Goal: Answer question/provide support: Share knowledge or assist other users

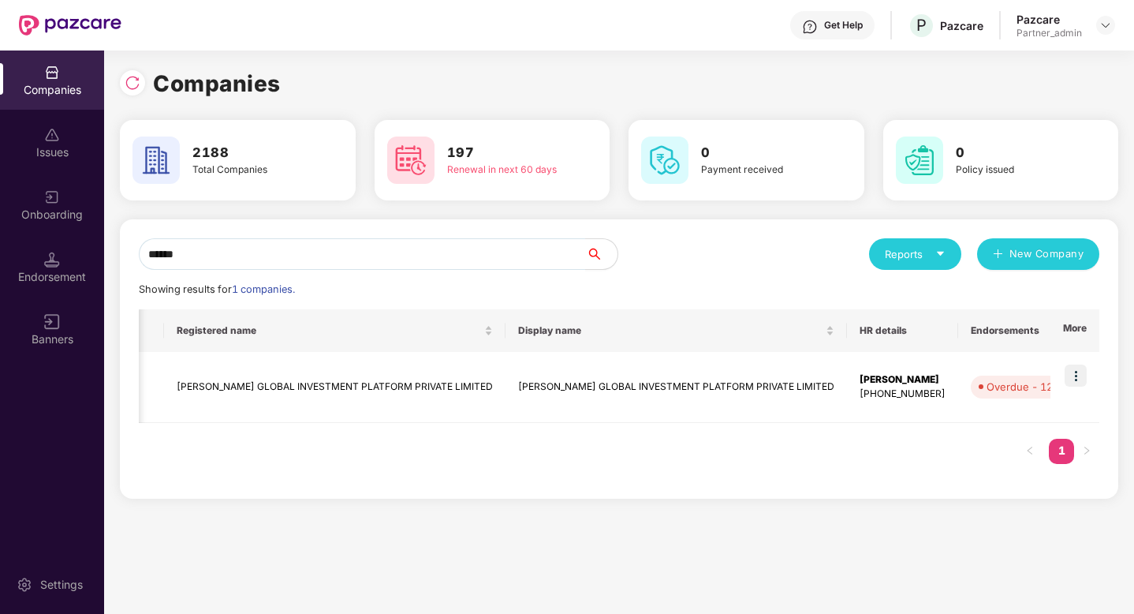
click at [291, 256] on input "******" at bounding box center [362, 254] width 447 height 32
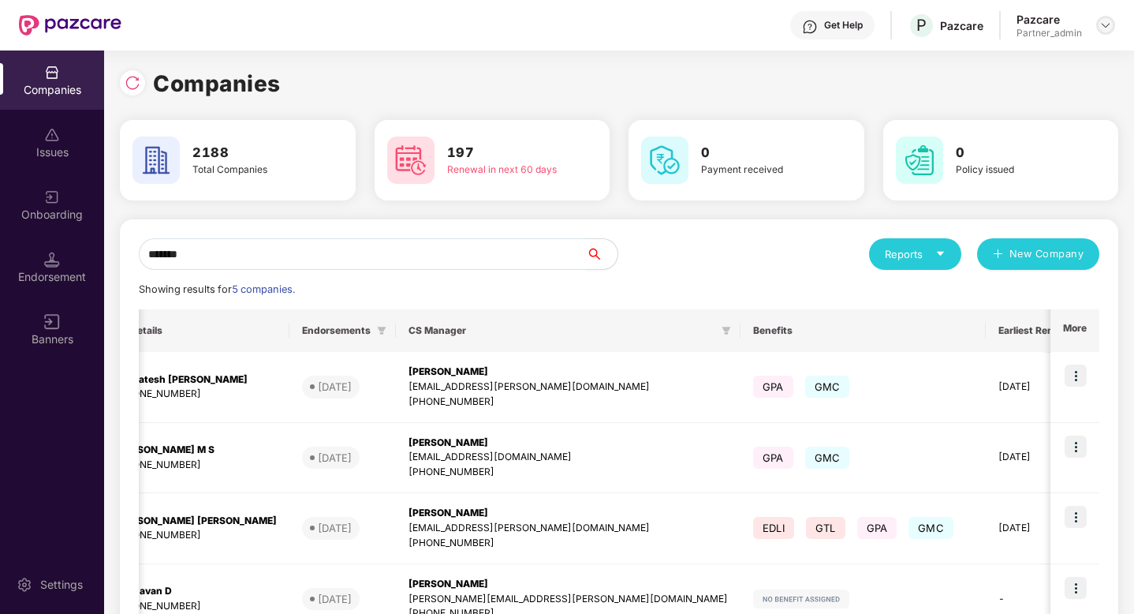
type input "*******"
click at [1110, 18] on div at bounding box center [1105, 25] width 19 height 19
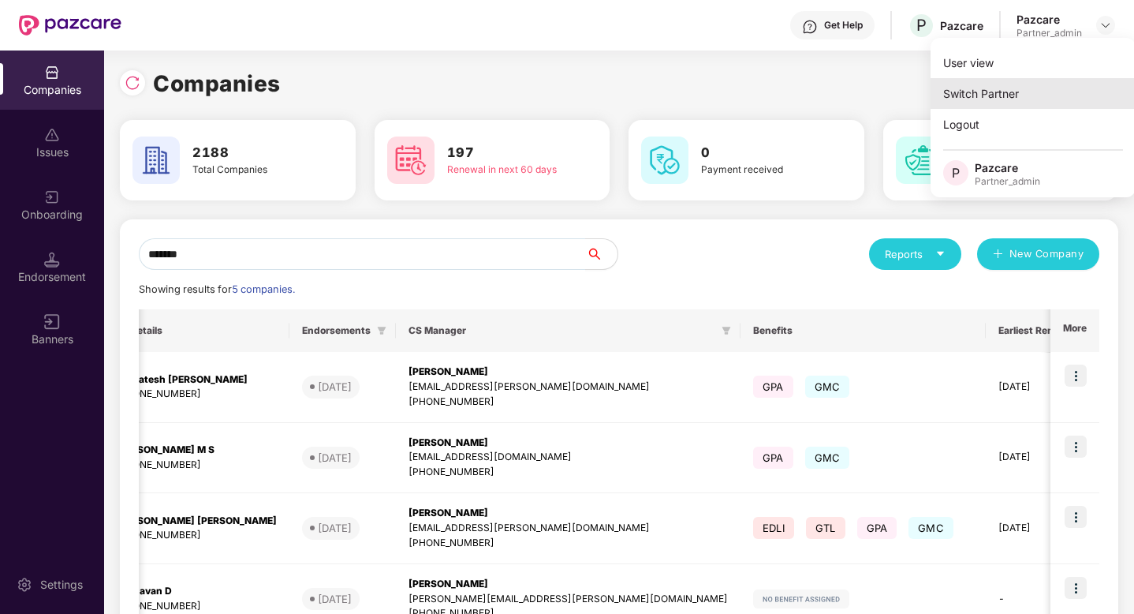
click at [1036, 90] on div "Switch Partner" at bounding box center [1033, 93] width 205 height 31
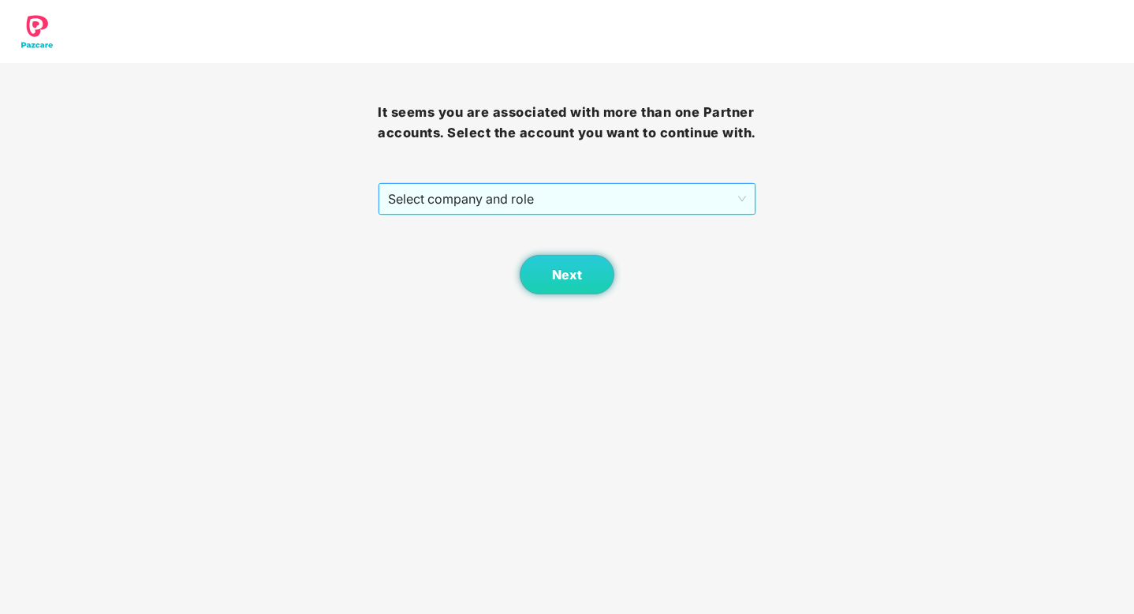
click at [678, 210] on span "Select company and role" at bounding box center [566, 199] width 357 height 30
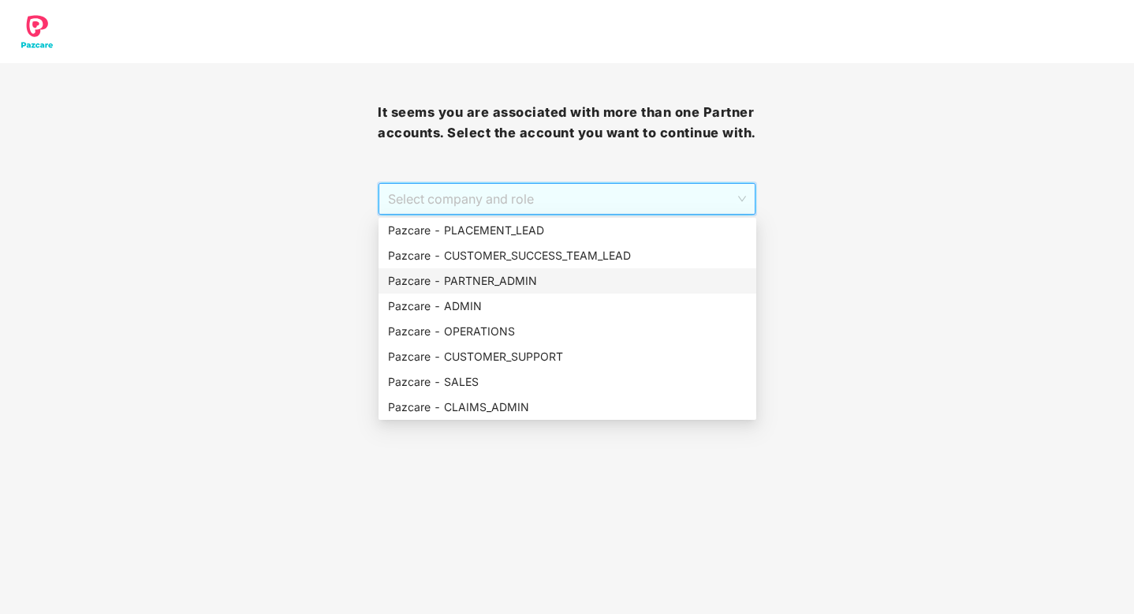
click at [524, 284] on div "Pazcare - PARTNER_ADMIN" at bounding box center [567, 280] width 359 height 17
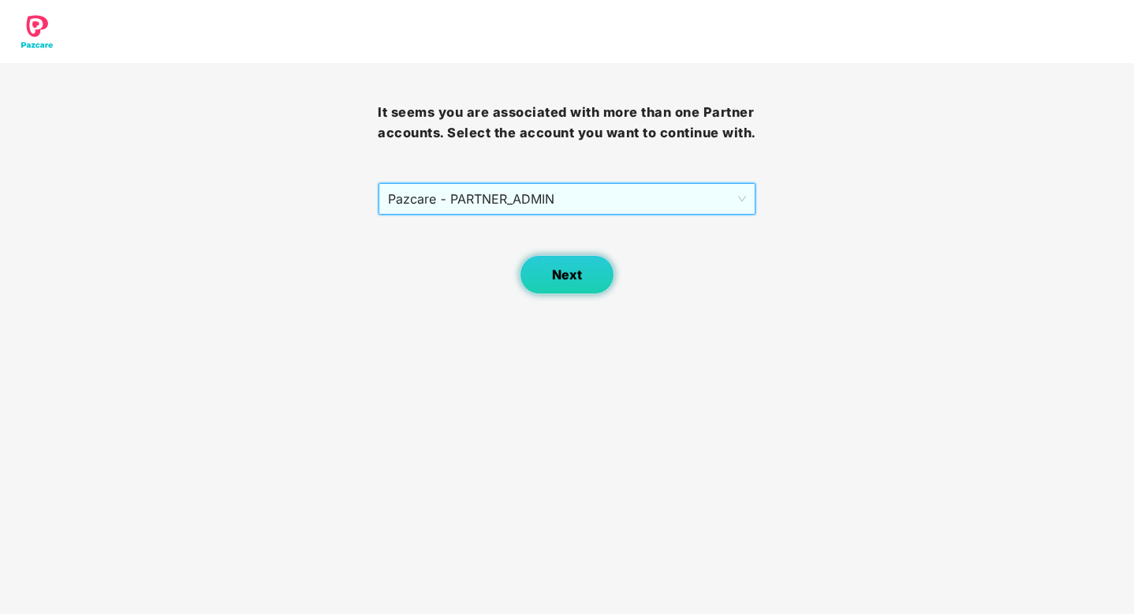
click at [567, 270] on span "Next" at bounding box center [567, 274] width 30 height 15
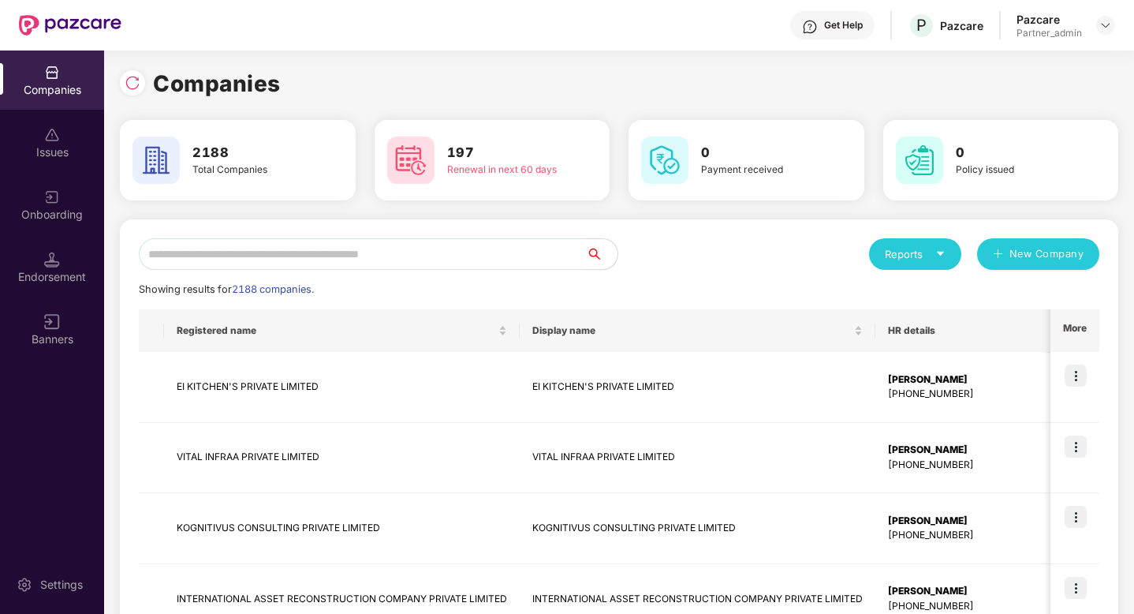
click at [405, 258] on input "text" at bounding box center [362, 254] width 447 height 32
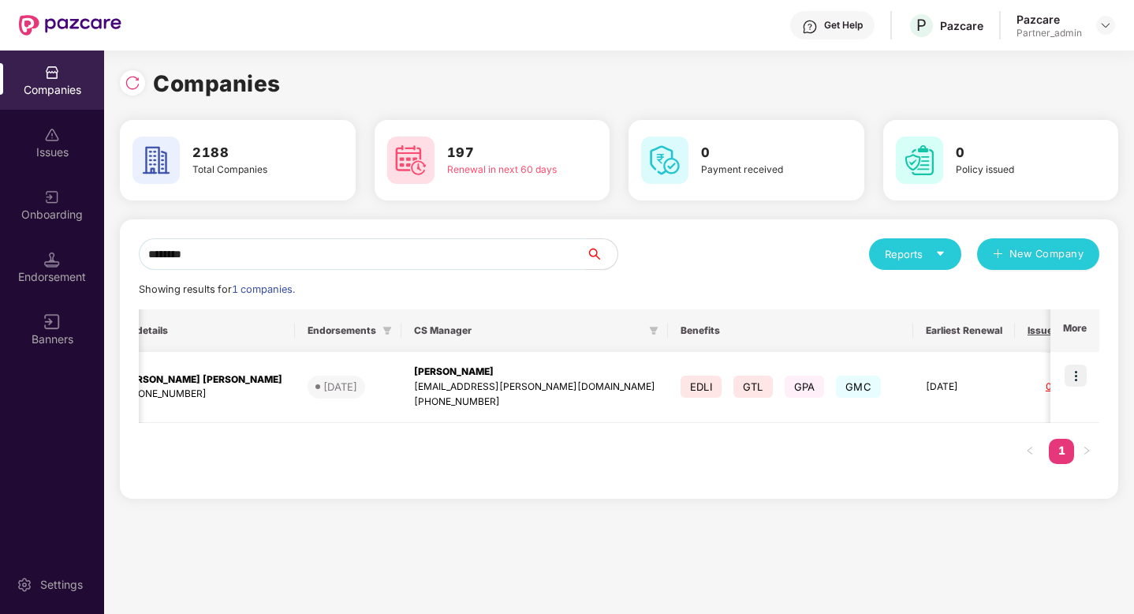
scroll to position [0, 447]
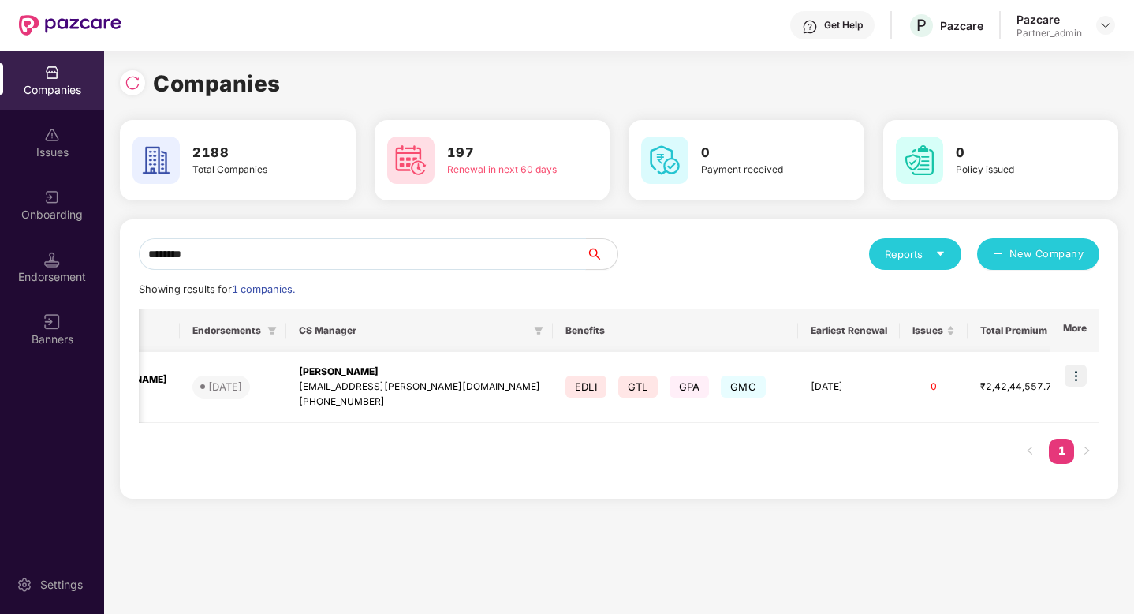
type input "********"
click at [1075, 371] on img at bounding box center [1076, 375] width 22 height 22
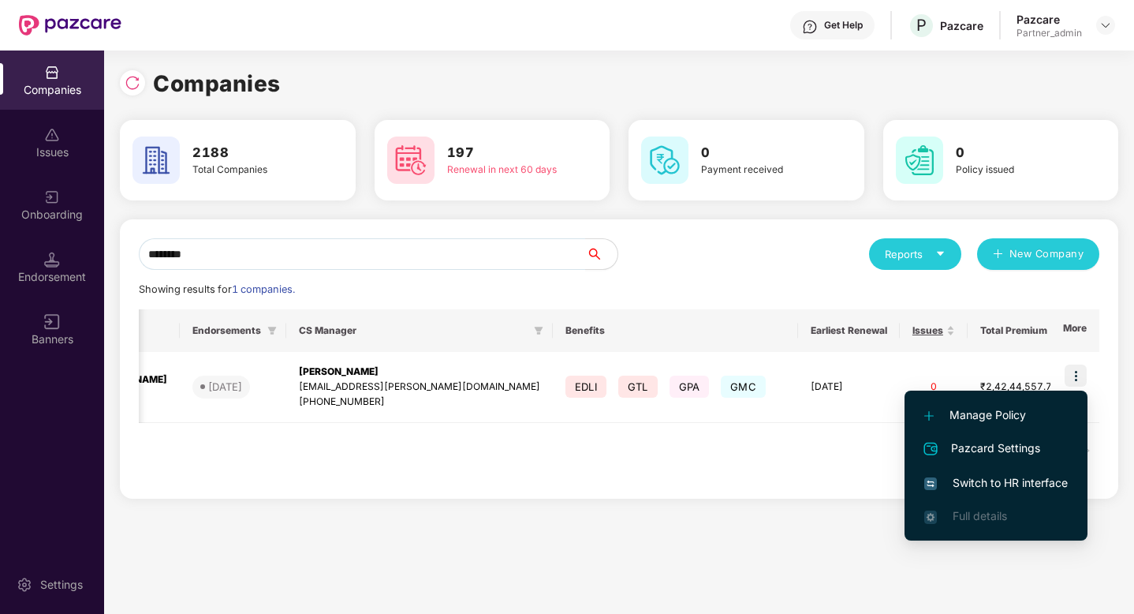
click at [1002, 484] on span "Switch to HR interface" at bounding box center [996, 482] width 144 height 17
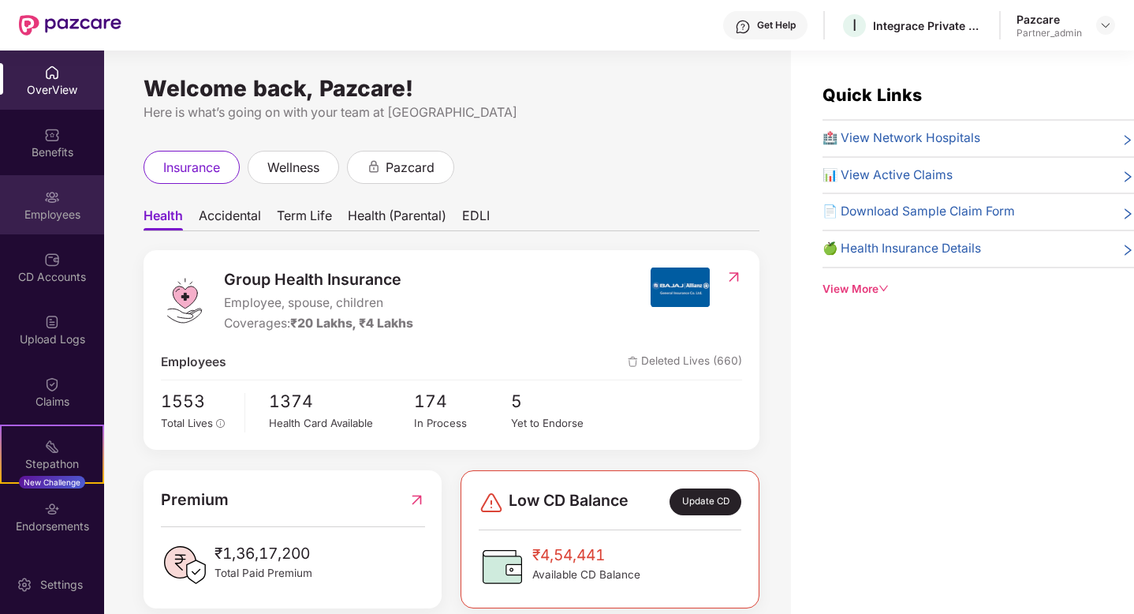
click at [55, 197] on img at bounding box center [52, 197] width 16 height 16
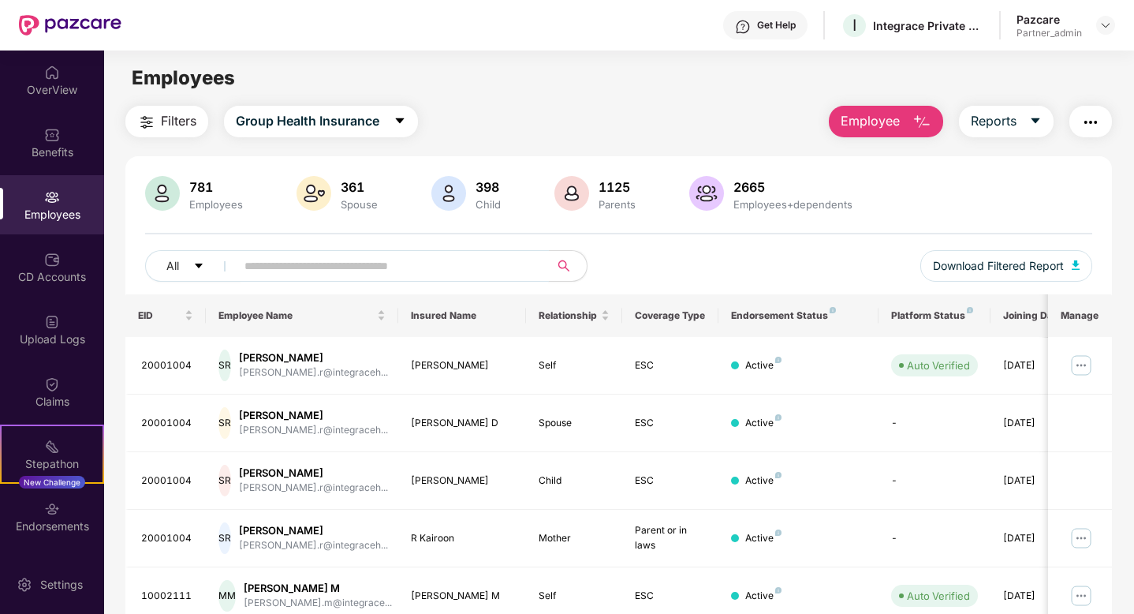
click at [336, 270] on input "text" at bounding box center [385, 266] width 283 height 24
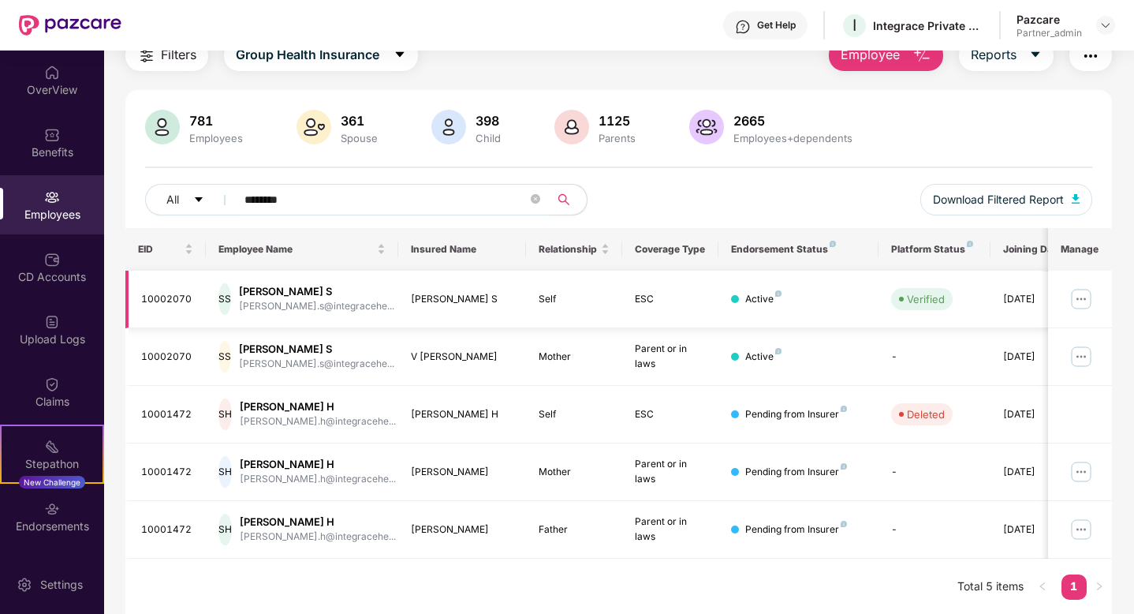
scroll to position [68, 0]
click at [371, 201] on input "********" at bounding box center [385, 198] width 283 height 24
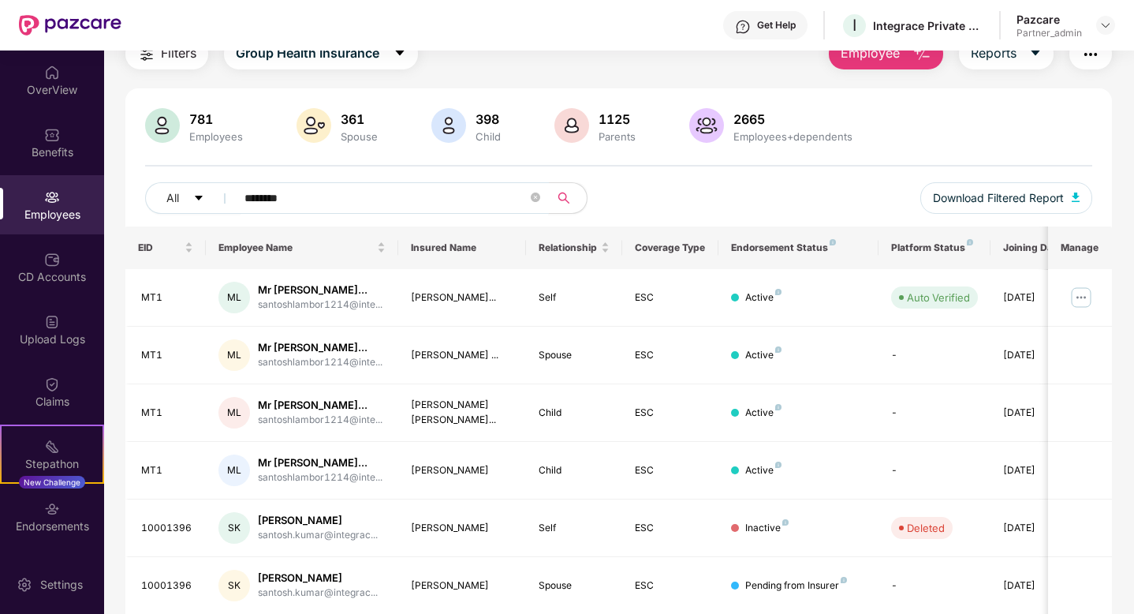
click at [405, 199] on input "*******" at bounding box center [385, 198] width 283 height 24
paste input "**********"
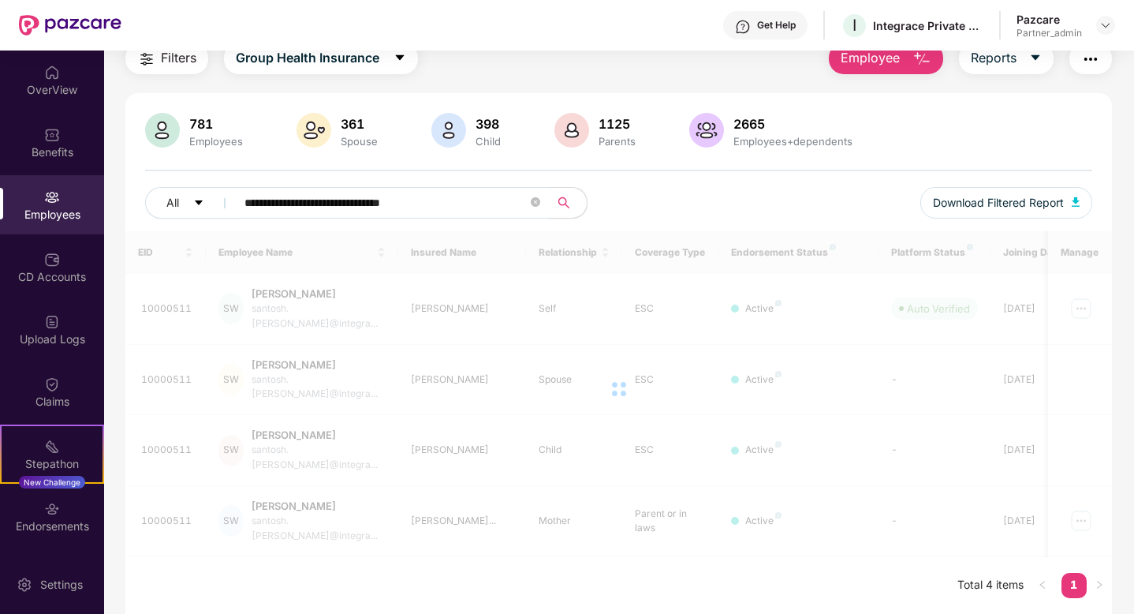
scroll to position [50, 0]
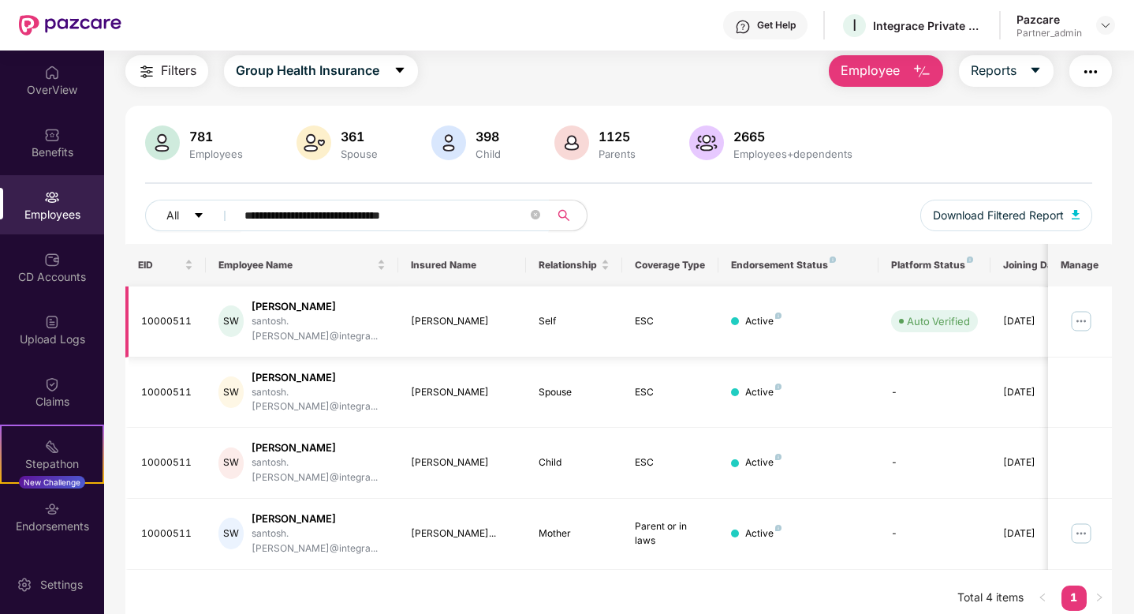
type input "**********"
click at [1082, 310] on img at bounding box center [1081, 320] width 25 height 25
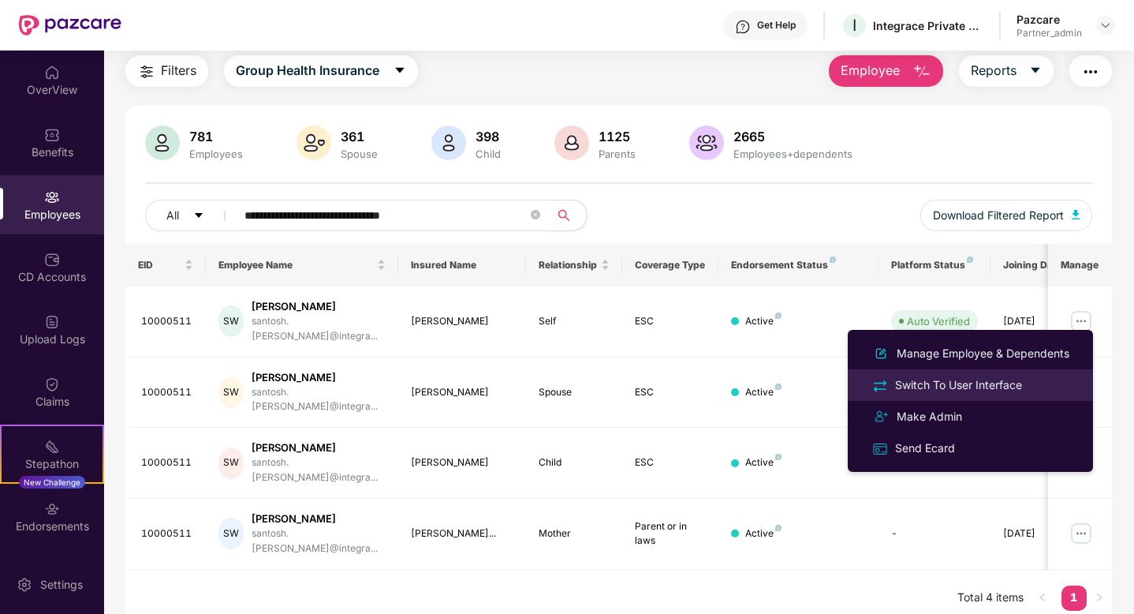
click at [955, 385] on div "Switch To User Interface" at bounding box center [958, 384] width 133 height 17
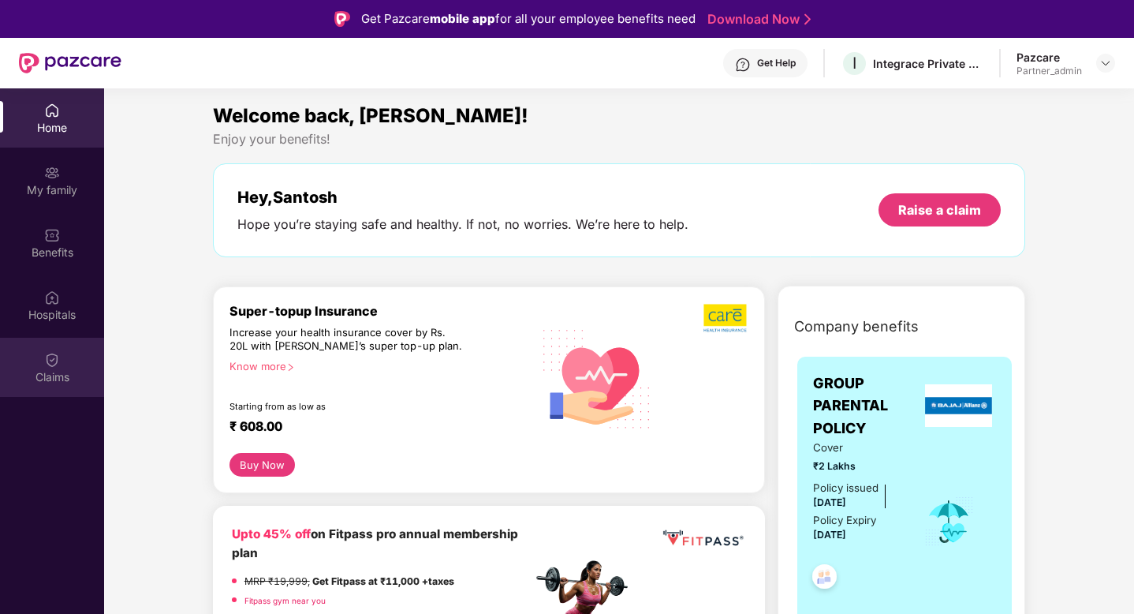
click at [26, 364] on div "Claims" at bounding box center [52, 367] width 104 height 59
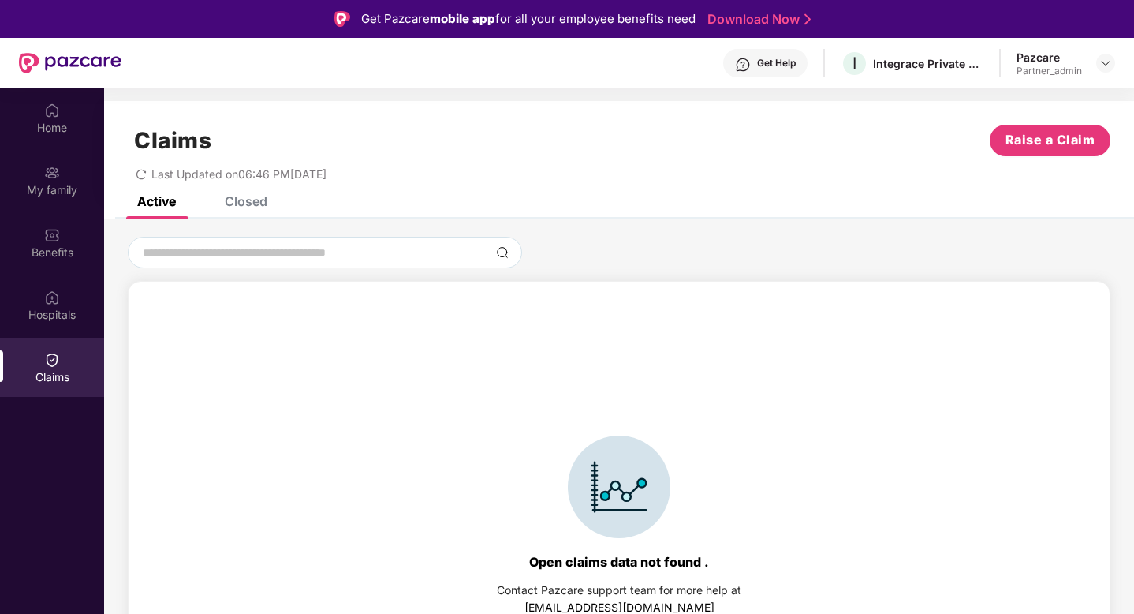
click at [263, 203] on div "Closed" at bounding box center [246, 201] width 43 height 16
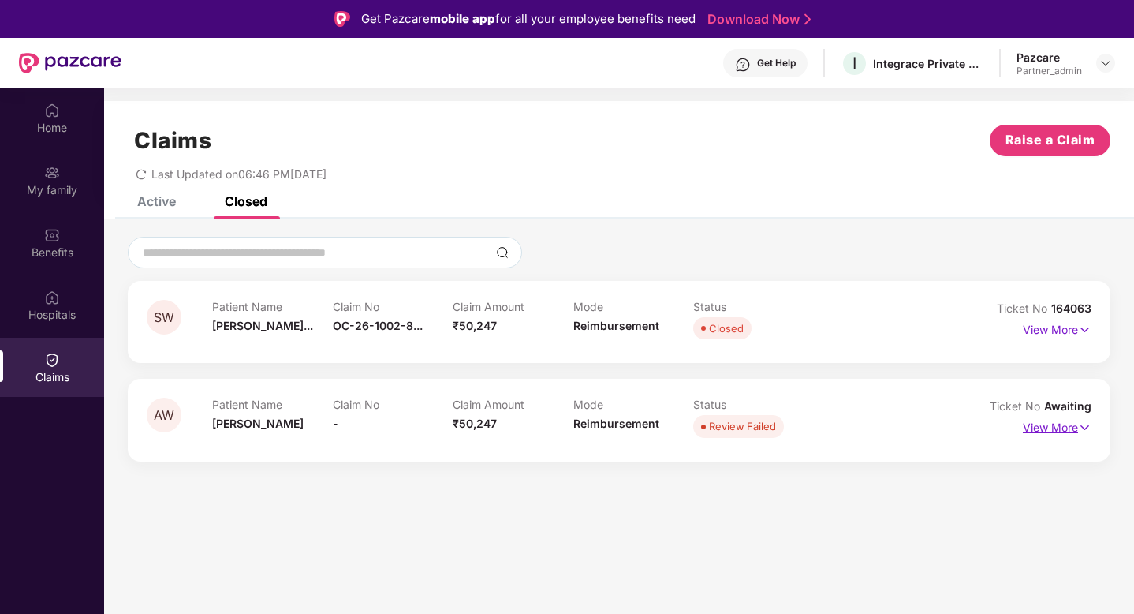
click at [1087, 428] on img at bounding box center [1084, 427] width 13 height 17
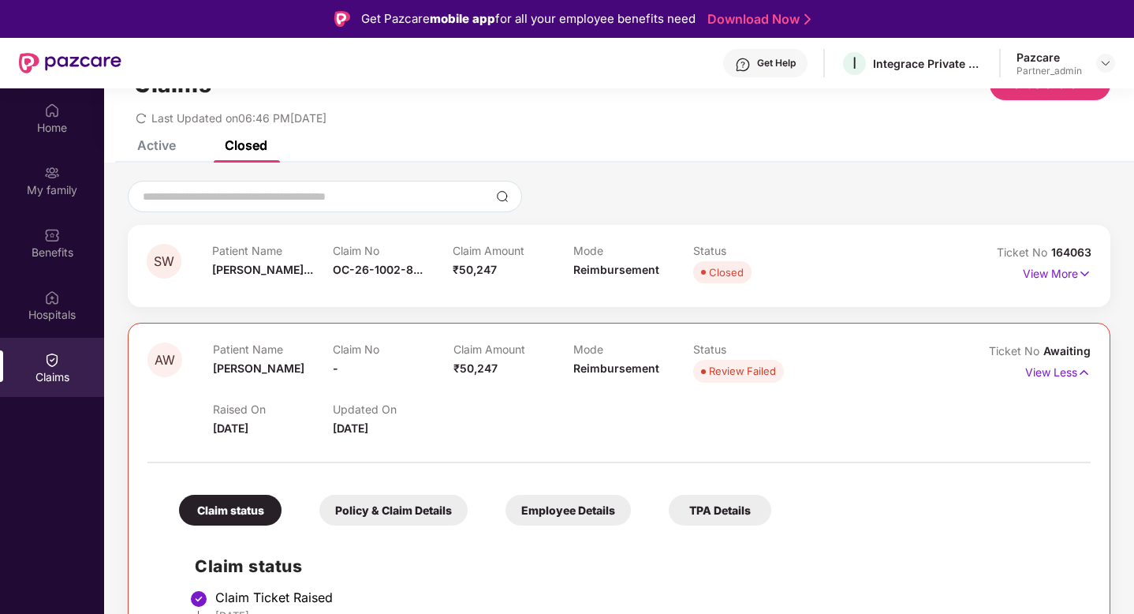
scroll to position [60, 0]
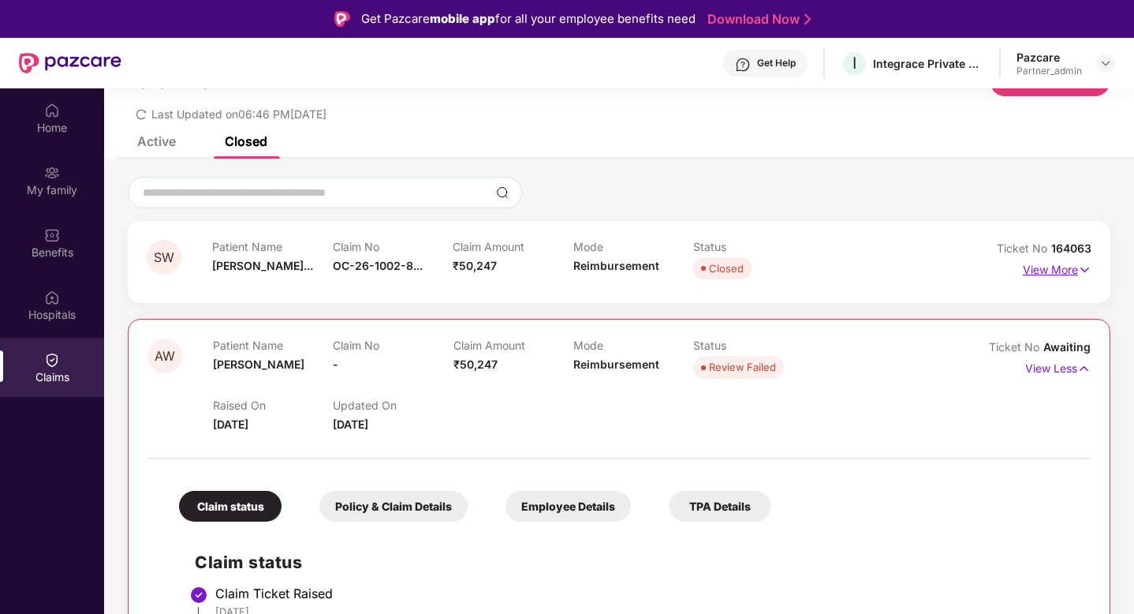
click at [1084, 270] on img at bounding box center [1084, 269] width 13 height 17
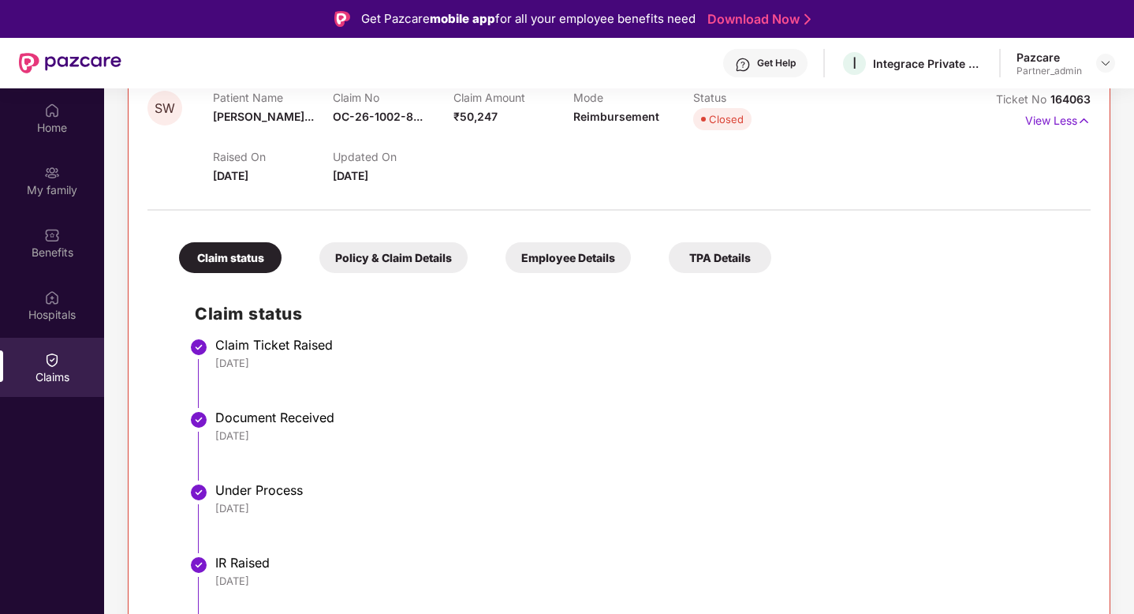
scroll to position [209, 0]
click at [570, 260] on div "Employee Details" at bounding box center [568, 258] width 125 height 31
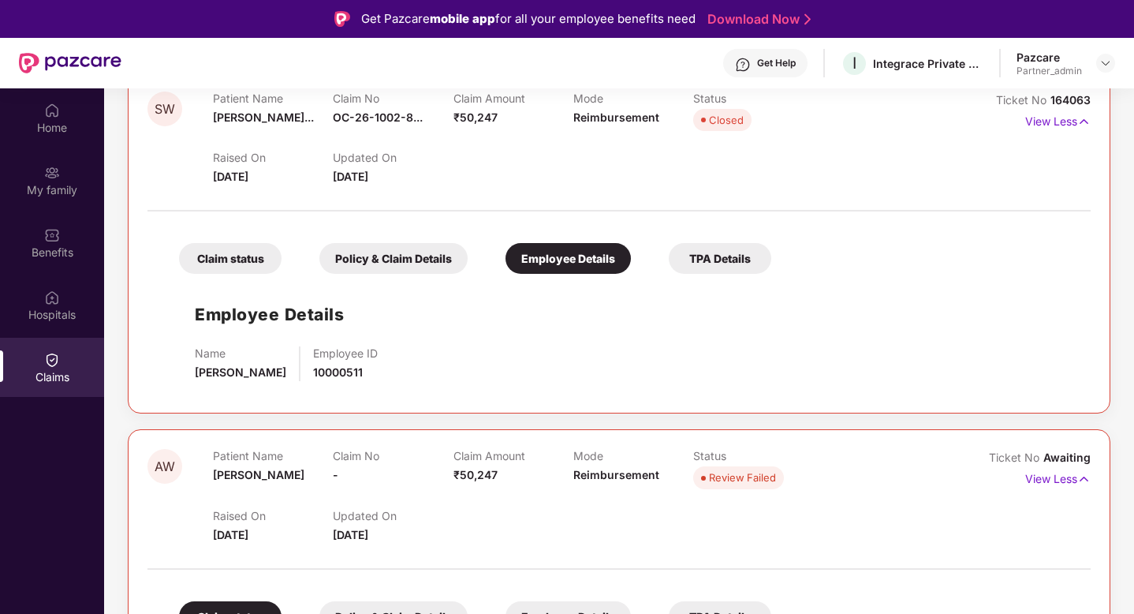
click at [716, 263] on div "TPA Details" at bounding box center [720, 258] width 103 height 31
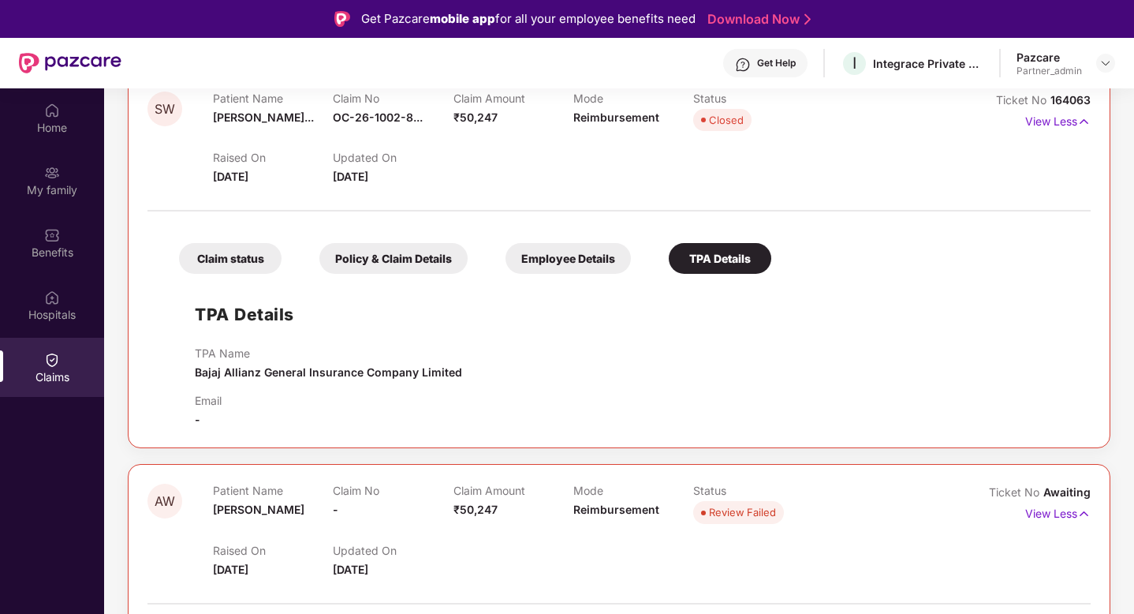
click at [406, 258] on div "Policy & Claim Details" at bounding box center [393, 258] width 148 height 31
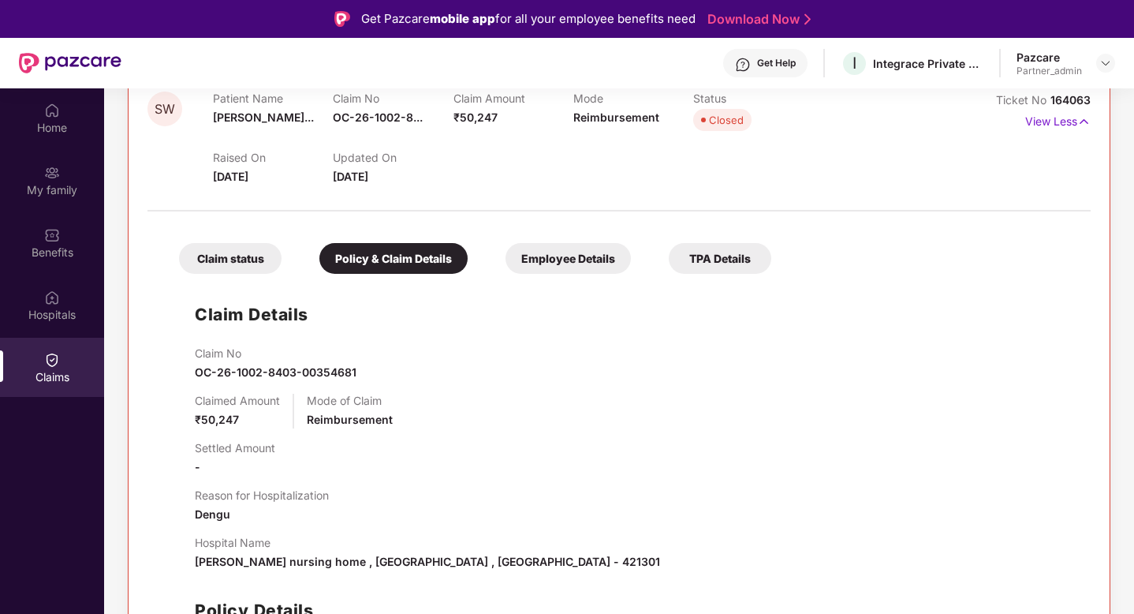
click at [248, 256] on div "Claim status" at bounding box center [230, 258] width 103 height 31
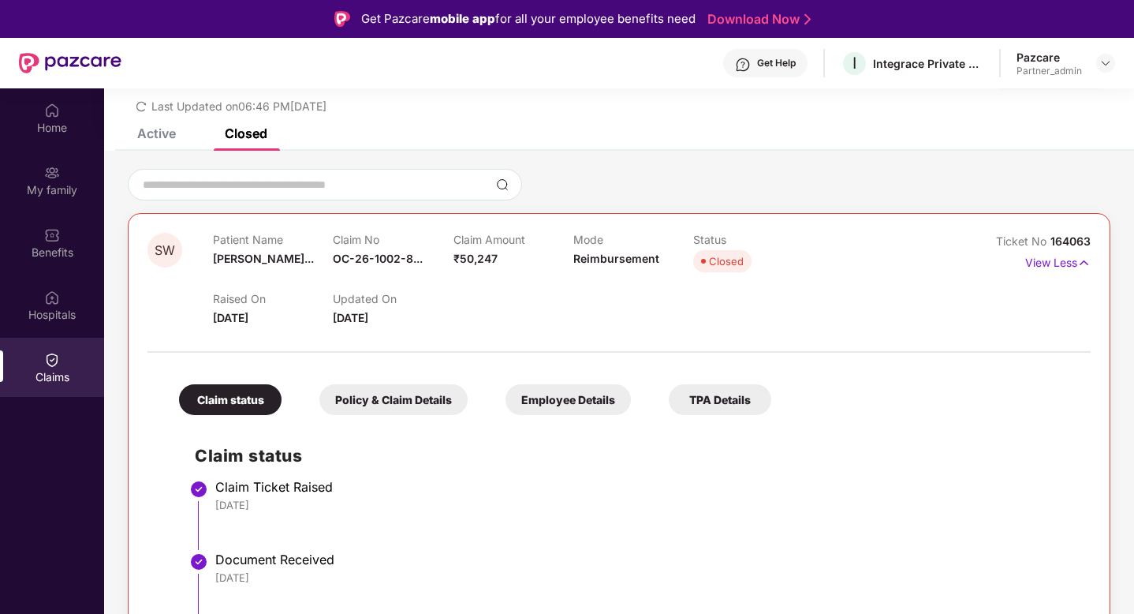
scroll to position [0, 0]
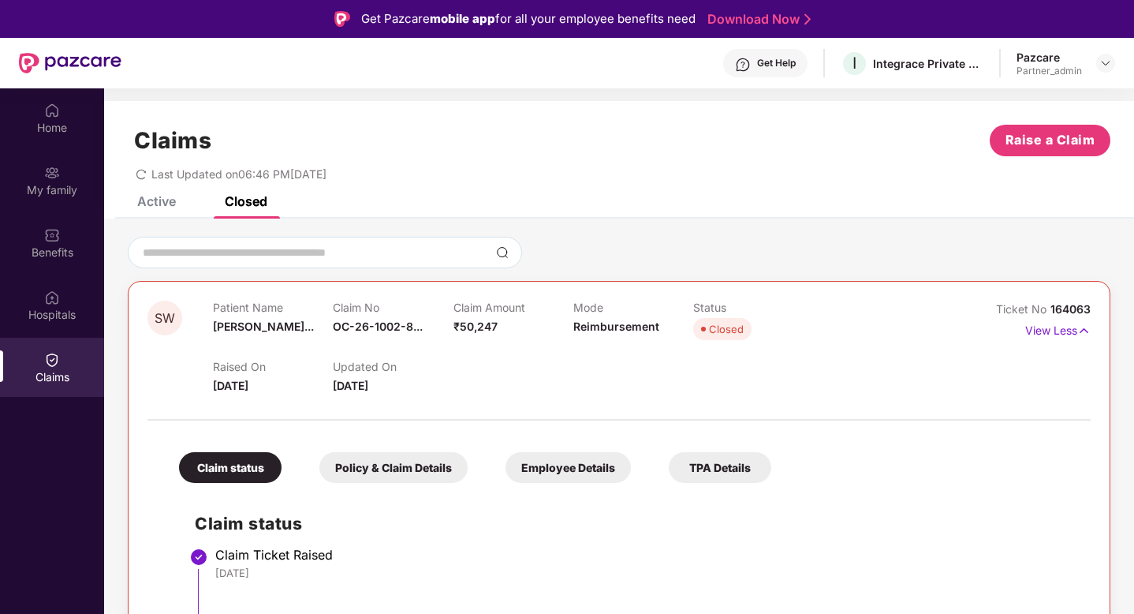
click at [1065, 313] on span "164063" at bounding box center [1070, 308] width 40 height 13
drag, startPoint x: 1095, startPoint y: 306, endPoint x: 1050, endPoint y: 306, distance: 45.7
click at [1050, 306] on div "SW Patient Name [PERSON_NAME]... Claim No OC-26-1002-8... Claim Amount ₹50,247 …" at bounding box center [619, 590] width 983 height 619
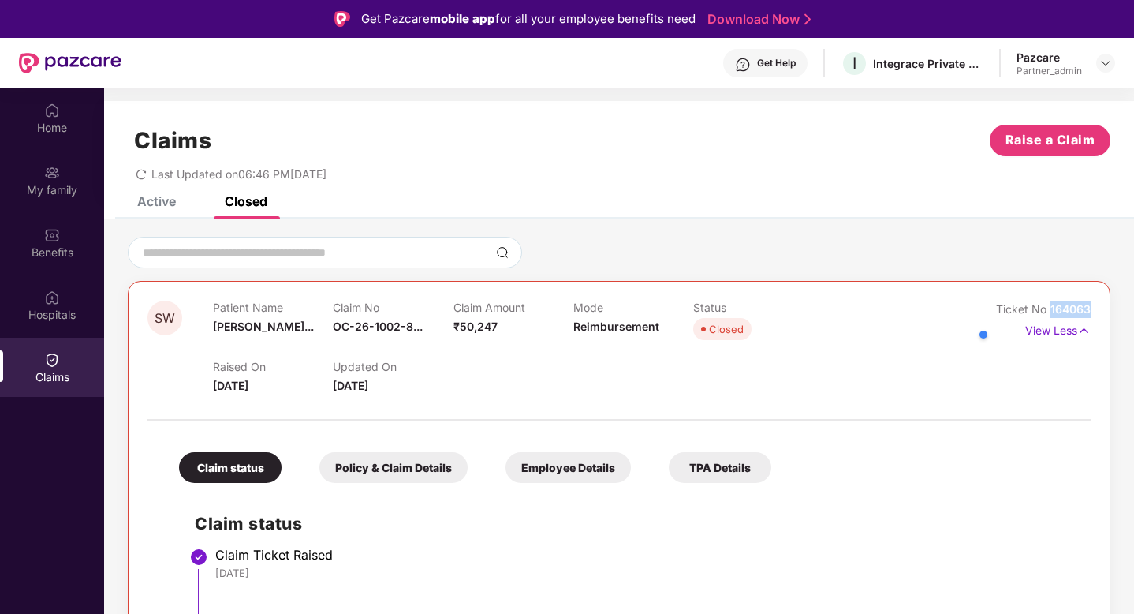
copy span "164063"
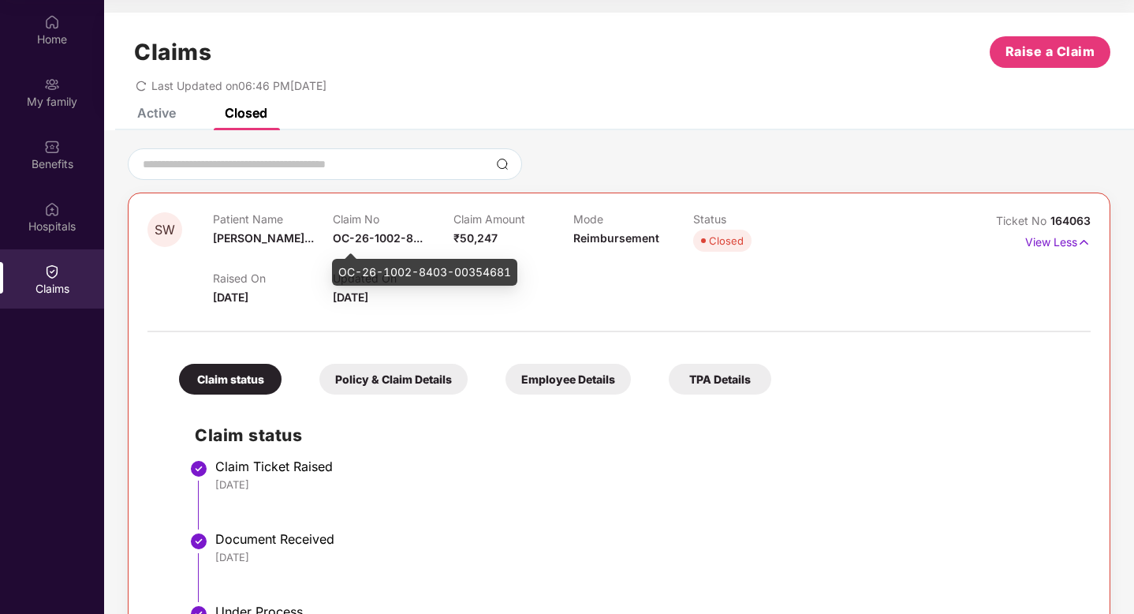
click at [372, 269] on div "OC-26-1002-8403-00354681" at bounding box center [424, 272] width 185 height 27
copy div "OC-26-1002-8403-00354681"
click at [372, 269] on div "OC-26-1002-8403-00354681" at bounding box center [424, 272] width 185 height 27
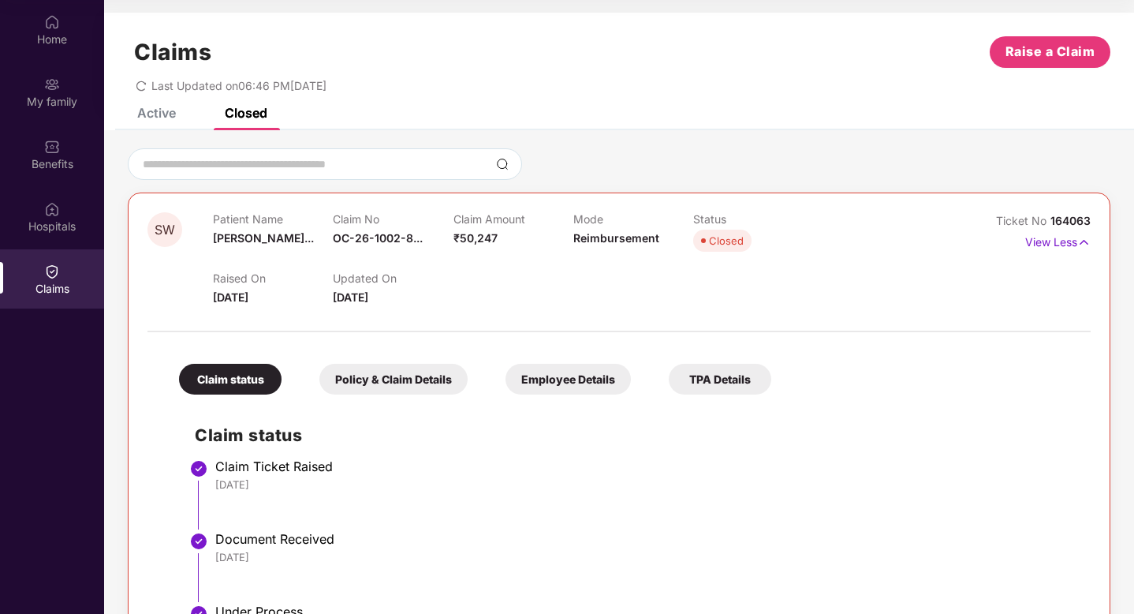
click at [1060, 215] on span "164063" at bounding box center [1070, 220] width 40 height 13
click at [1088, 219] on span "164063" at bounding box center [1070, 220] width 40 height 13
drag, startPoint x: 1091, startPoint y: 219, endPoint x: 1050, endPoint y: 218, distance: 41.0
click at [1050, 218] on div "SW Patient Name [PERSON_NAME]... Claim No OC-26-1002-8... Claim Amount ₹50,247 …" at bounding box center [619, 501] width 983 height 619
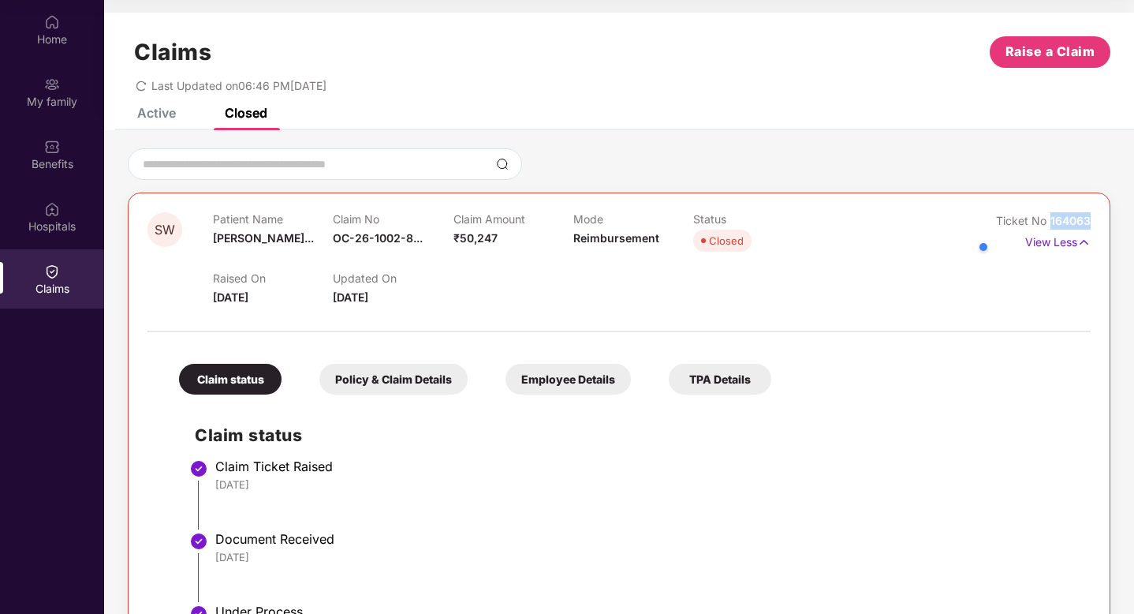
copy span "164063"
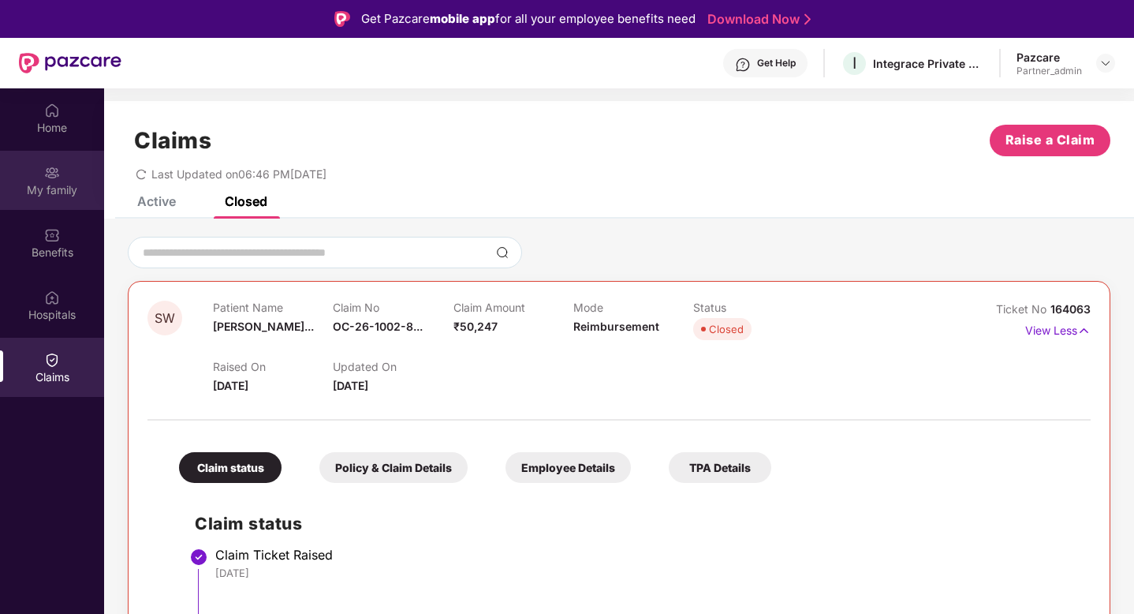
click at [68, 188] on div "My family" at bounding box center [52, 190] width 104 height 16
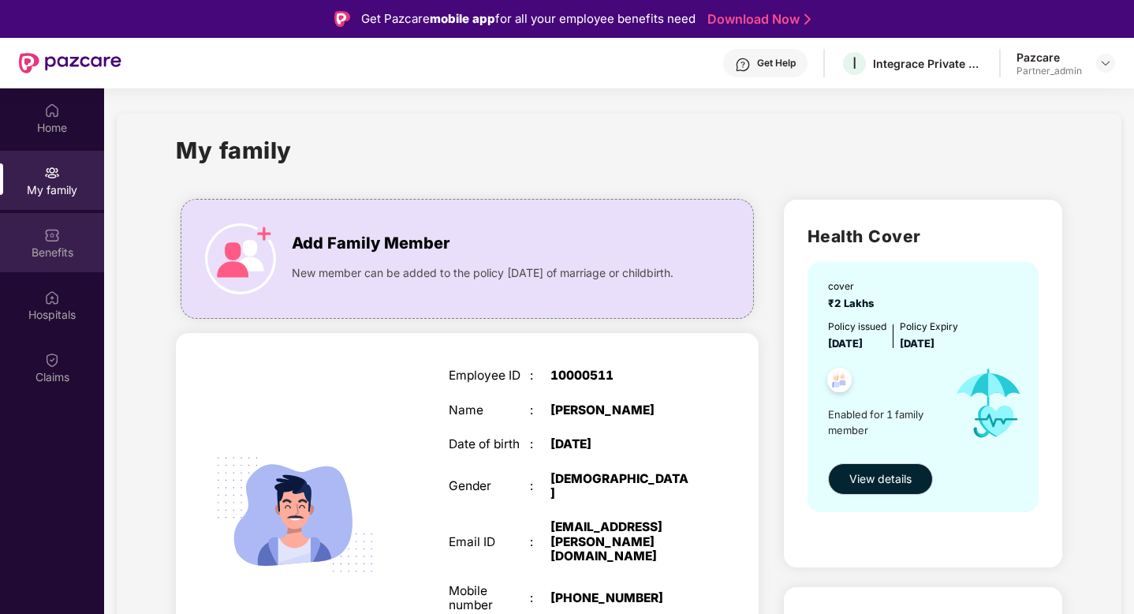
click at [62, 240] on div "Benefits" at bounding box center [52, 242] width 104 height 59
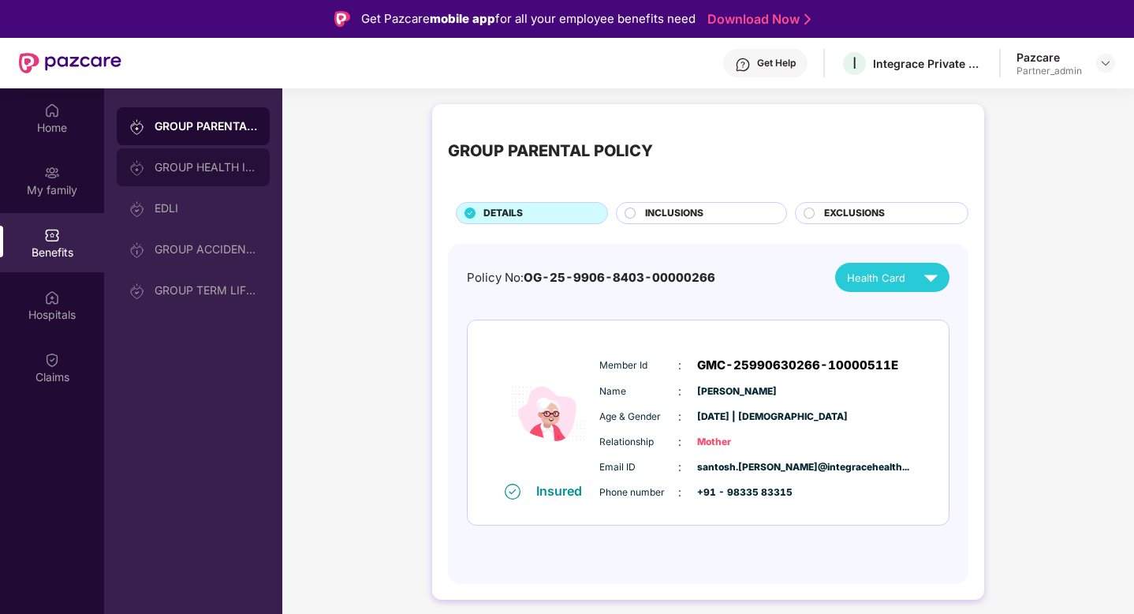
click at [209, 166] on div "GROUP HEALTH INSURANCE" at bounding box center [206, 167] width 103 height 13
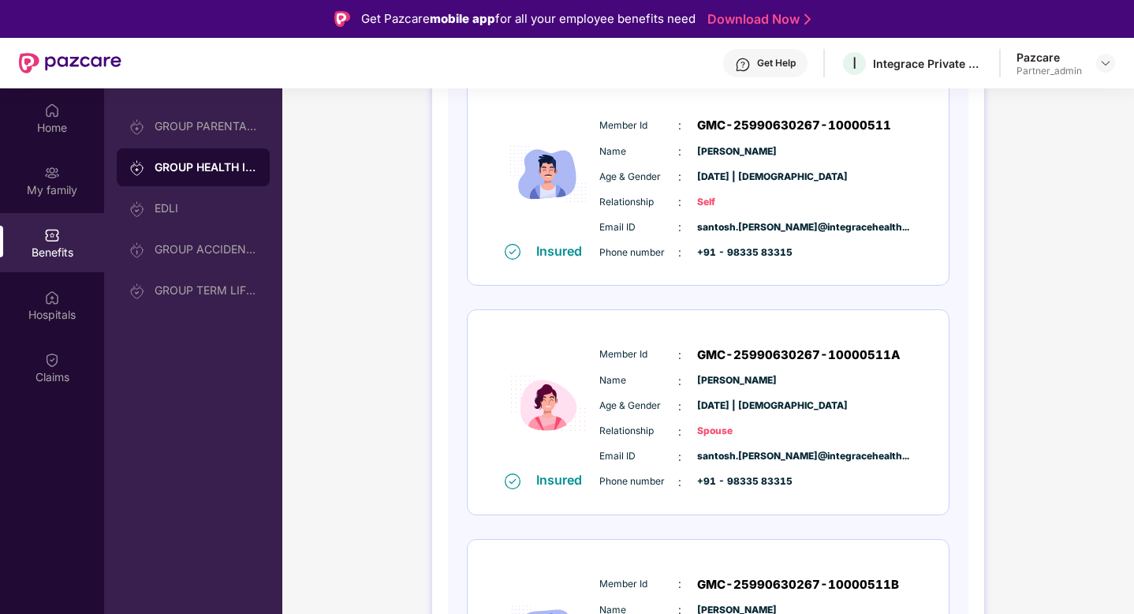
scroll to position [281, 0]
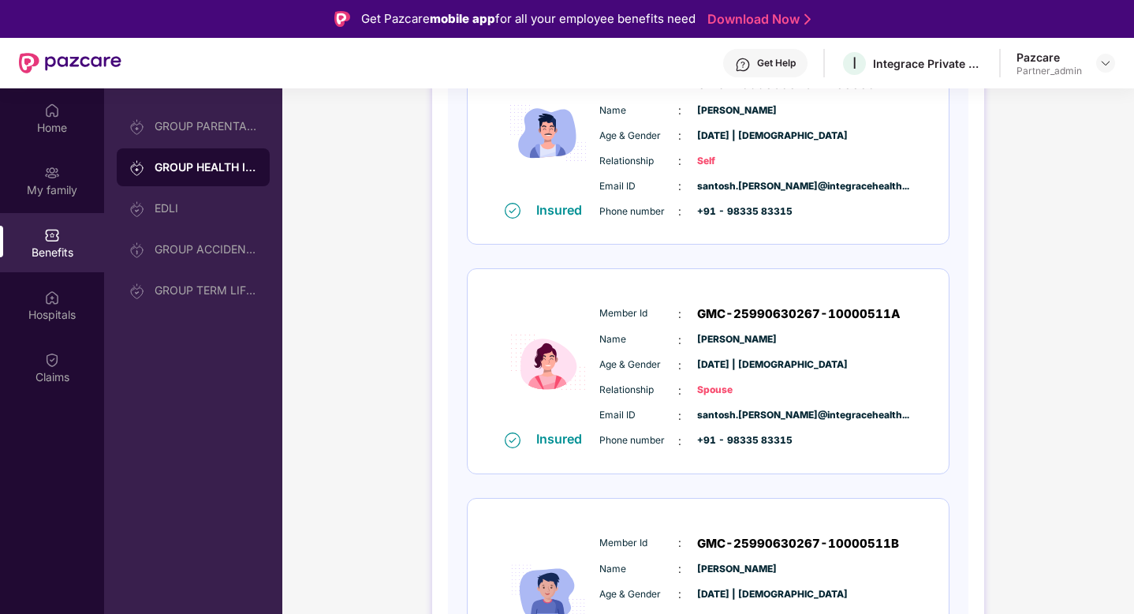
click at [894, 325] on div "Member Id : GMC-25990630267-10000511A Name : [PERSON_NAME] Age & Gender : [DATE…" at bounding box center [755, 377] width 321 height 161
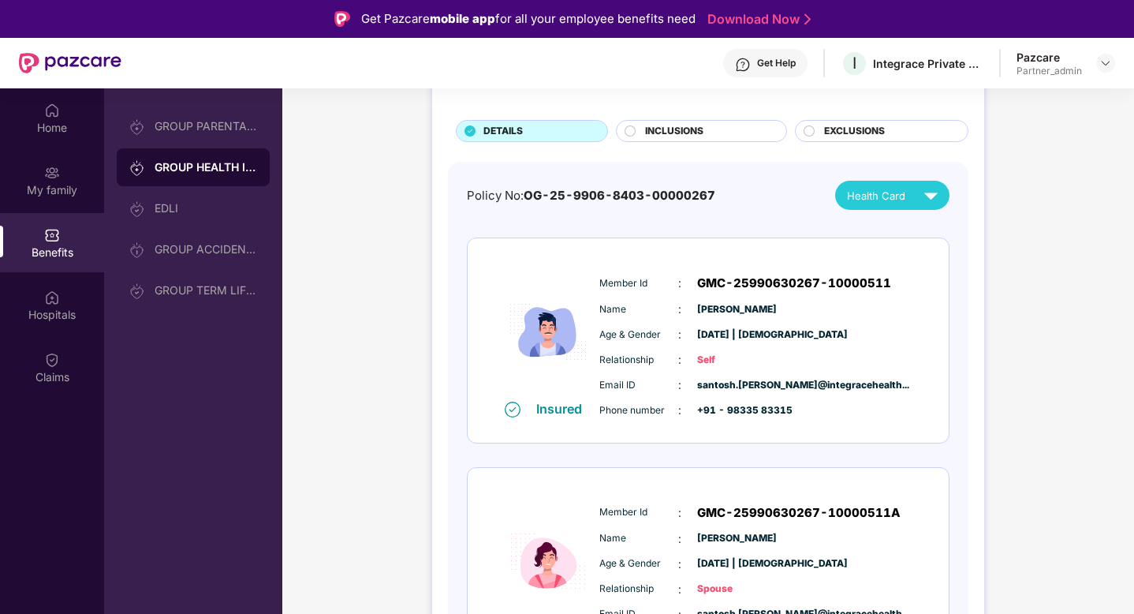
scroll to position [83, 0]
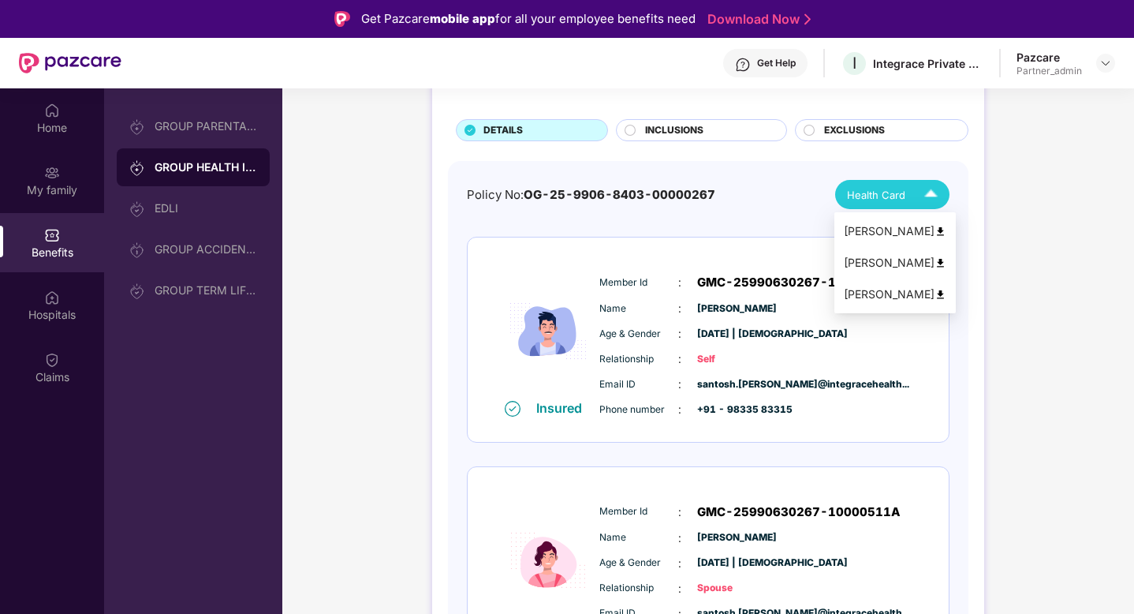
click at [927, 187] on img at bounding box center [931, 195] width 28 height 28
click at [935, 263] on img at bounding box center [941, 263] width 12 height 12
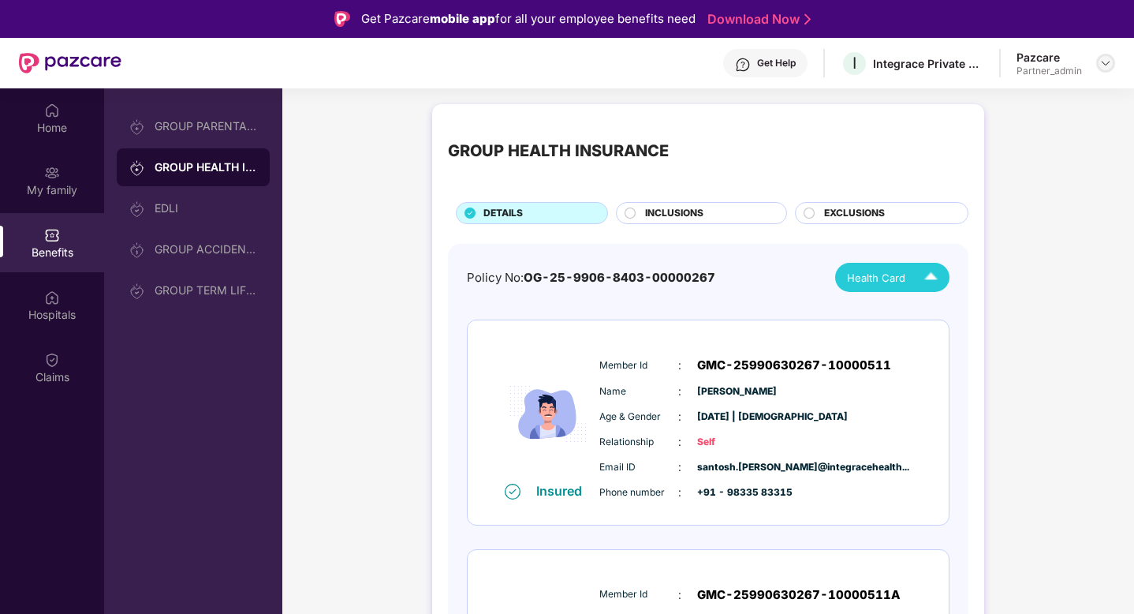
click at [1106, 69] on div at bounding box center [1105, 63] width 19 height 19
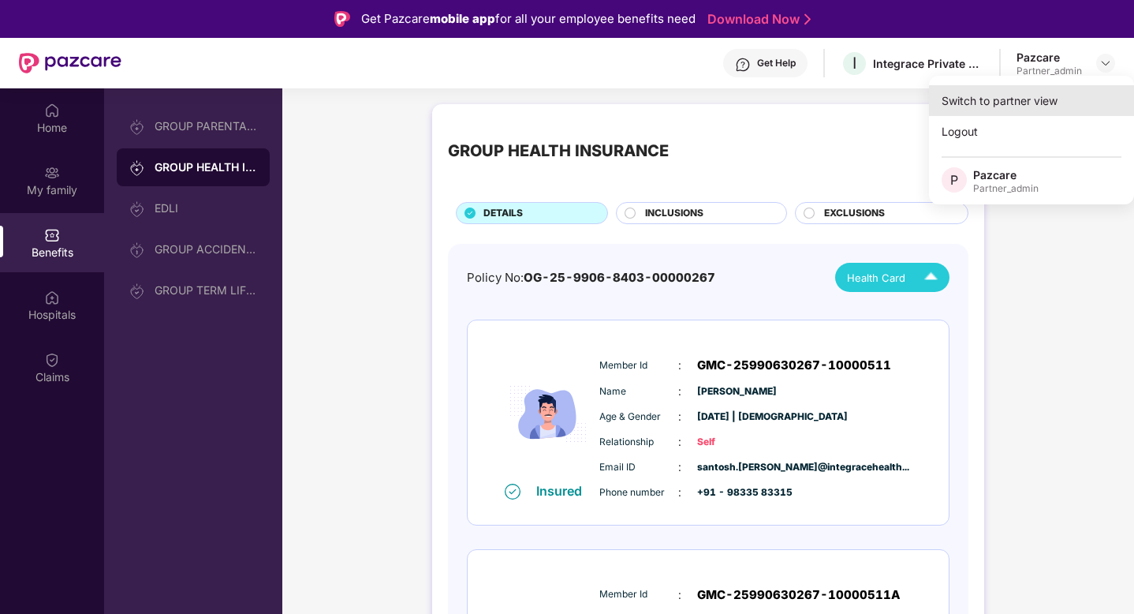
click at [1087, 103] on div "Switch to partner view" at bounding box center [1031, 100] width 205 height 31
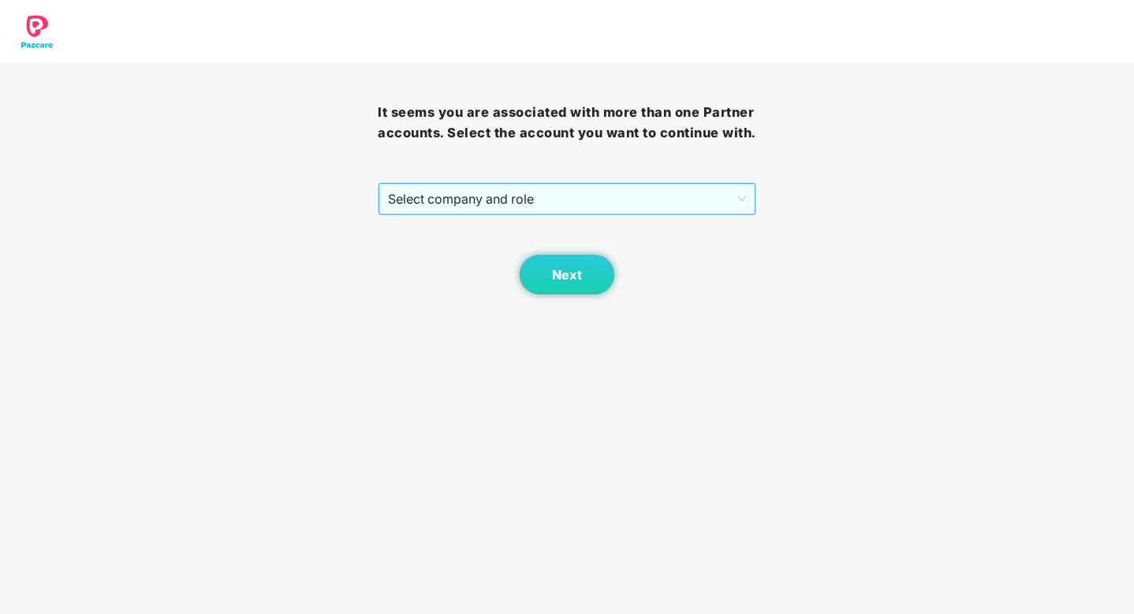
click at [698, 197] on span "Select company and role" at bounding box center [566, 199] width 357 height 30
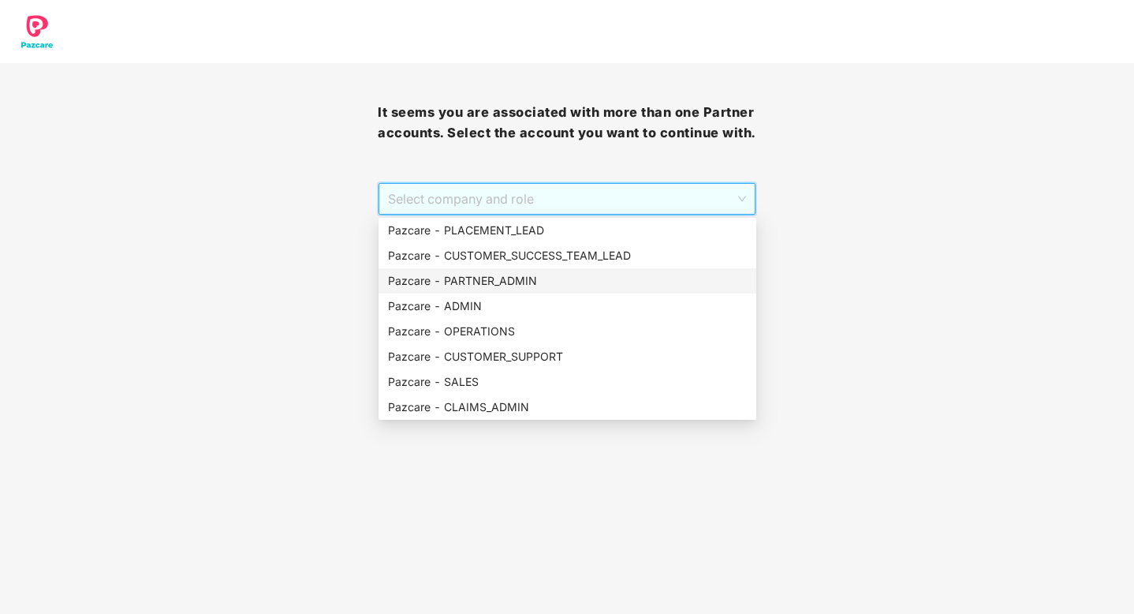
click at [535, 282] on div "Pazcare - PARTNER_ADMIN" at bounding box center [567, 280] width 359 height 17
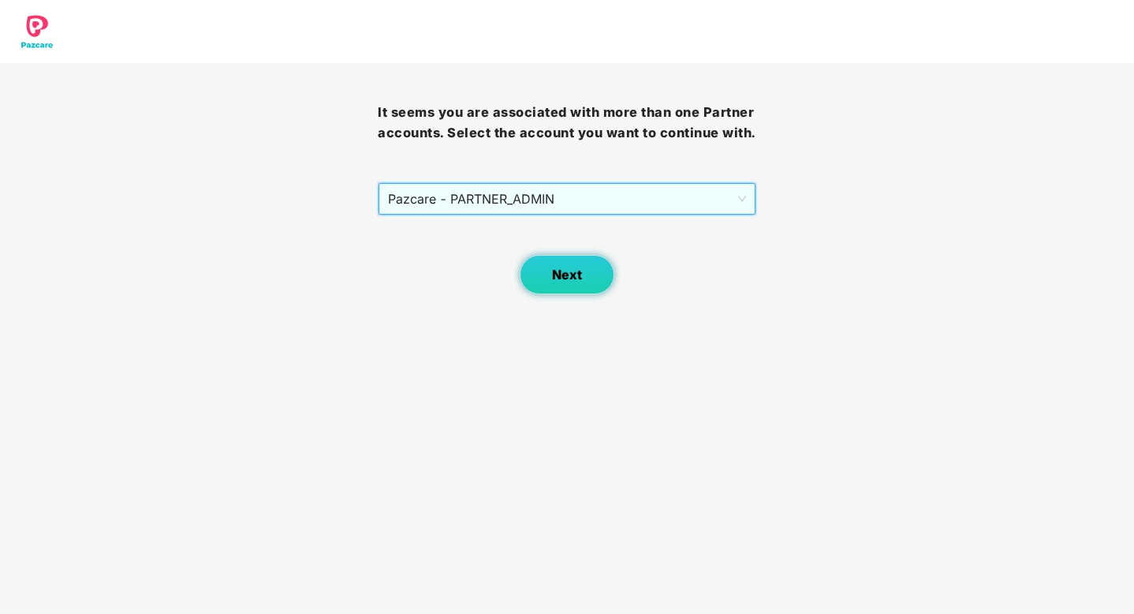
click at [580, 289] on button "Next" at bounding box center [567, 274] width 95 height 39
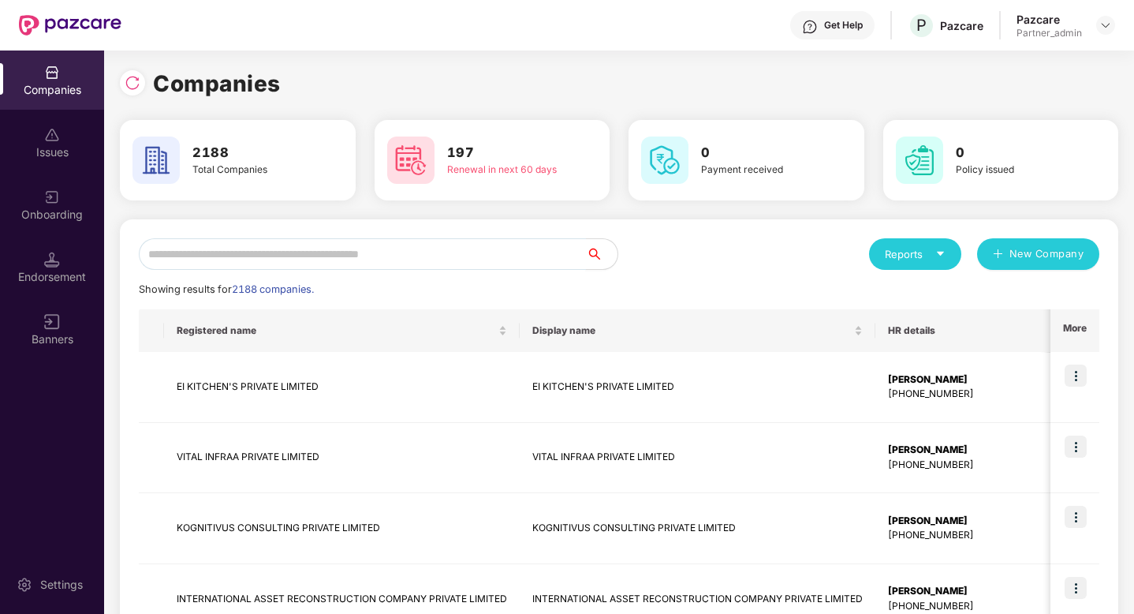
click at [446, 261] on input "text" at bounding box center [362, 254] width 447 height 32
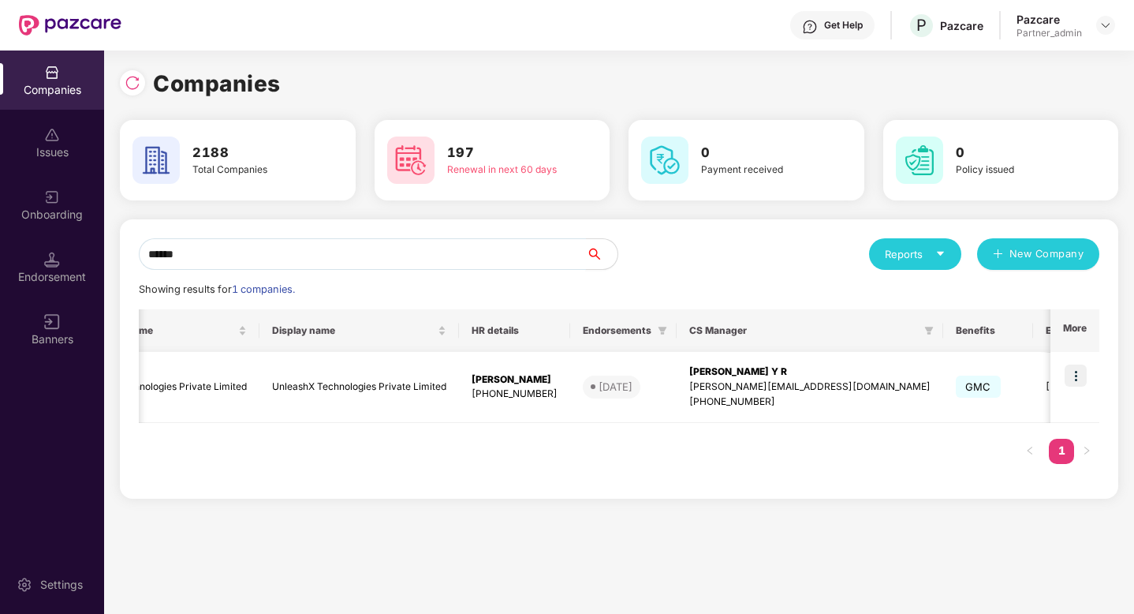
scroll to position [0, 165]
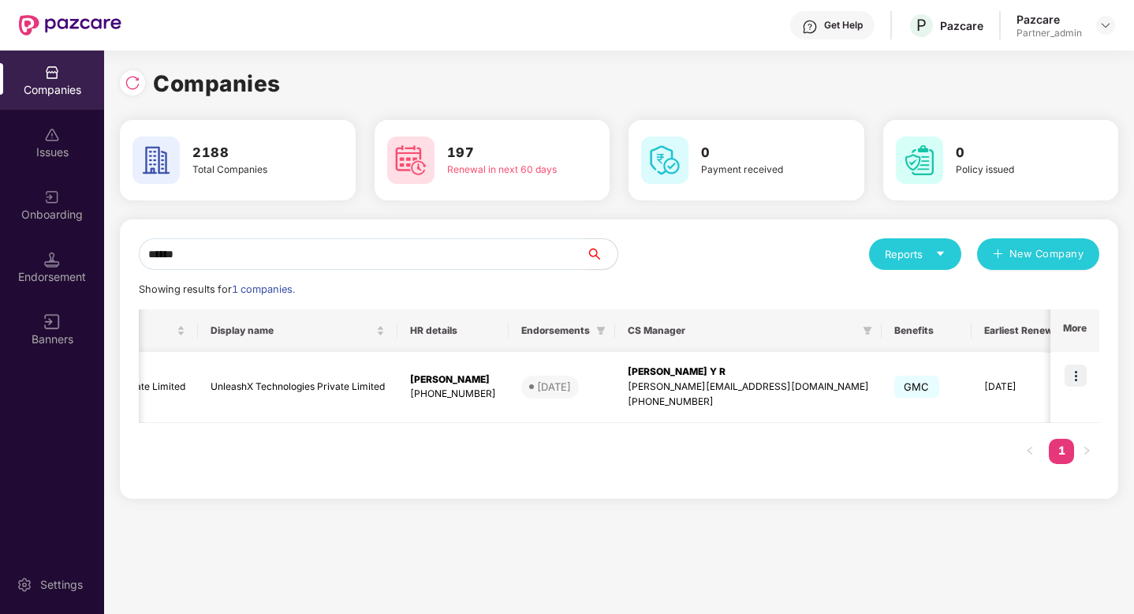
type input "******"
click at [1076, 377] on img at bounding box center [1076, 375] width 22 height 22
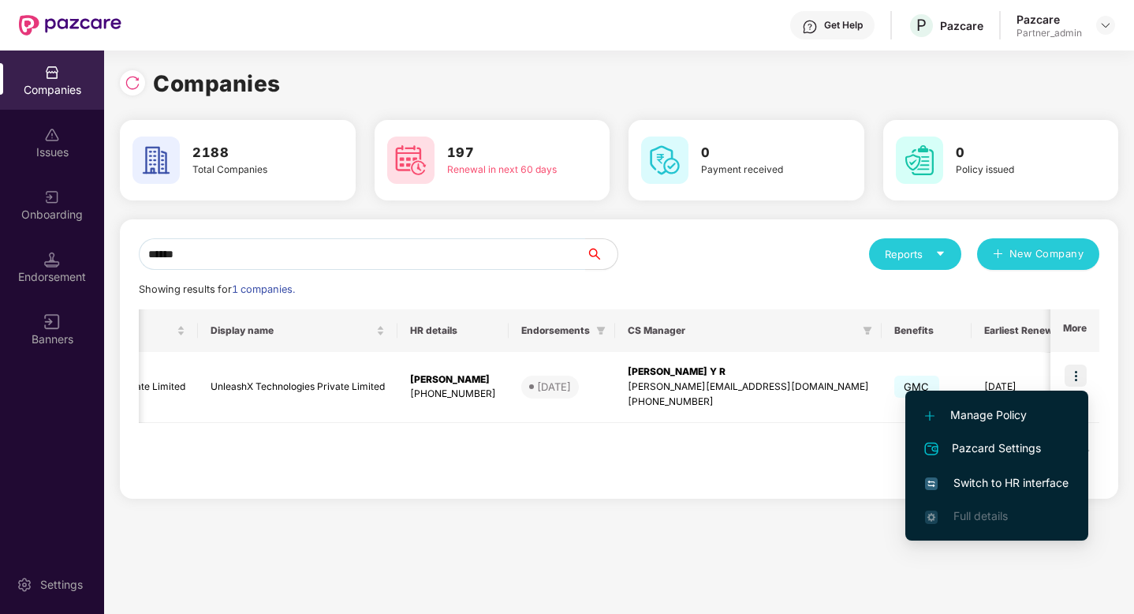
click at [1003, 478] on span "Switch to HR interface" at bounding box center [997, 482] width 144 height 17
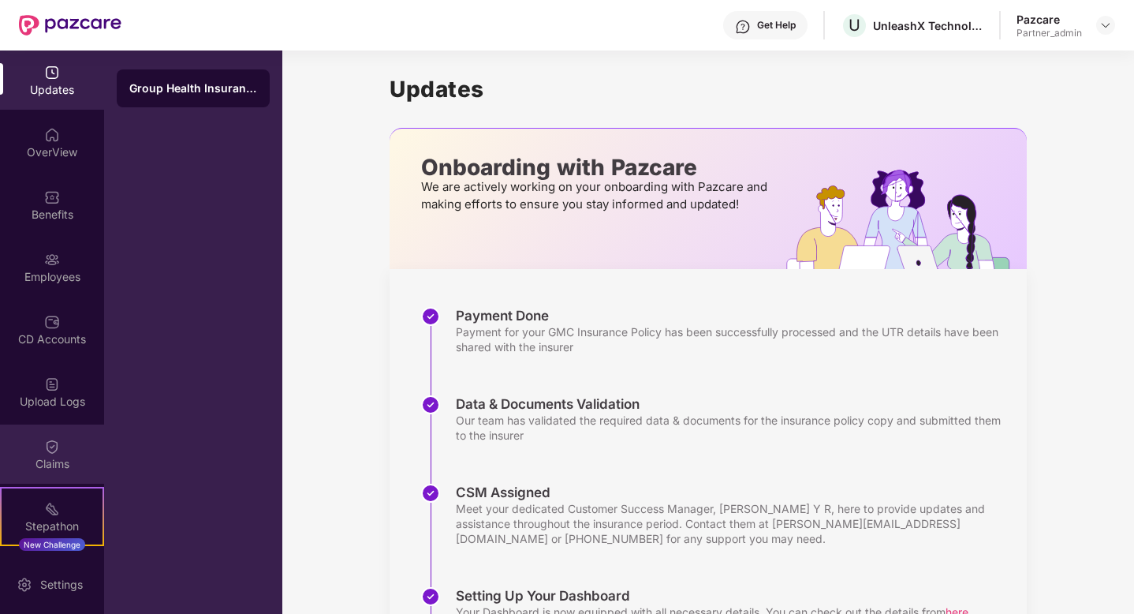
scroll to position [119, 0]
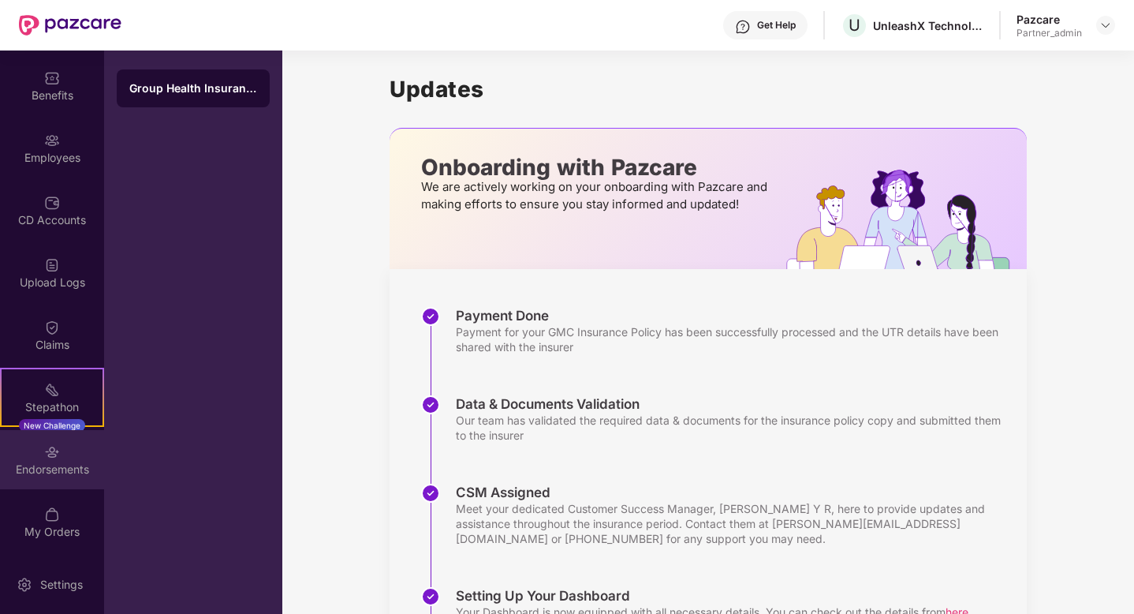
click at [42, 465] on div "Endorsements" at bounding box center [52, 469] width 104 height 16
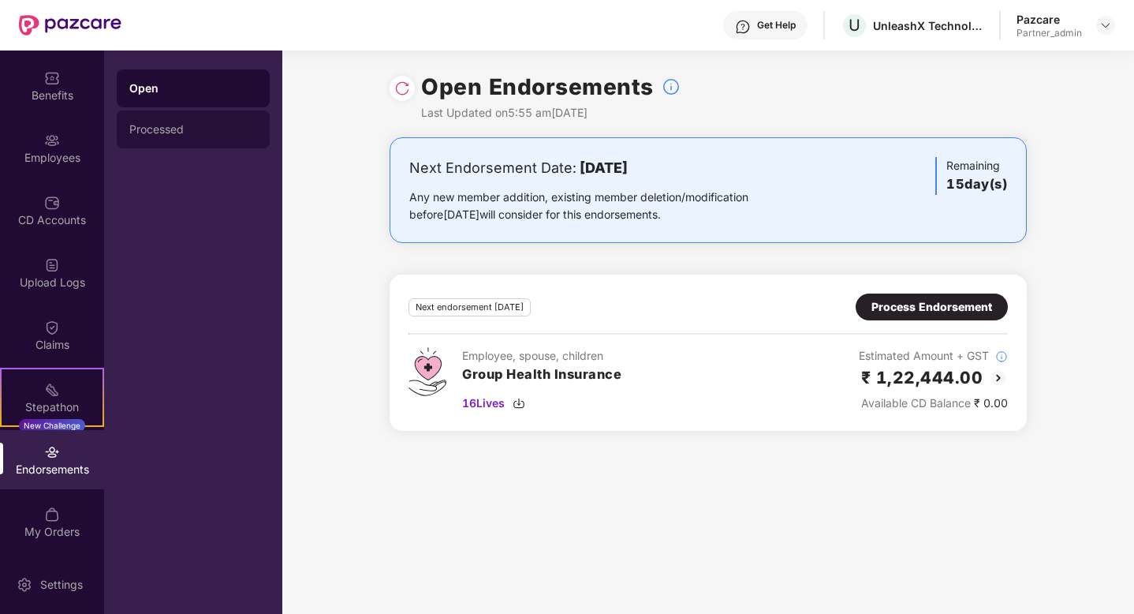
click at [159, 145] on div "Processed" at bounding box center [193, 129] width 153 height 38
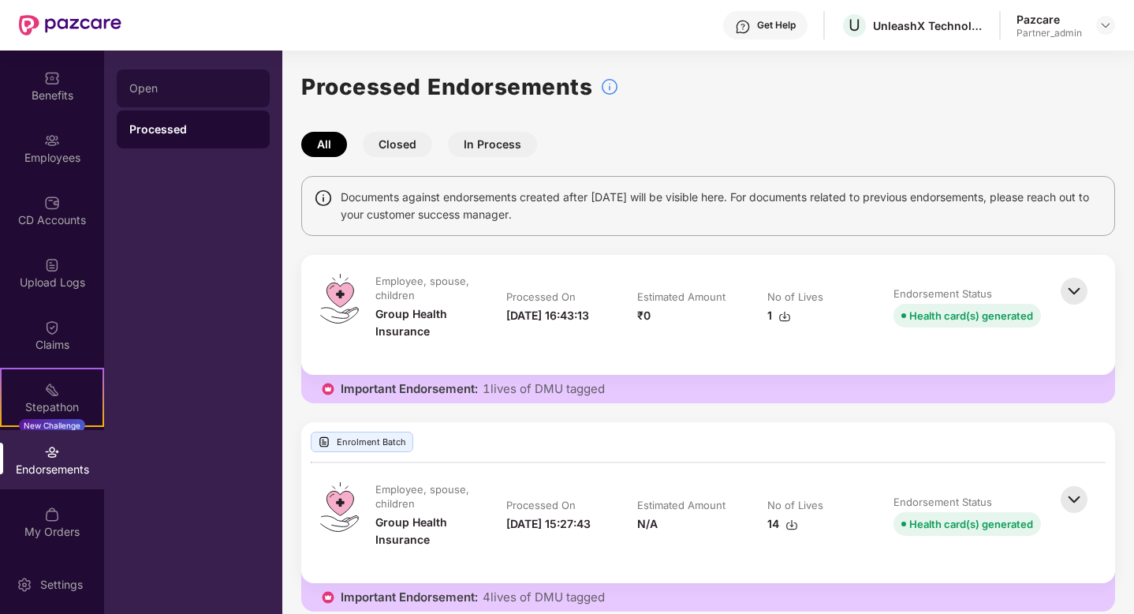
click at [152, 93] on div "Open" at bounding box center [193, 88] width 128 height 13
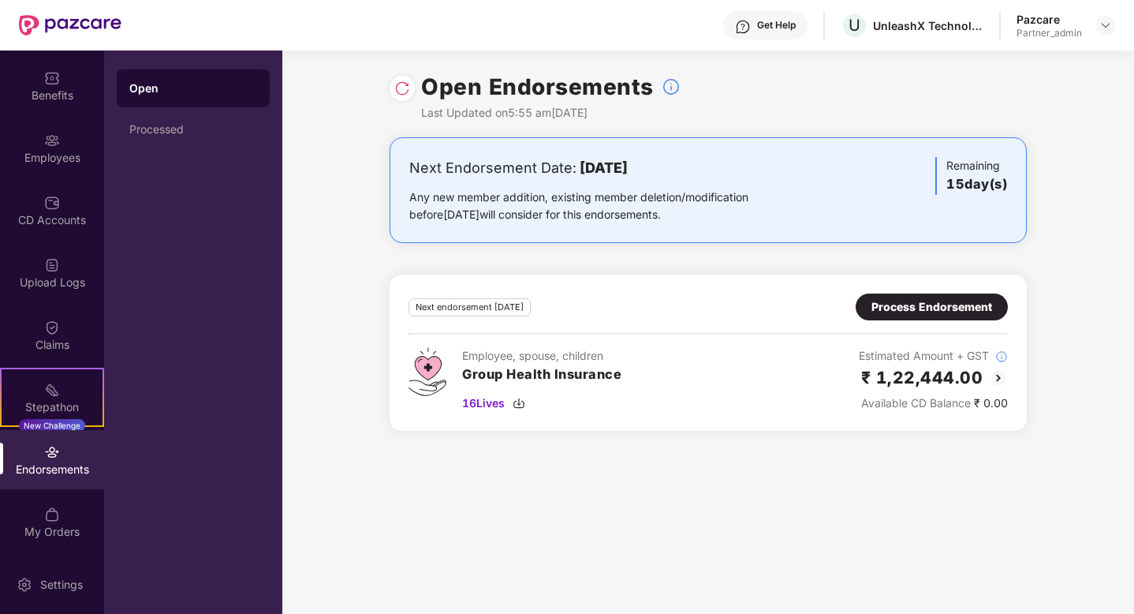
click at [401, 80] on img at bounding box center [402, 88] width 16 height 16
click at [766, 28] on div "Get Help" at bounding box center [776, 25] width 39 height 13
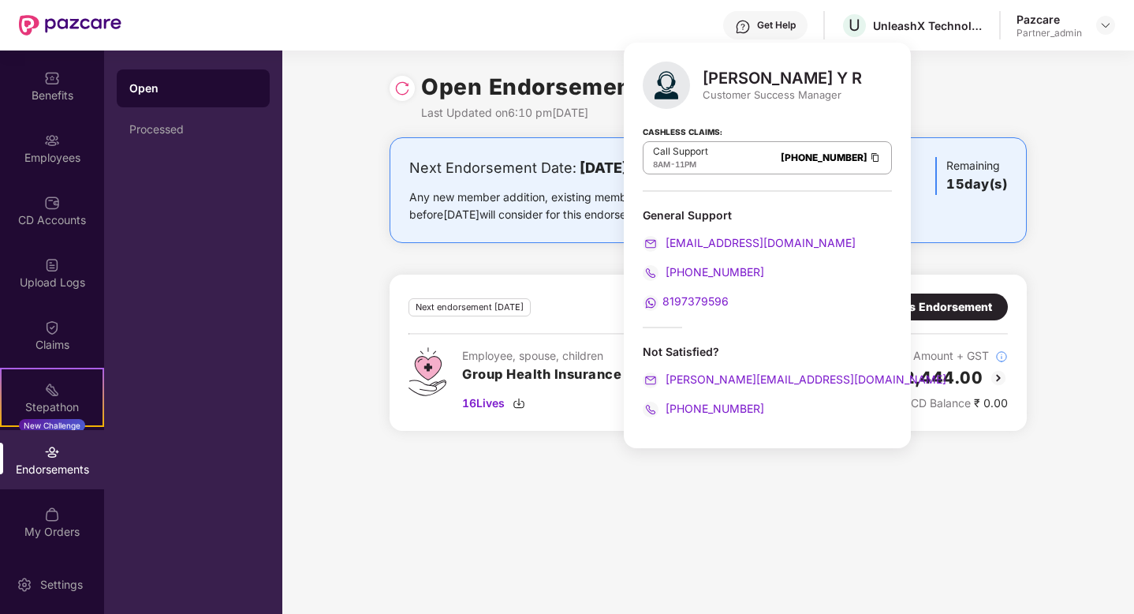
click at [992, 60] on div "Open Endorsements Last Updated on 6:10 pm[DATE]" at bounding box center [708, 93] width 637 height 87
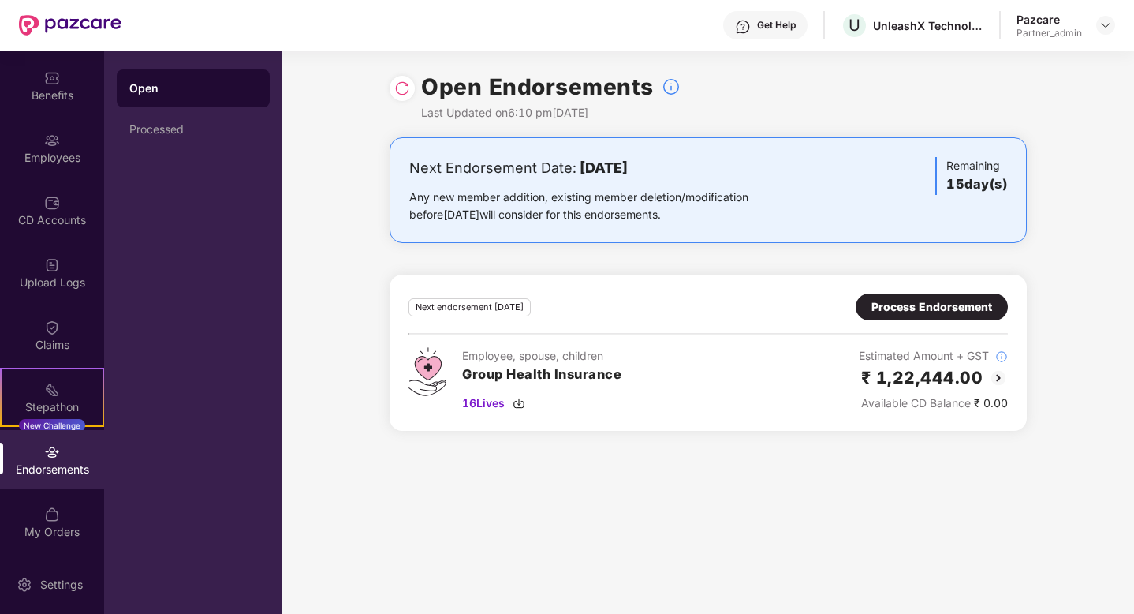
click at [926, 303] on div "Process Endorsement" at bounding box center [931, 306] width 121 height 17
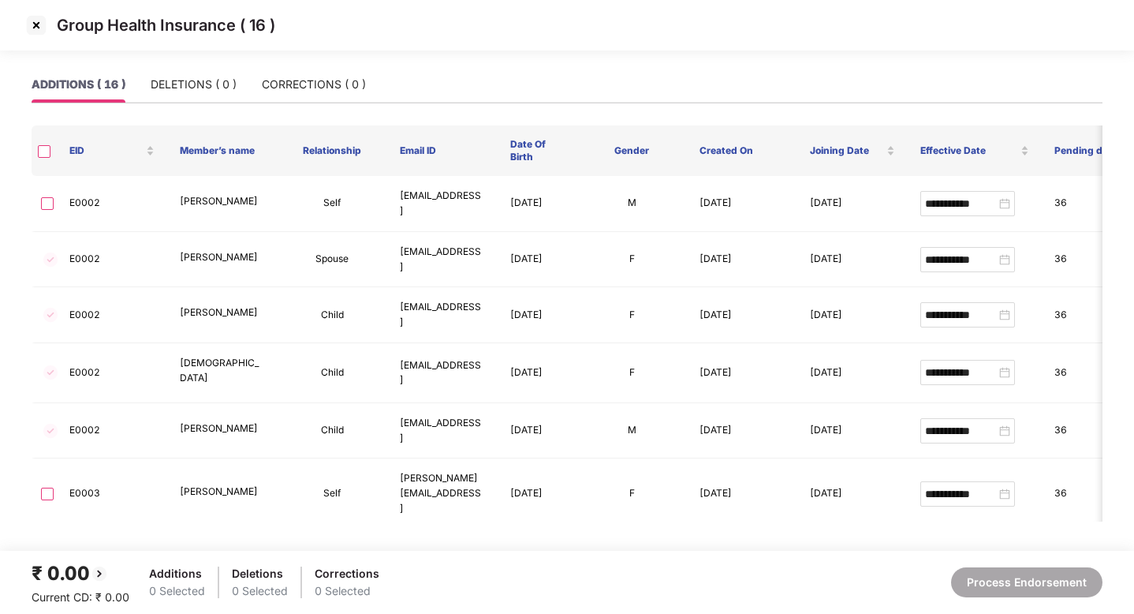
click at [38, 30] on img at bounding box center [36, 25] width 25 height 25
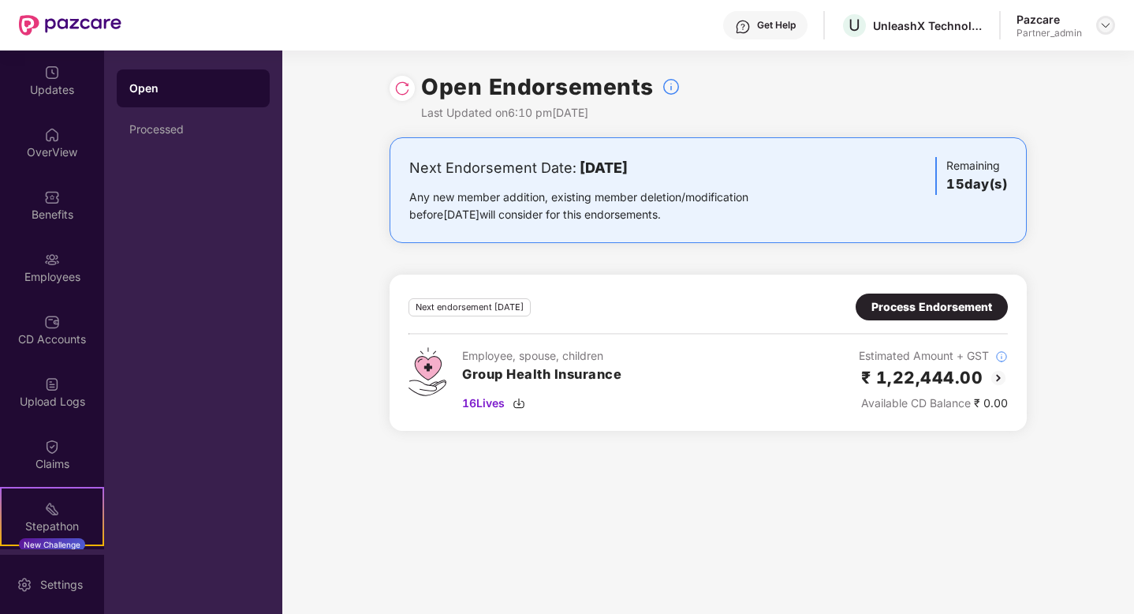
click at [1104, 26] on img at bounding box center [1105, 25] width 13 height 13
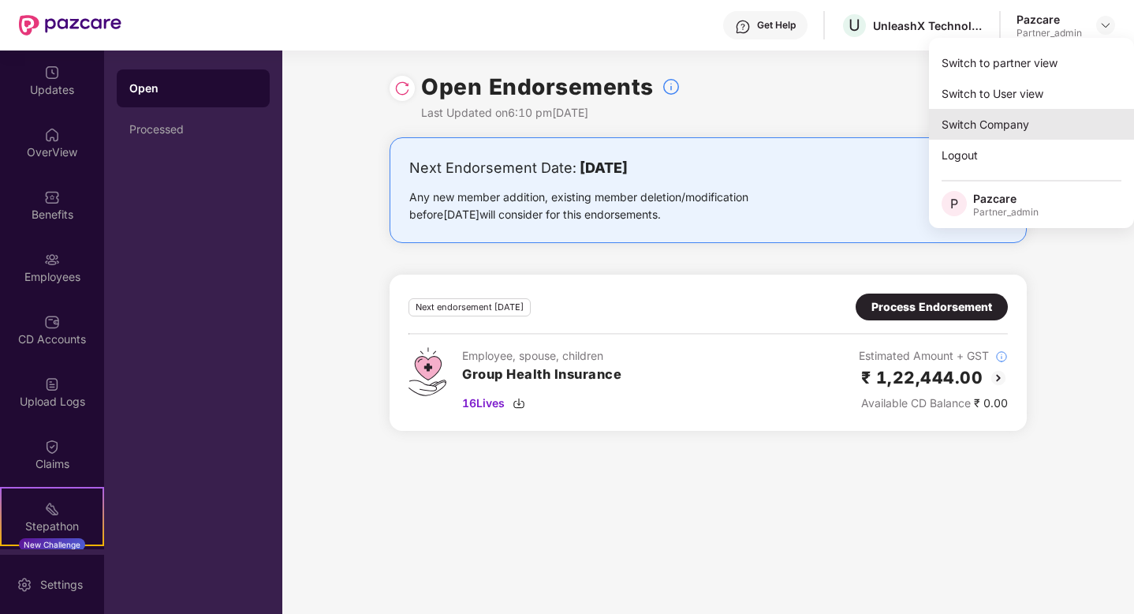
click at [998, 120] on div "Switch Company" at bounding box center [1031, 124] width 205 height 31
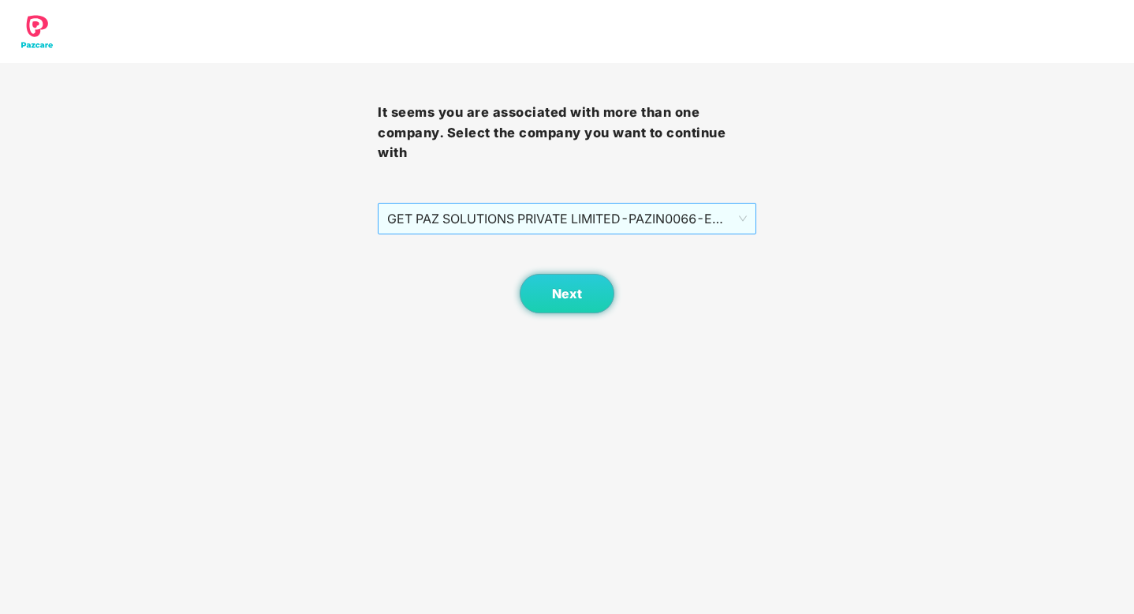
click at [662, 207] on span "GET PAZ SOLUTIONS PRIVATE LIMITED - PAZIN0066 - EMPLOYEE" at bounding box center [566, 218] width 359 height 30
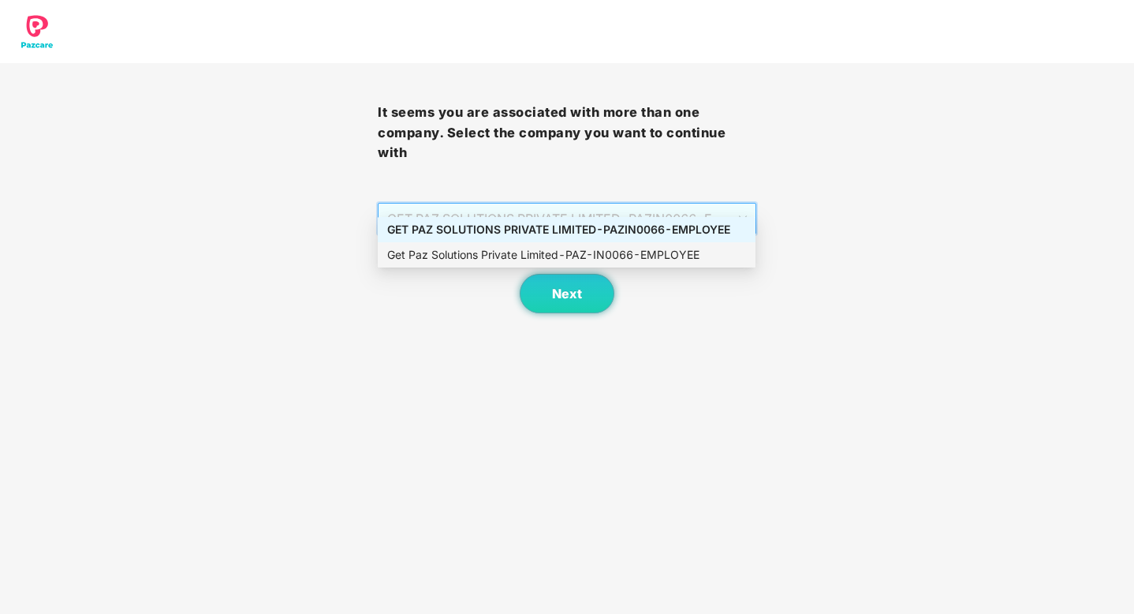
click at [727, 373] on body "It seems you are associated with more than one company. Select the company you …" at bounding box center [567, 307] width 1134 height 614
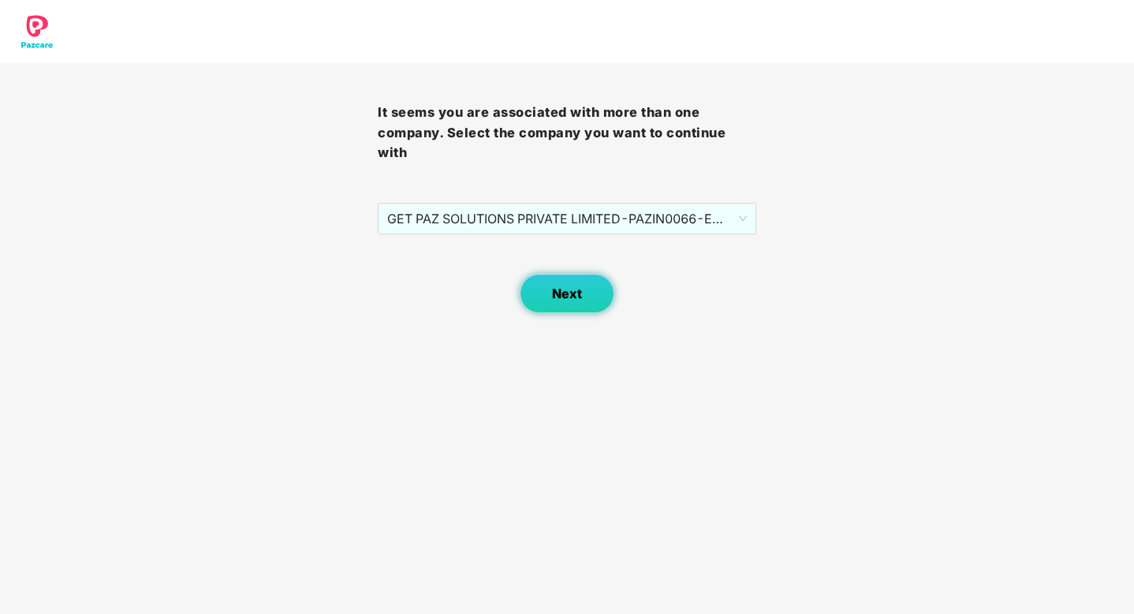
click at [592, 281] on button "Next" at bounding box center [567, 293] width 95 height 39
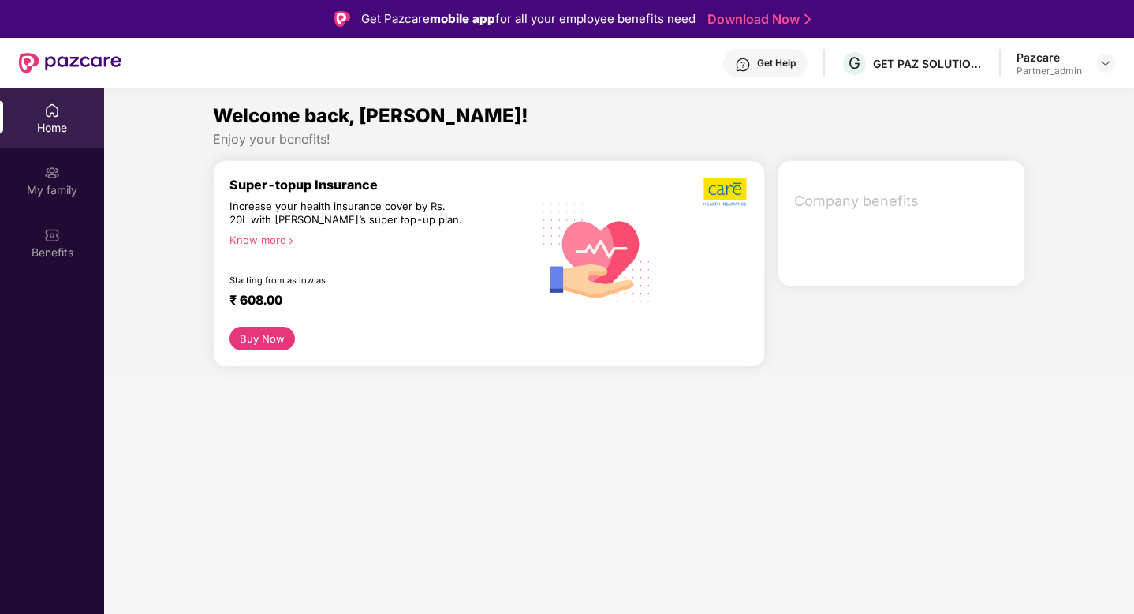
click at [1095, 60] on div "Pazcare Partner_admin" at bounding box center [1066, 64] width 99 height 28
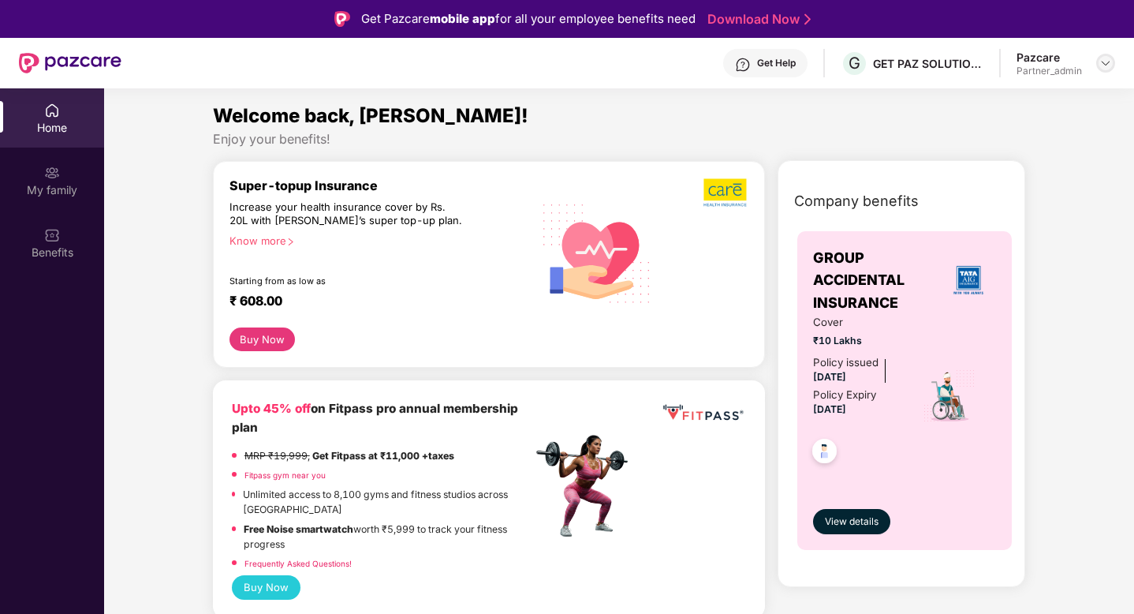
click at [1107, 62] on img at bounding box center [1105, 63] width 13 height 13
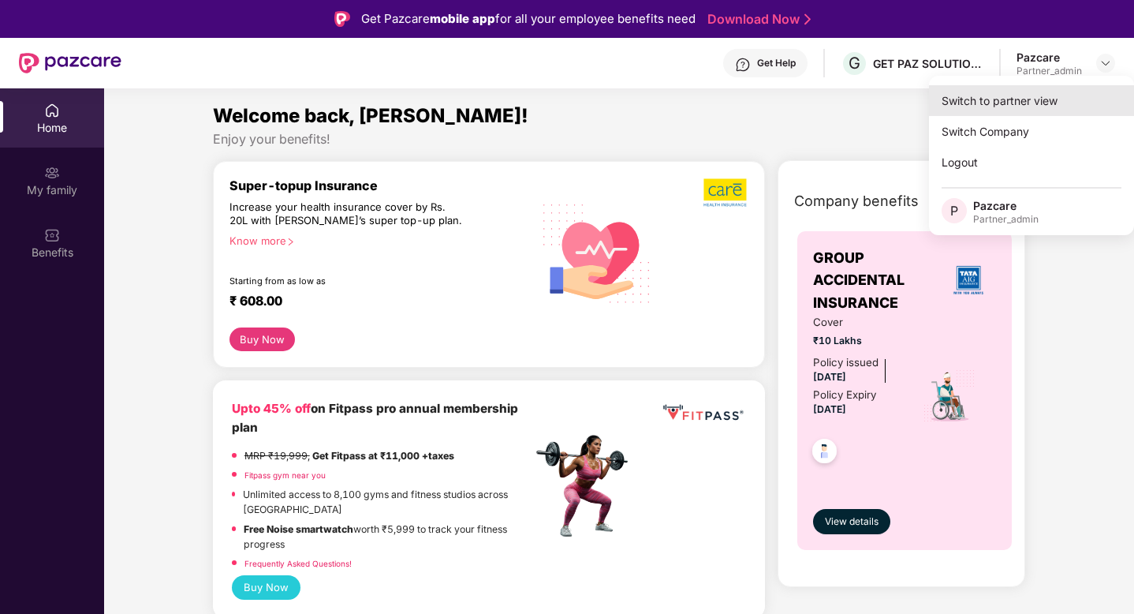
click at [1021, 103] on div "Switch to partner view" at bounding box center [1031, 100] width 205 height 31
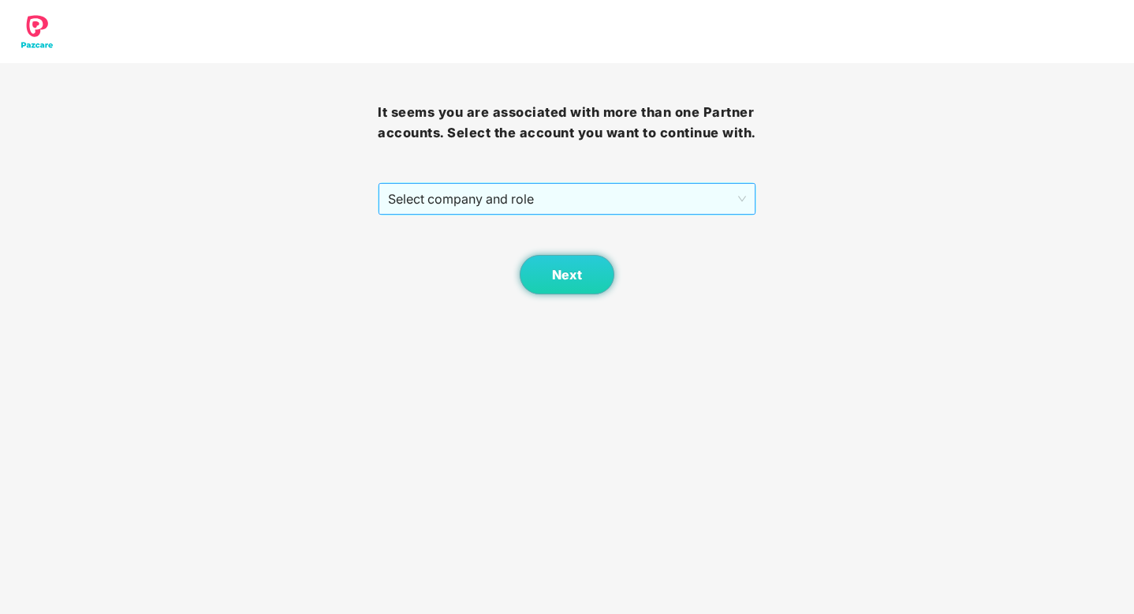
click at [673, 186] on span "Select company and role" at bounding box center [566, 199] width 357 height 30
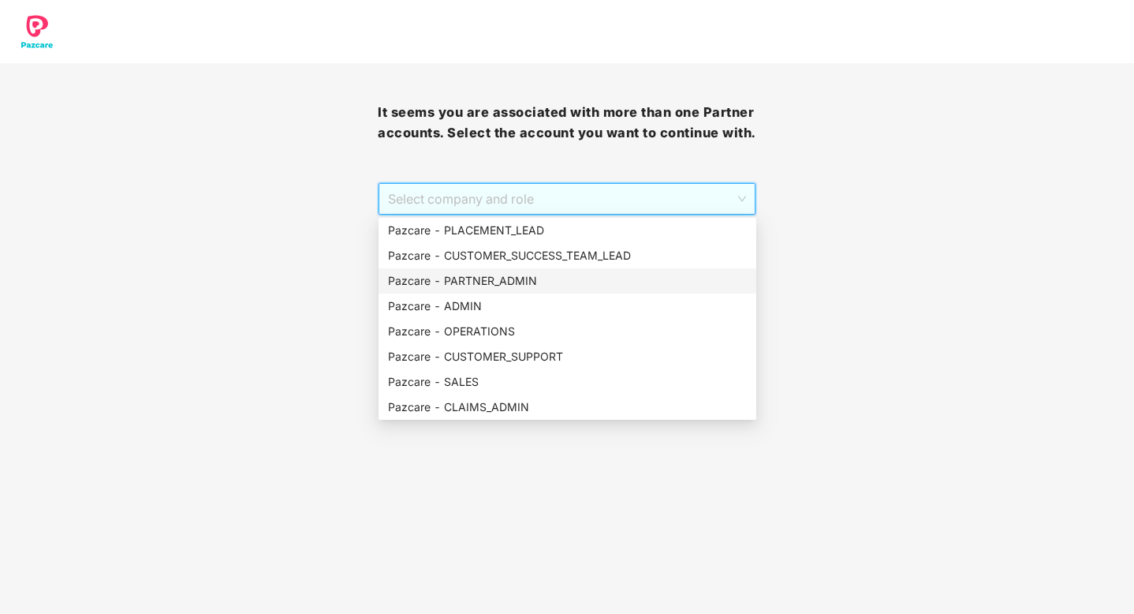
click at [524, 281] on div "Pazcare - PARTNER_ADMIN" at bounding box center [567, 280] width 359 height 17
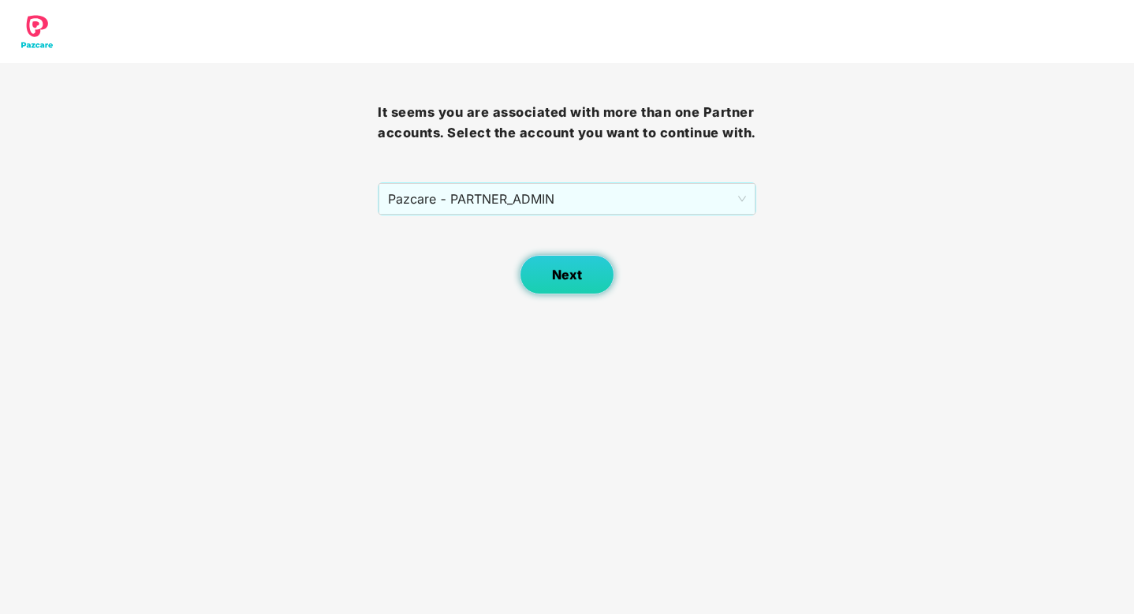
click at [577, 282] on span "Next" at bounding box center [567, 274] width 30 height 15
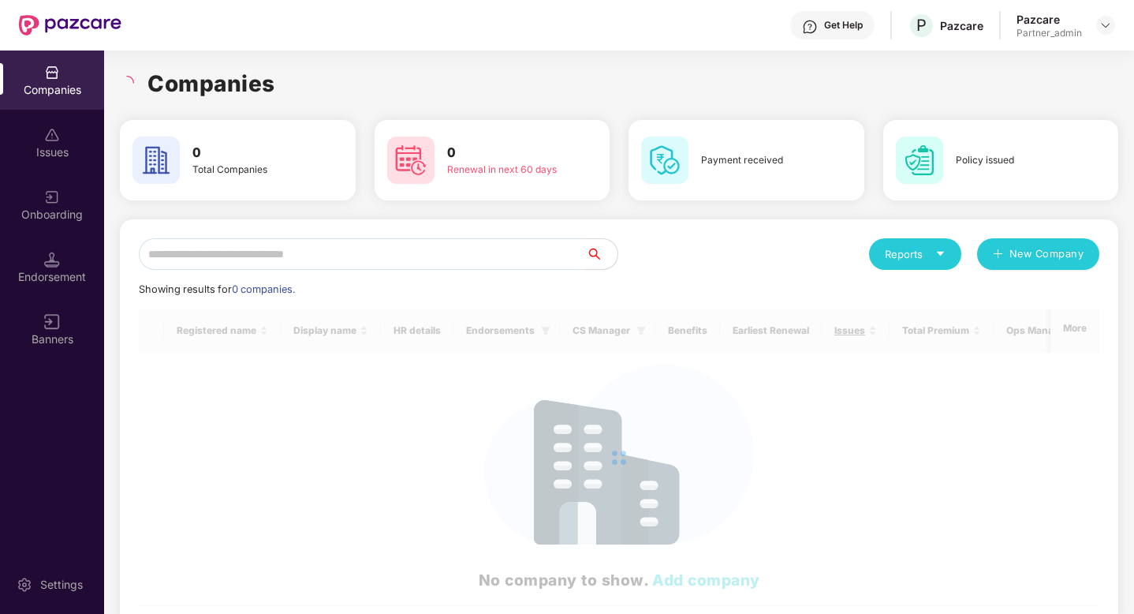
click at [364, 251] on input "text" at bounding box center [362, 254] width 447 height 32
type input "*"
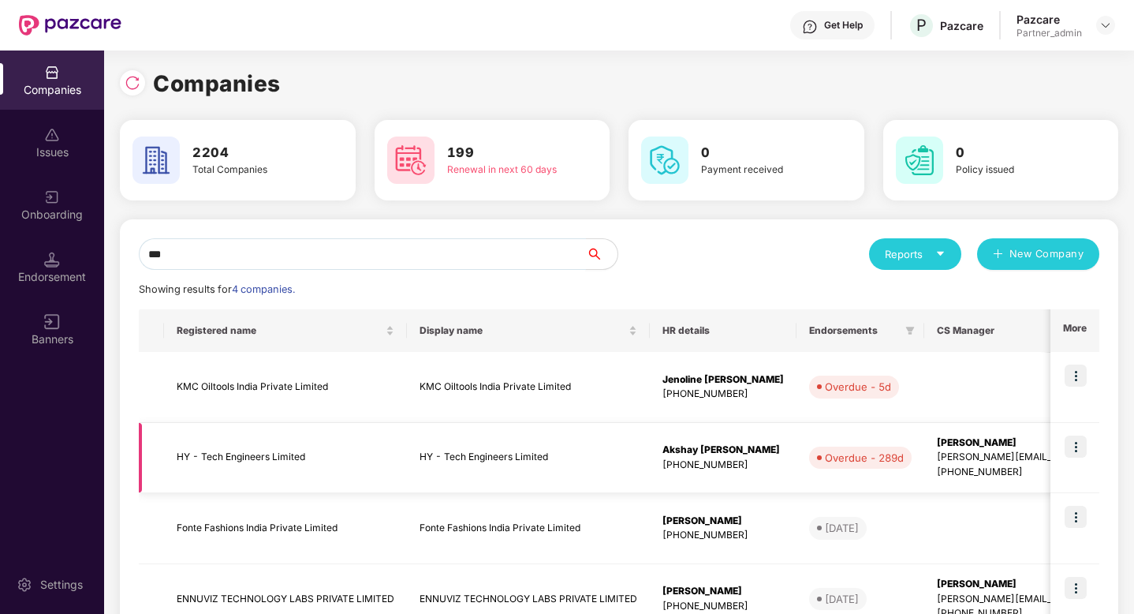
scroll to position [0, 664]
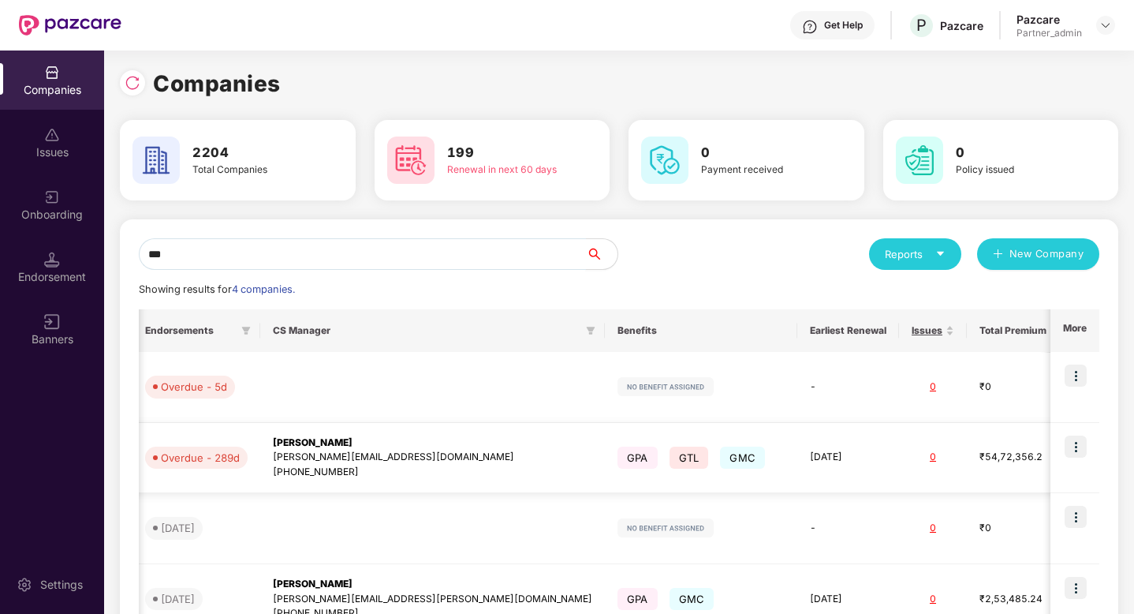
type input "**"
click at [1075, 445] on img at bounding box center [1076, 446] width 22 height 22
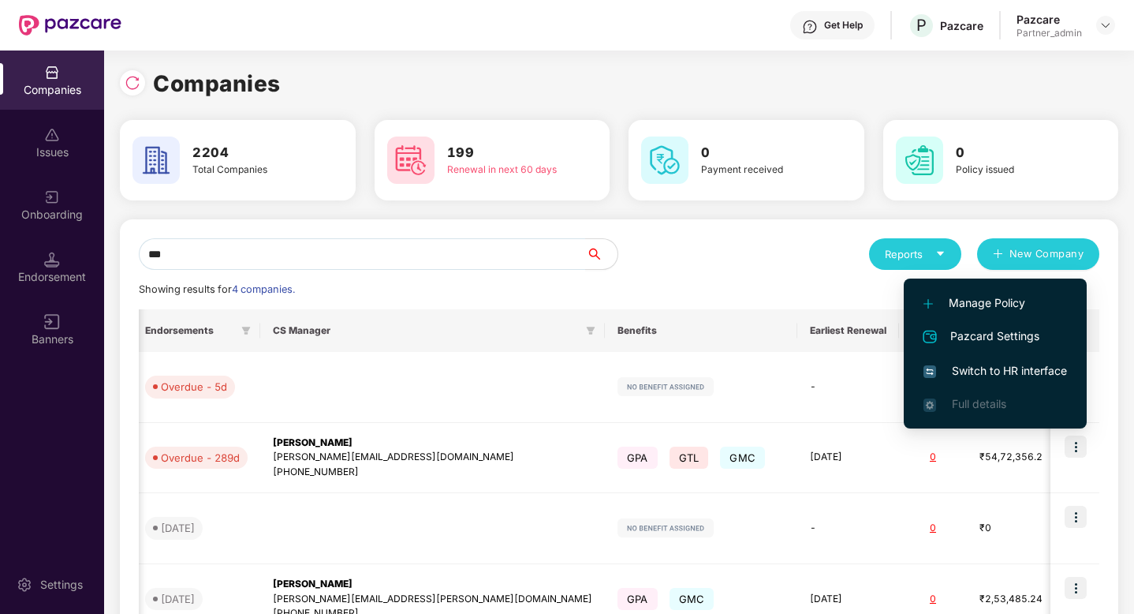
click at [987, 371] on span "Switch to HR interface" at bounding box center [995, 370] width 144 height 17
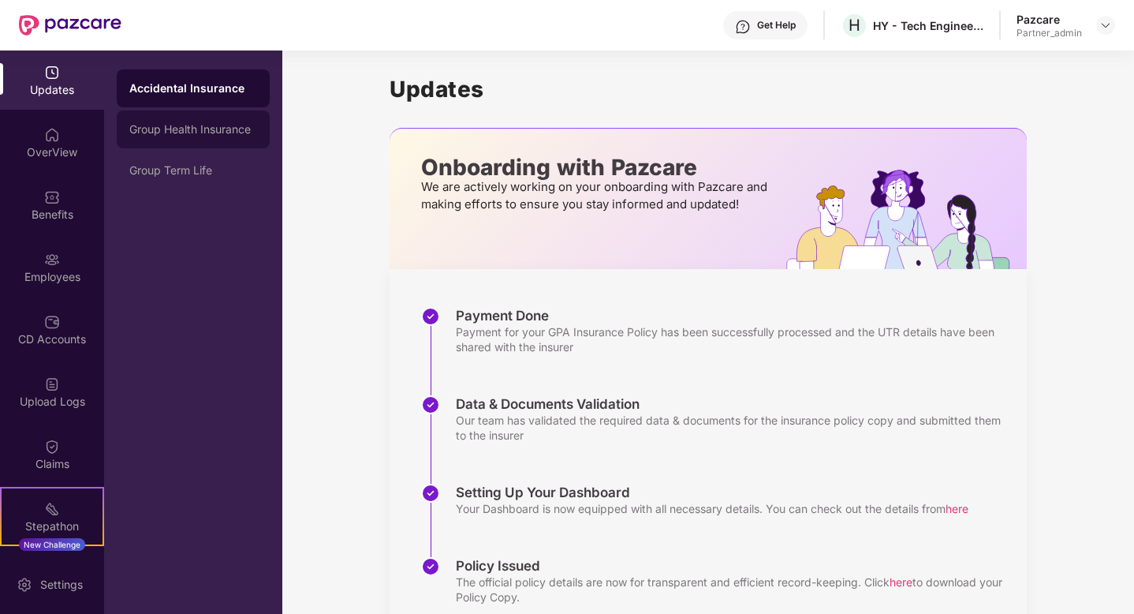
click at [181, 136] on div "Group Health Insurance" at bounding box center [193, 129] width 153 height 38
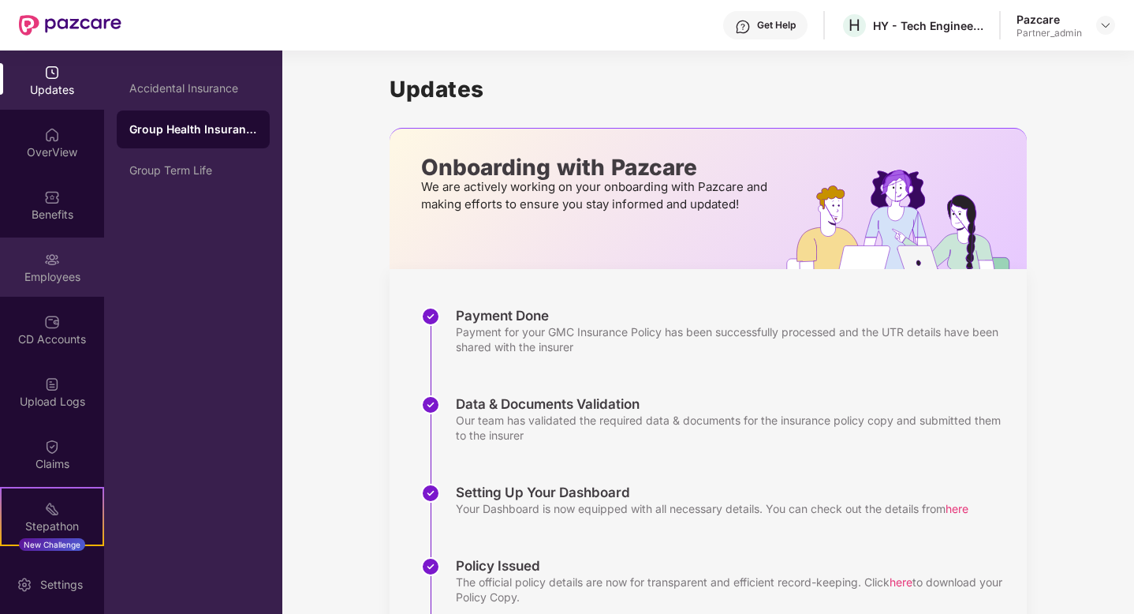
scroll to position [119, 0]
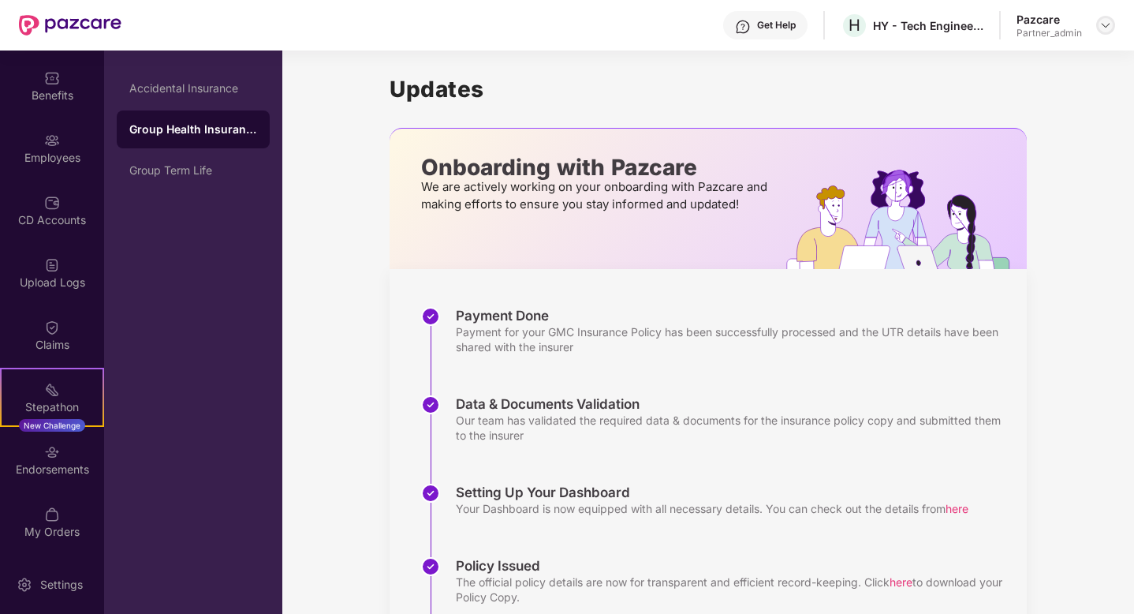
click at [1110, 29] on img at bounding box center [1105, 25] width 13 height 13
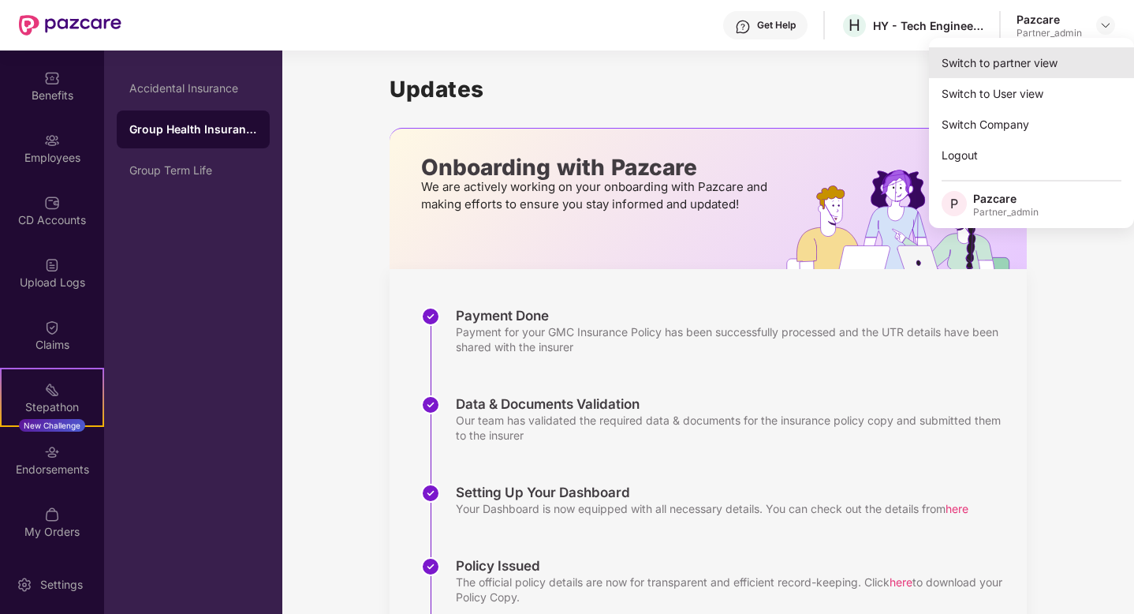
click at [1008, 74] on div "Switch to partner view" at bounding box center [1031, 62] width 205 height 31
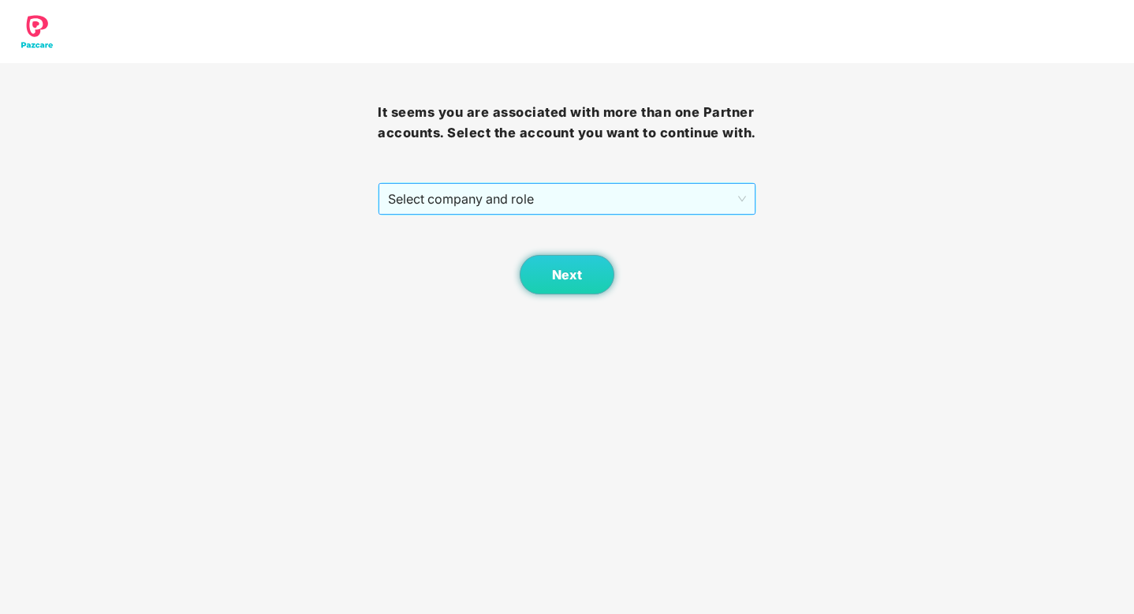
click at [617, 182] on div "Select company and role" at bounding box center [567, 198] width 378 height 33
click at [573, 204] on span "Select company and role" at bounding box center [566, 199] width 357 height 30
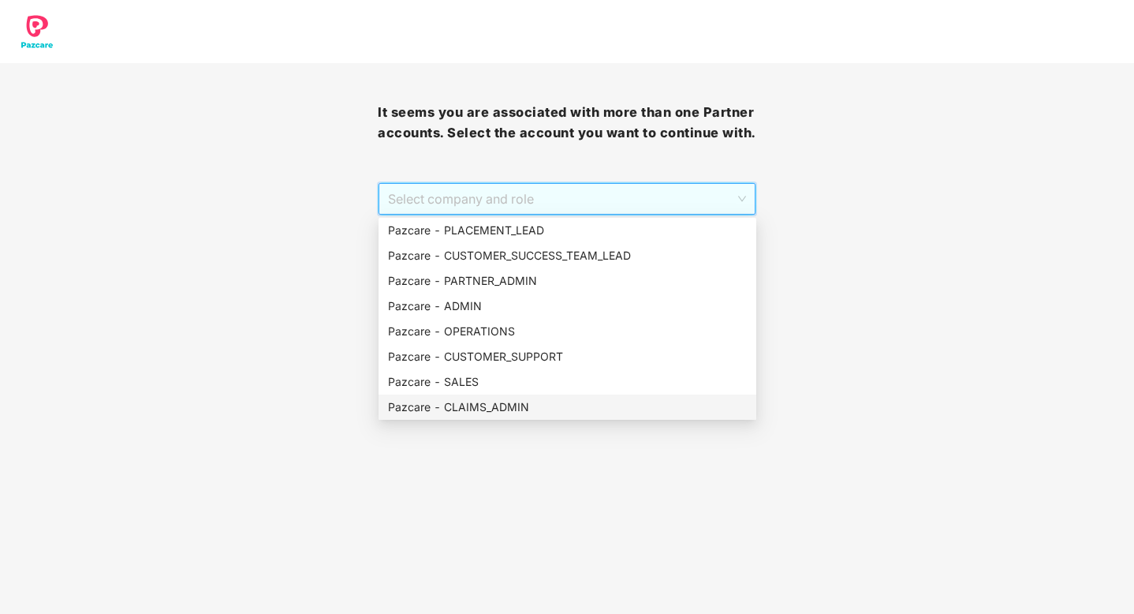
click at [485, 401] on div "Pazcare - CLAIMS_ADMIN" at bounding box center [567, 406] width 359 height 17
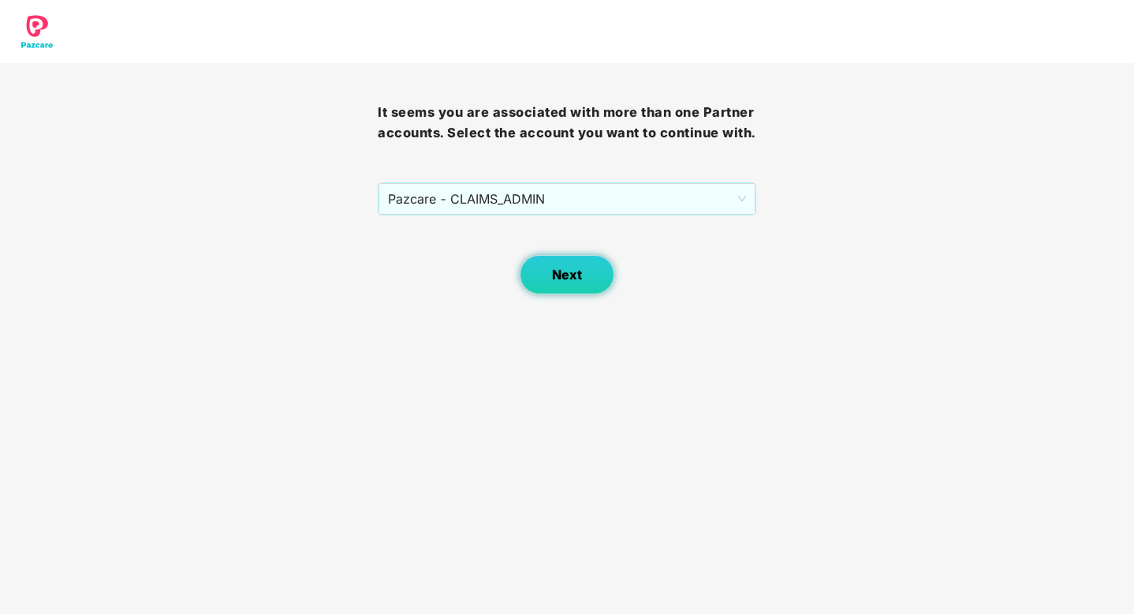
click at [580, 288] on button "Next" at bounding box center [567, 274] width 95 height 39
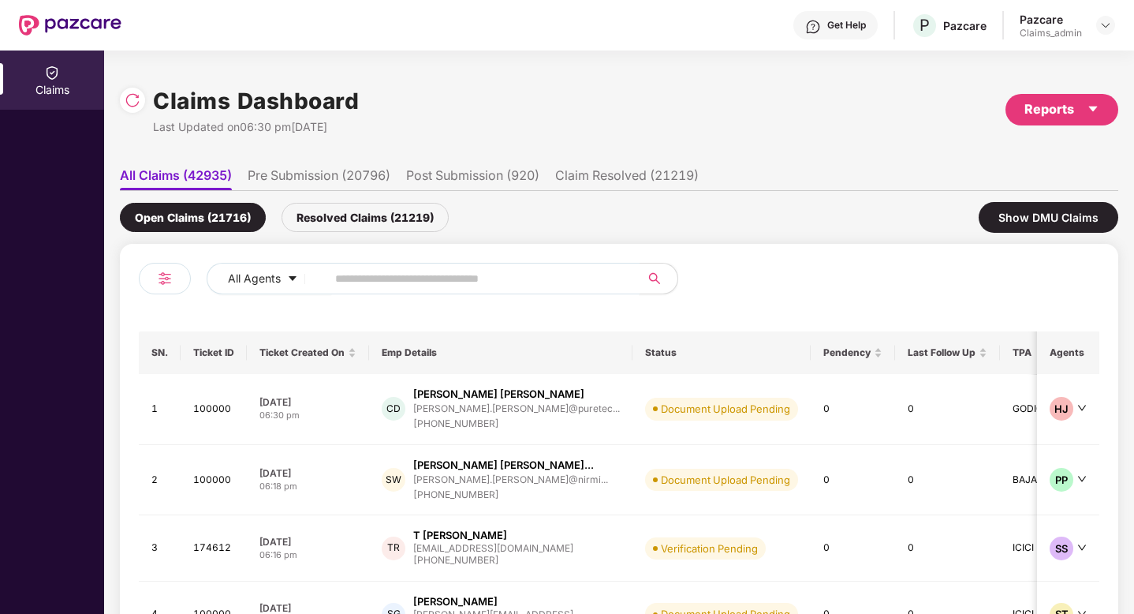
click at [367, 278] on input "text" at bounding box center [476, 279] width 283 height 24
paste input "******"
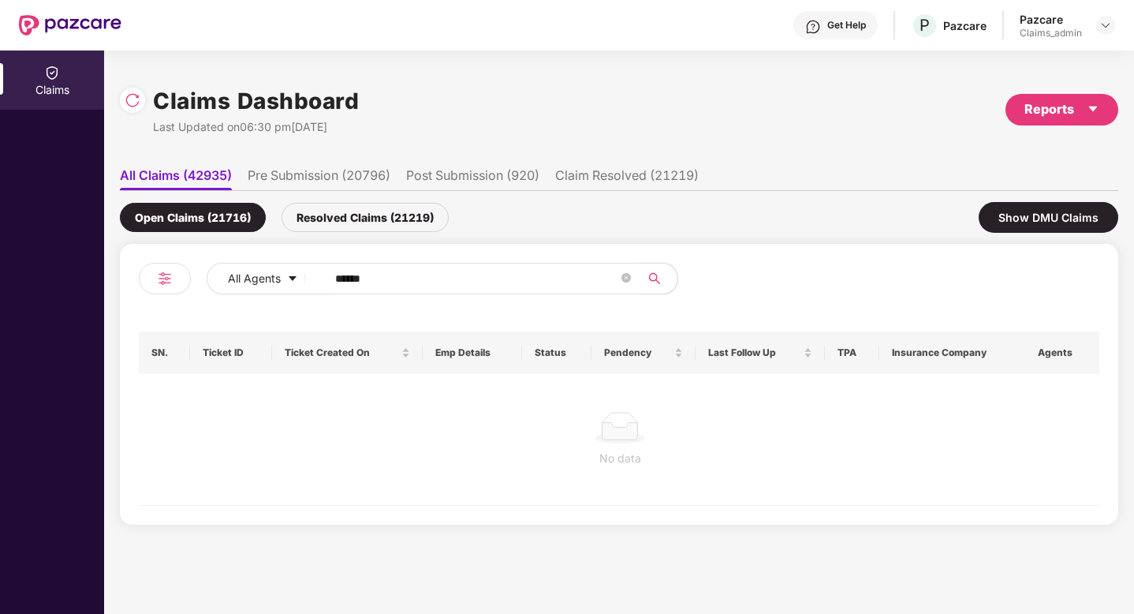
type input "******"
click at [421, 220] on div "Resolved Claims (21219)" at bounding box center [365, 217] width 167 height 29
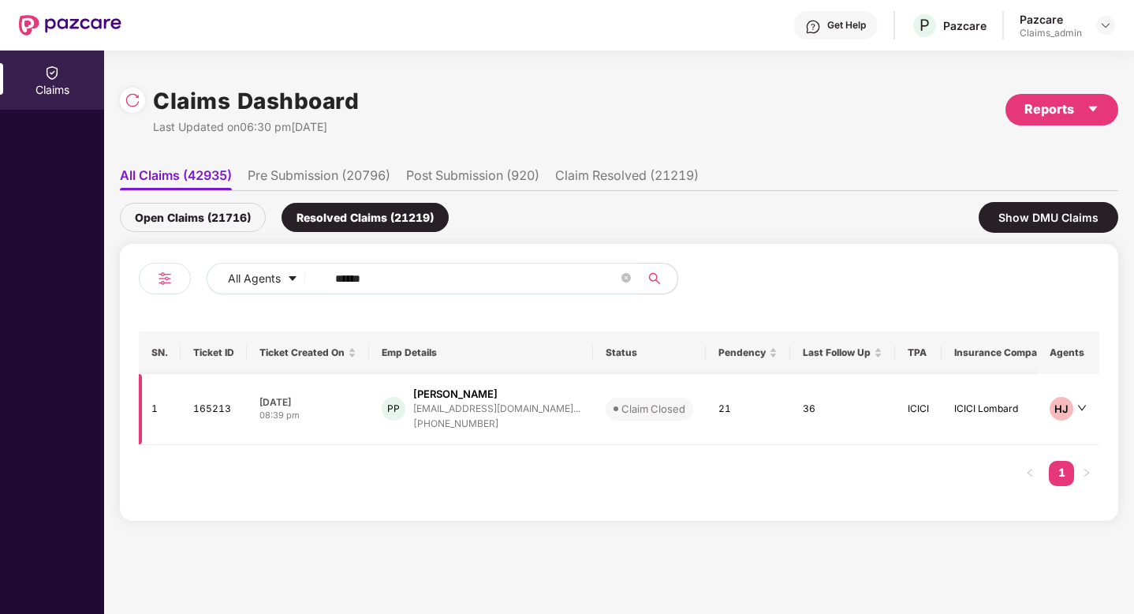
click at [443, 397] on div "[PERSON_NAME]" at bounding box center [455, 393] width 84 height 15
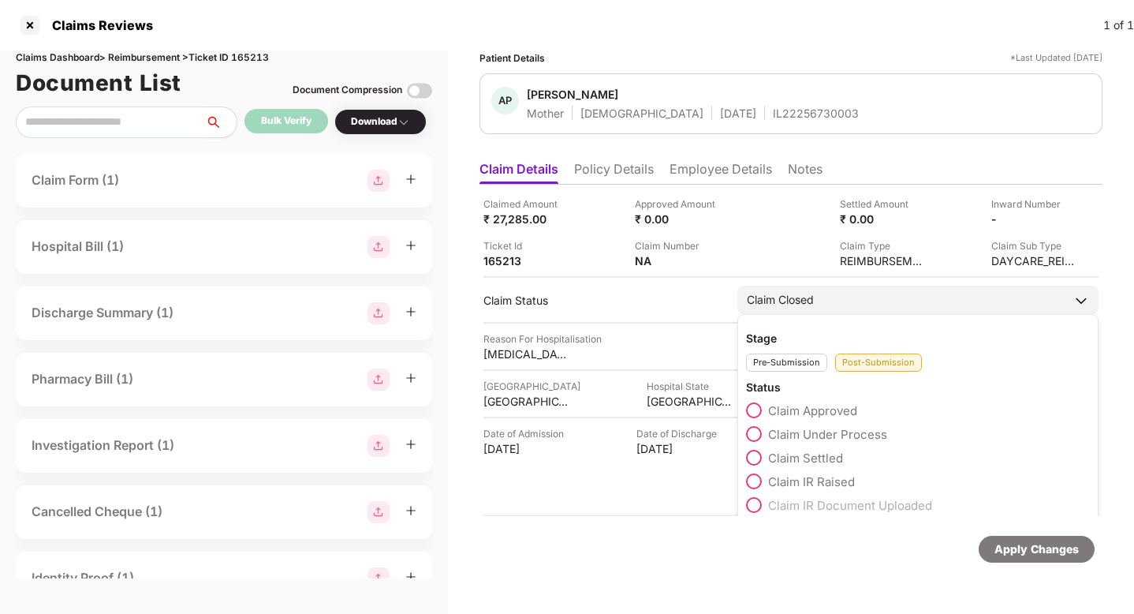
click at [801, 360] on div "Pre-Submission" at bounding box center [786, 362] width 81 height 18
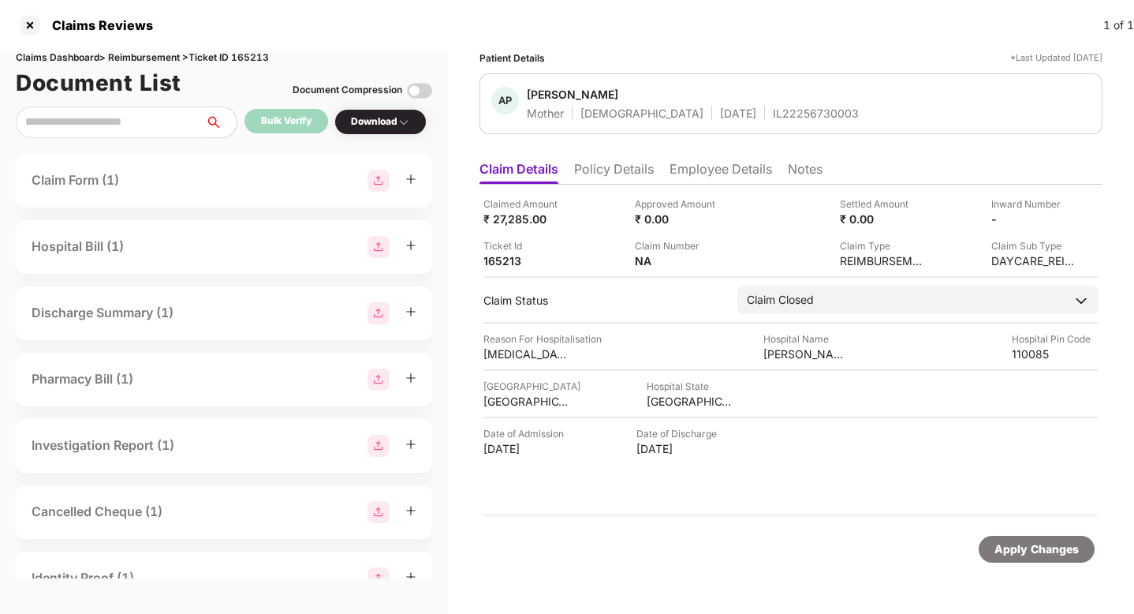
click at [255, 55] on div "Claims Dashboard > Reimbursement > Ticket ID 165213" at bounding box center [224, 57] width 416 height 15
copy div "165213"
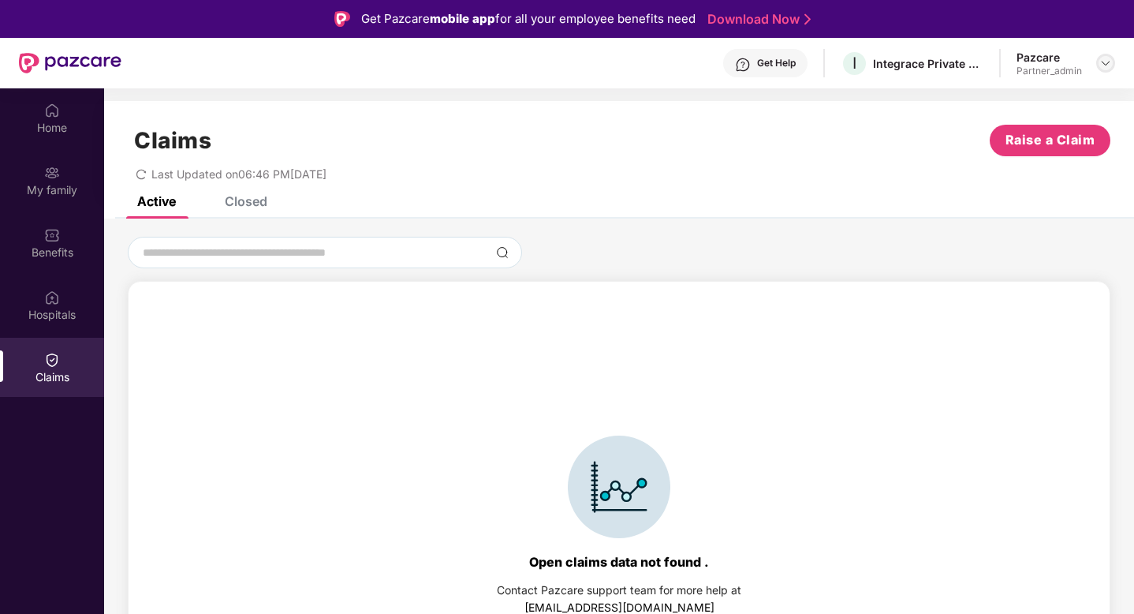
click at [1111, 59] on img at bounding box center [1105, 63] width 13 height 13
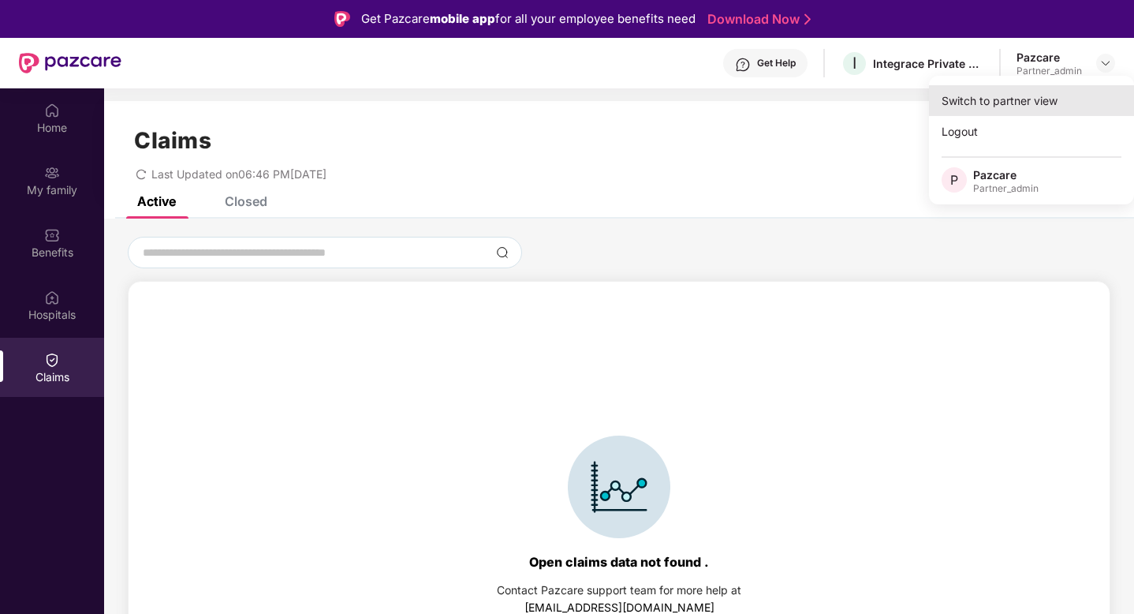
click at [1012, 101] on div "Switch to partner view" at bounding box center [1031, 100] width 205 height 31
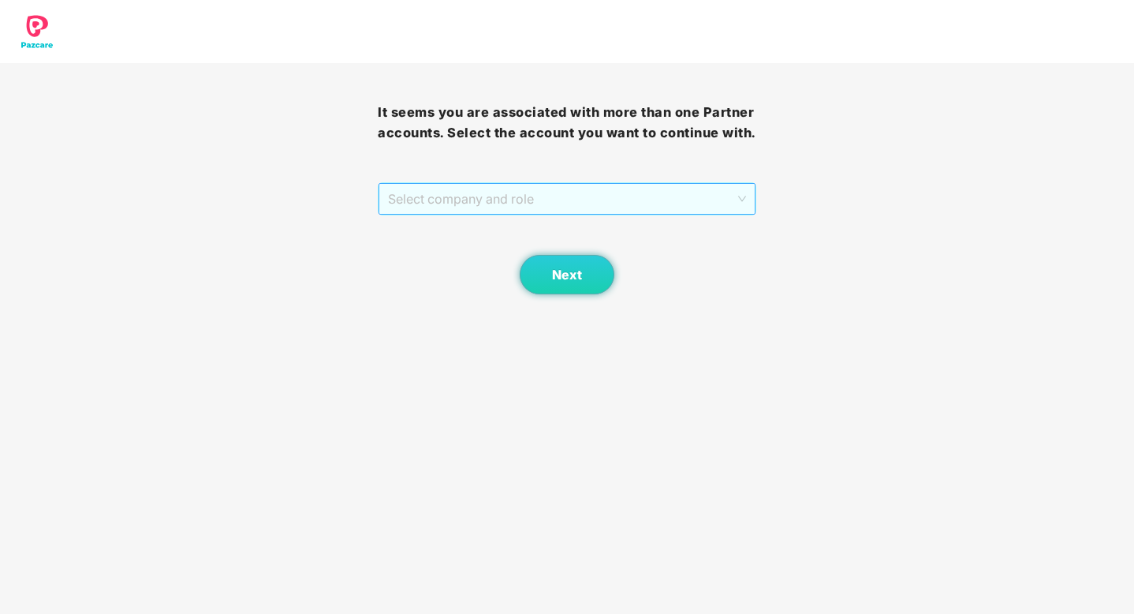
click at [517, 191] on span "Select company and role" at bounding box center [566, 199] width 357 height 30
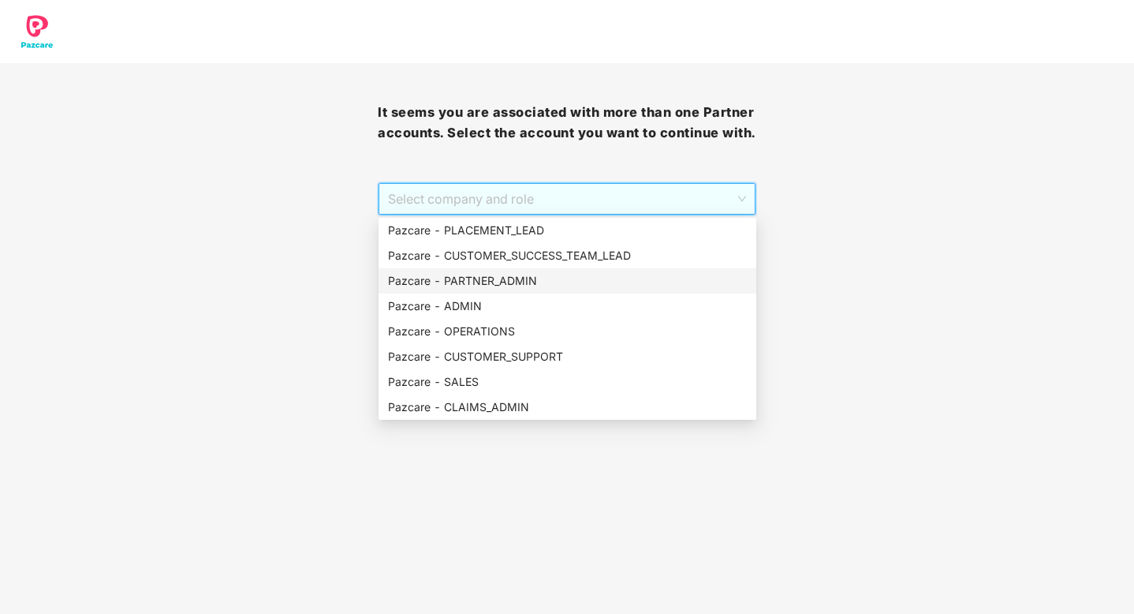
click at [429, 281] on div "Pazcare - PARTNER_ADMIN" at bounding box center [567, 280] width 359 height 17
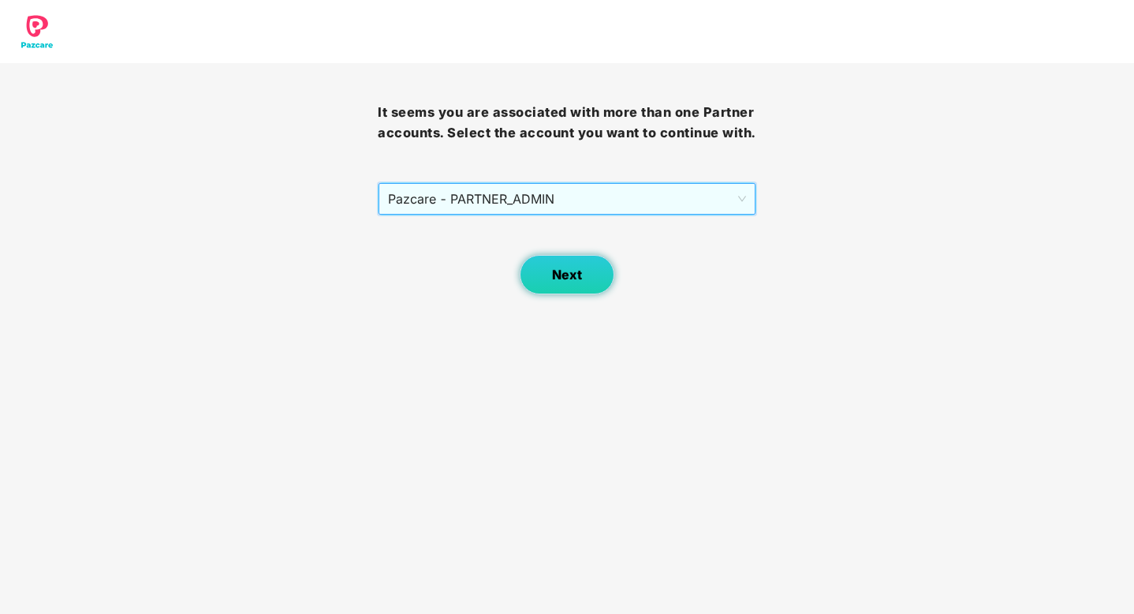
click at [554, 282] on span "Next" at bounding box center [567, 274] width 30 height 15
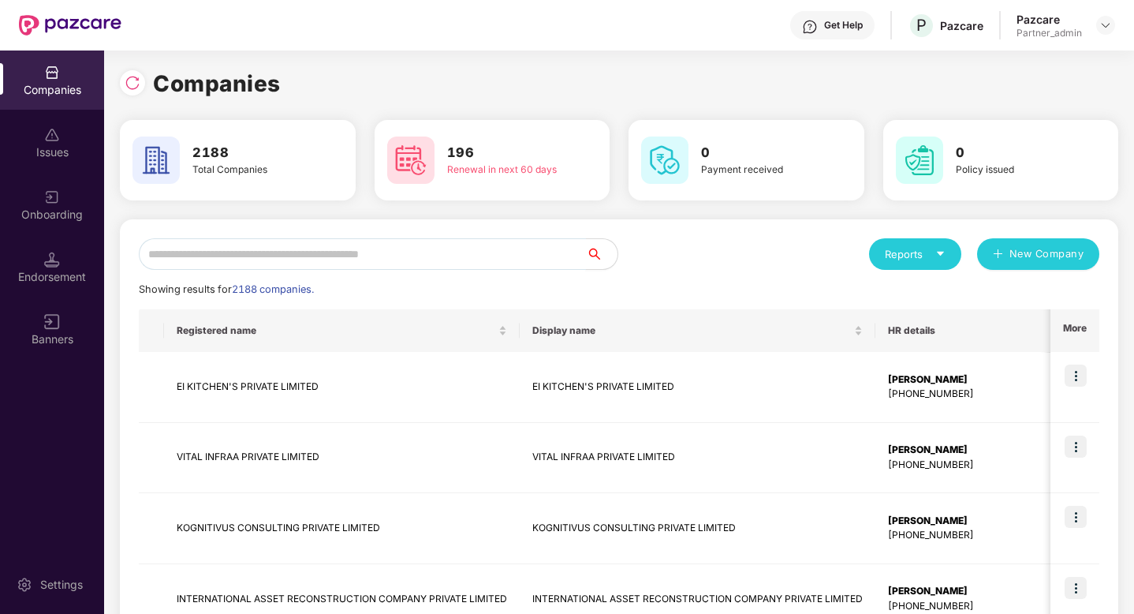
click at [299, 263] on input "text" at bounding box center [362, 254] width 447 height 32
paste input "******"
type input "******"
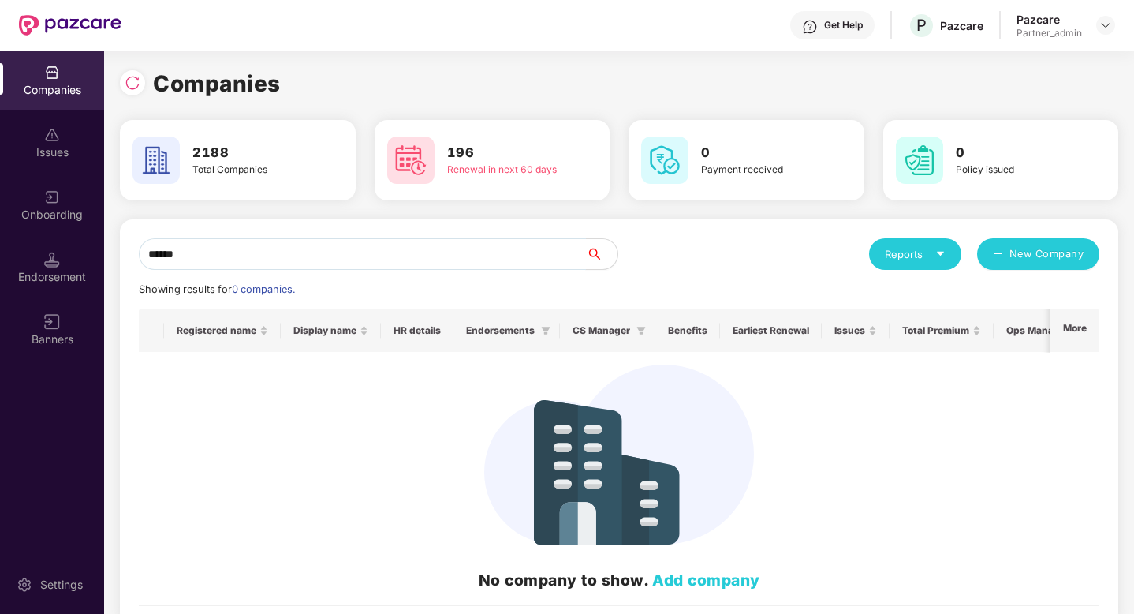
click at [227, 255] on input "******" at bounding box center [362, 254] width 447 height 32
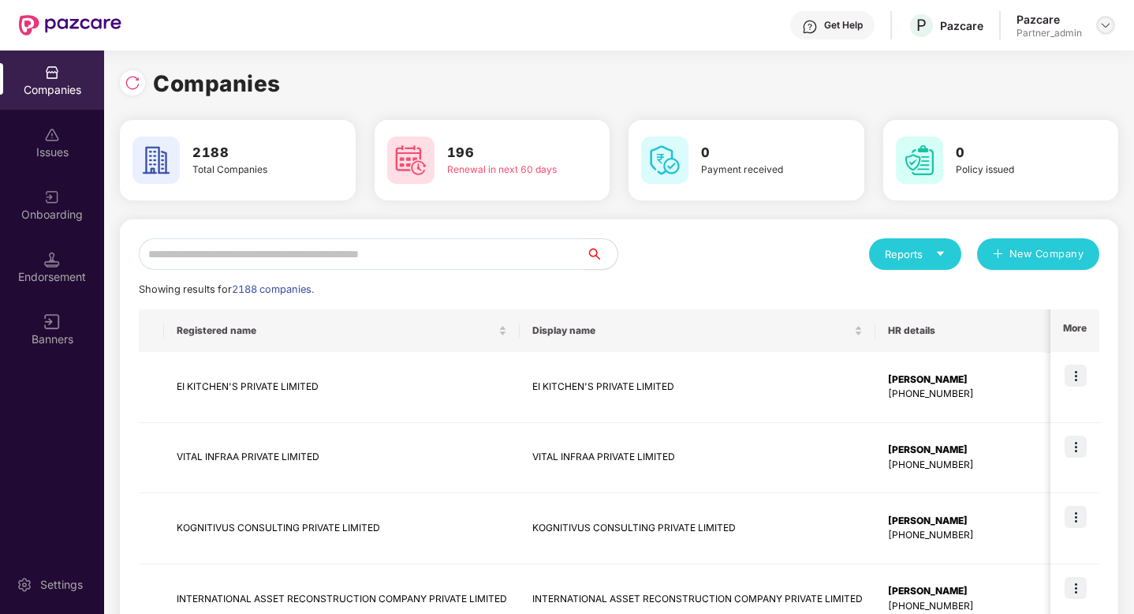
click at [1099, 24] on img at bounding box center [1105, 25] width 13 height 13
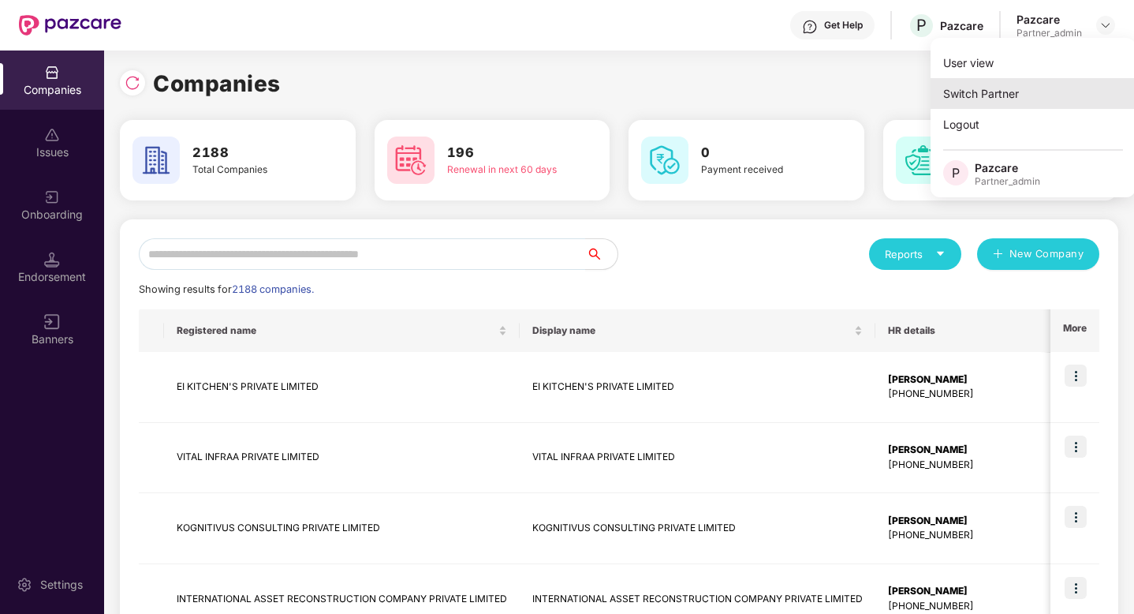
click at [998, 88] on div "Switch Partner" at bounding box center [1033, 93] width 205 height 31
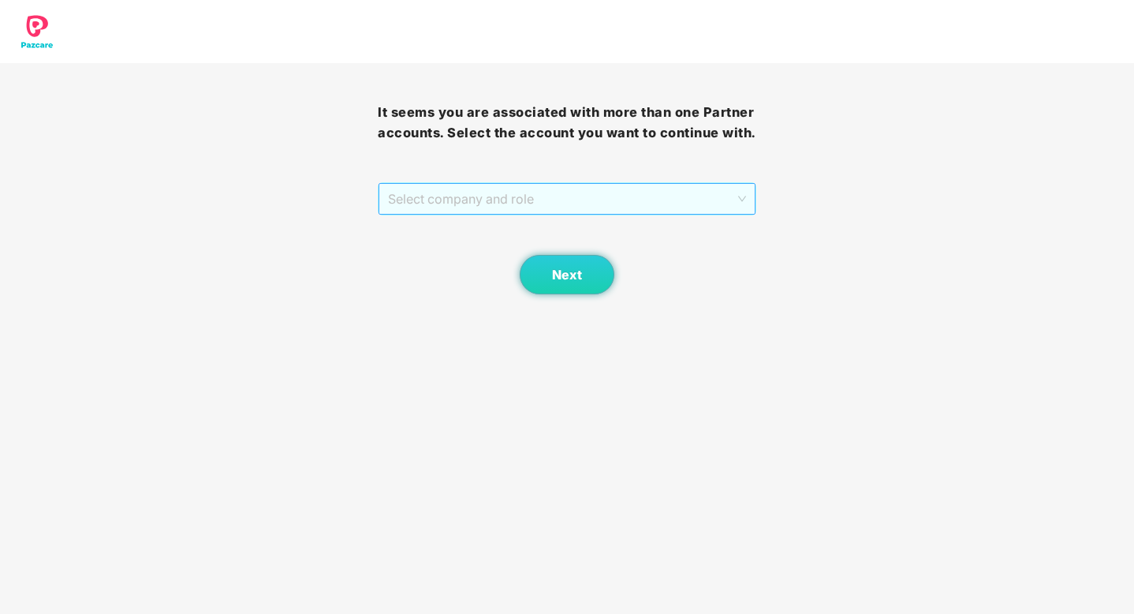
click at [540, 190] on span "Select company and role" at bounding box center [566, 199] width 357 height 30
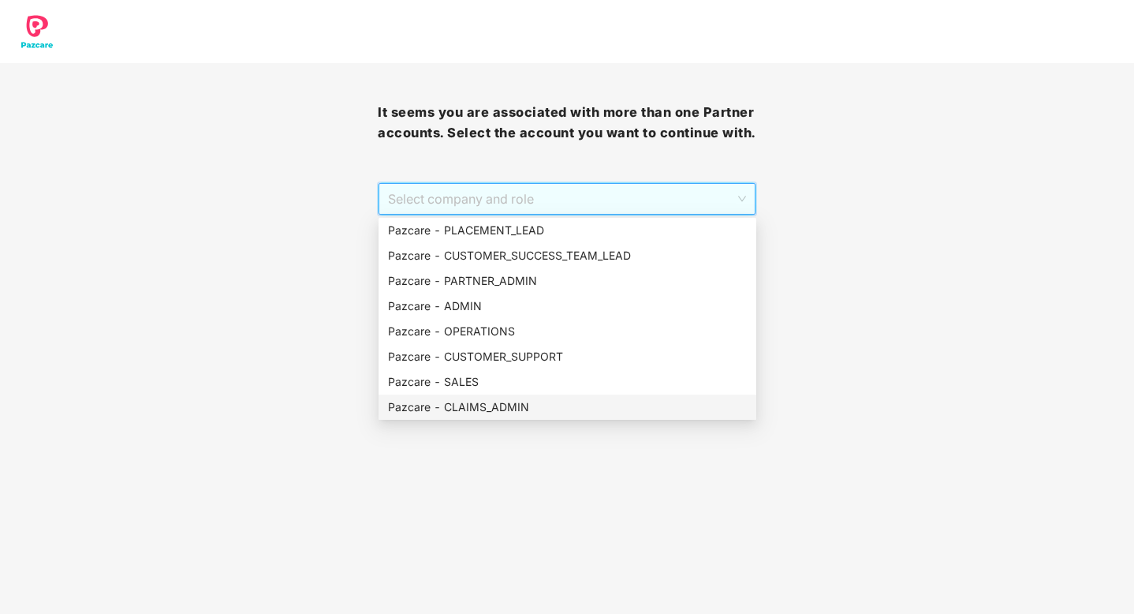
click at [502, 402] on div "Pazcare - CLAIMS_ADMIN" at bounding box center [567, 406] width 359 height 17
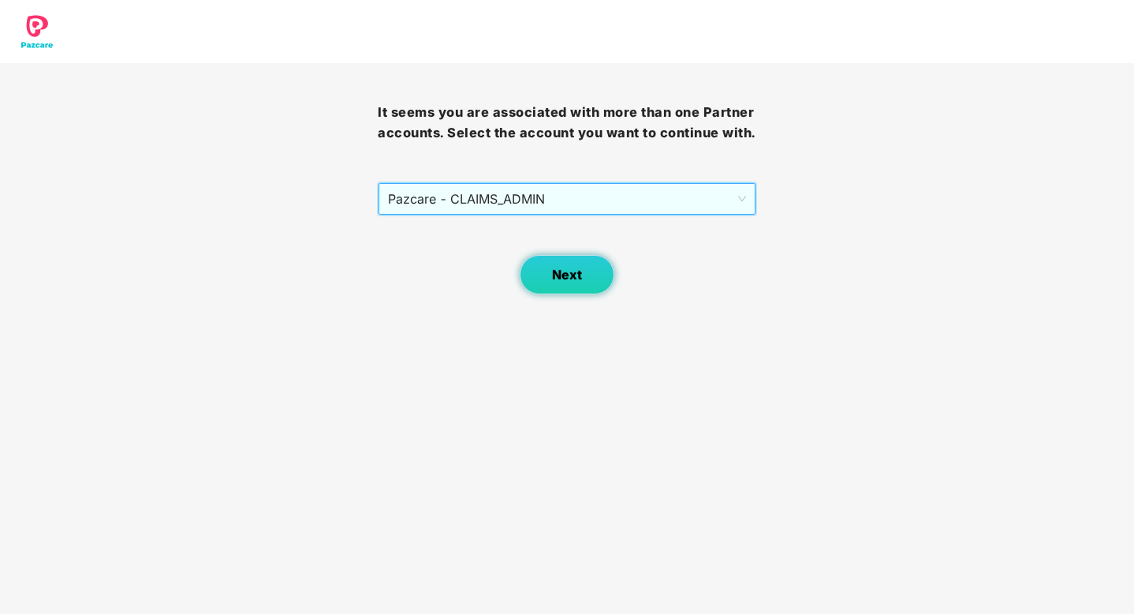
click at [580, 278] on span "Next" at bounding box center [567, 274] width 30 height 15
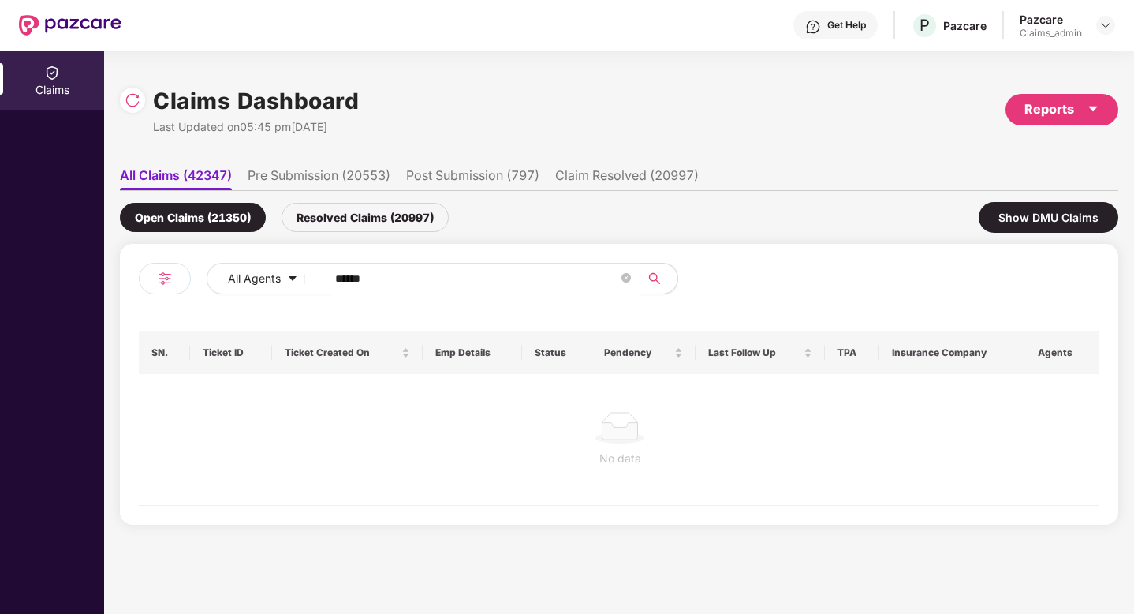
click at [375, 285] on input "******" at bounding box center [476, 279] width 283 height 24
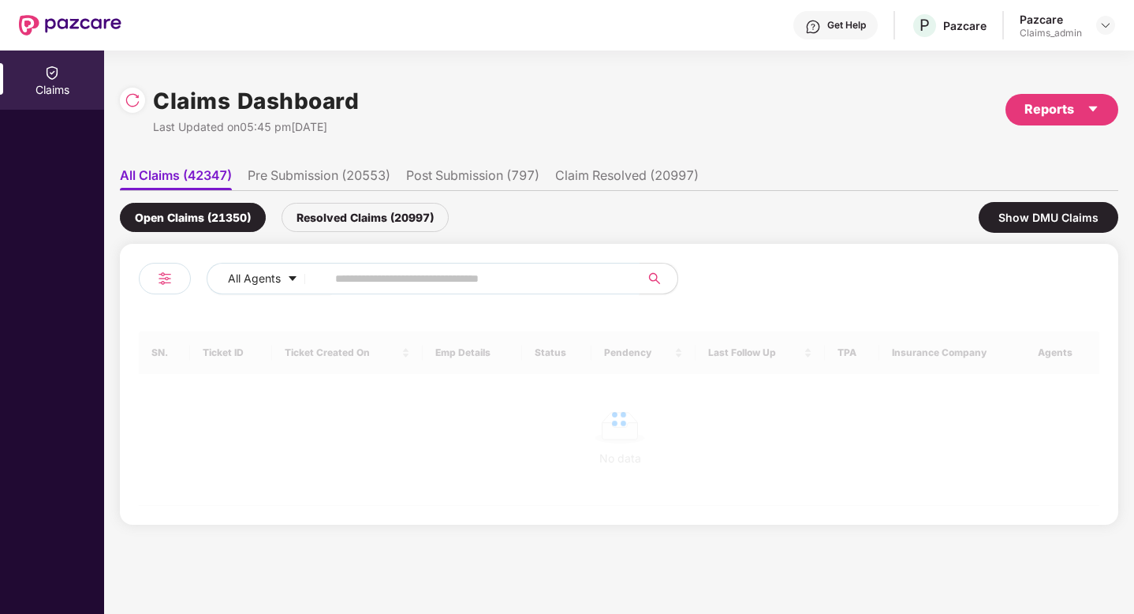
paste input "******"
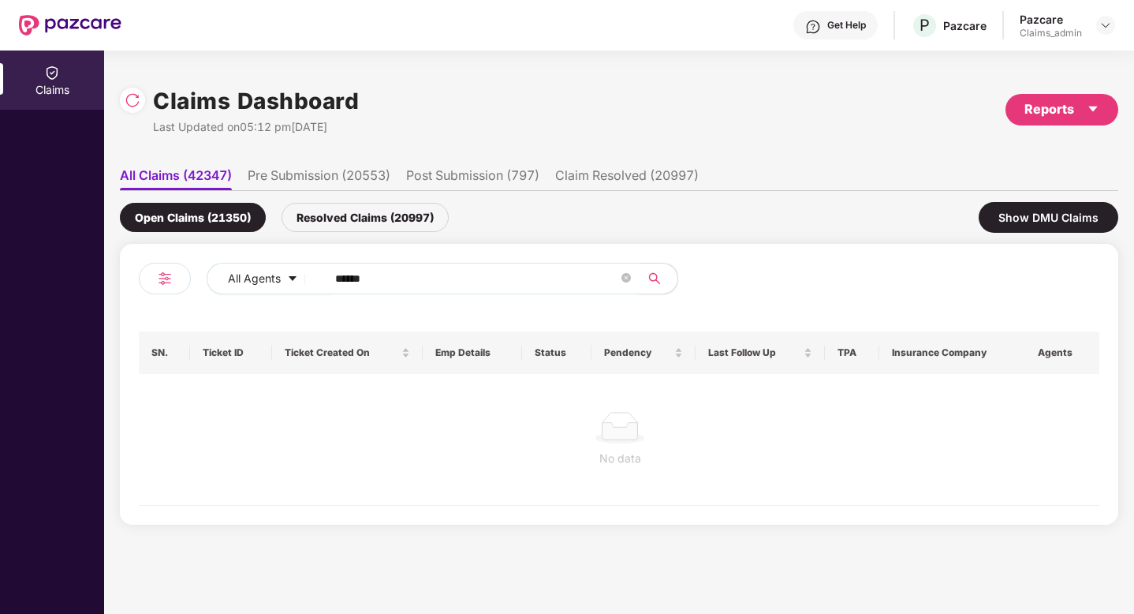
type input "******"
click at [353, 221] on div "Resolved Claims (20997)" at bounding box center [365, 217] width 167 height 29
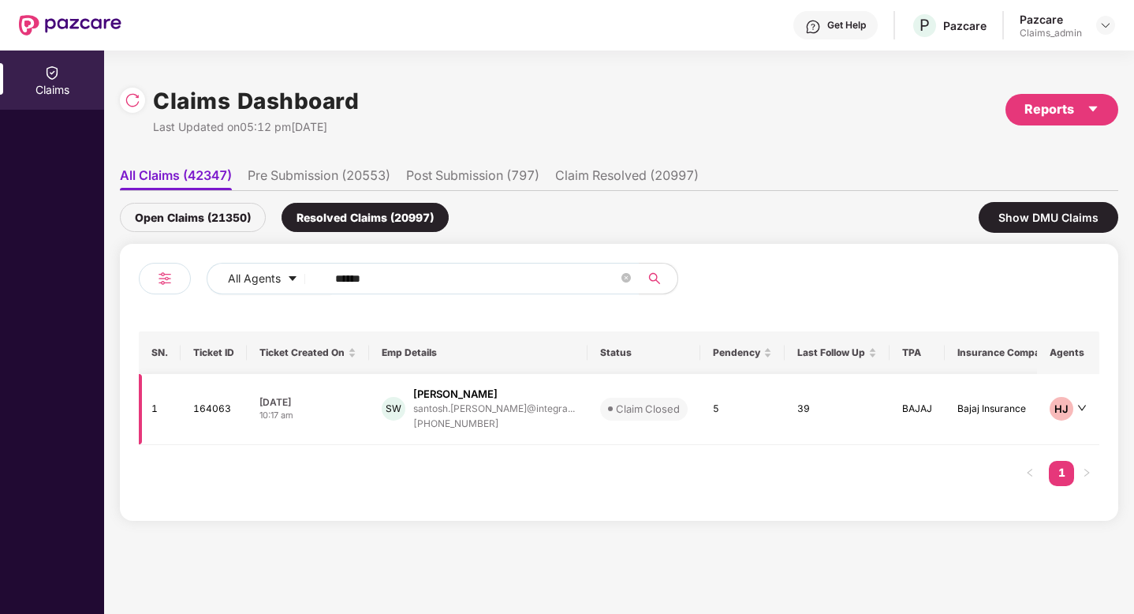
click at [457, 396] on div "[PERSON_NAME]" at bounding box center [455, 393] width 84 height 15
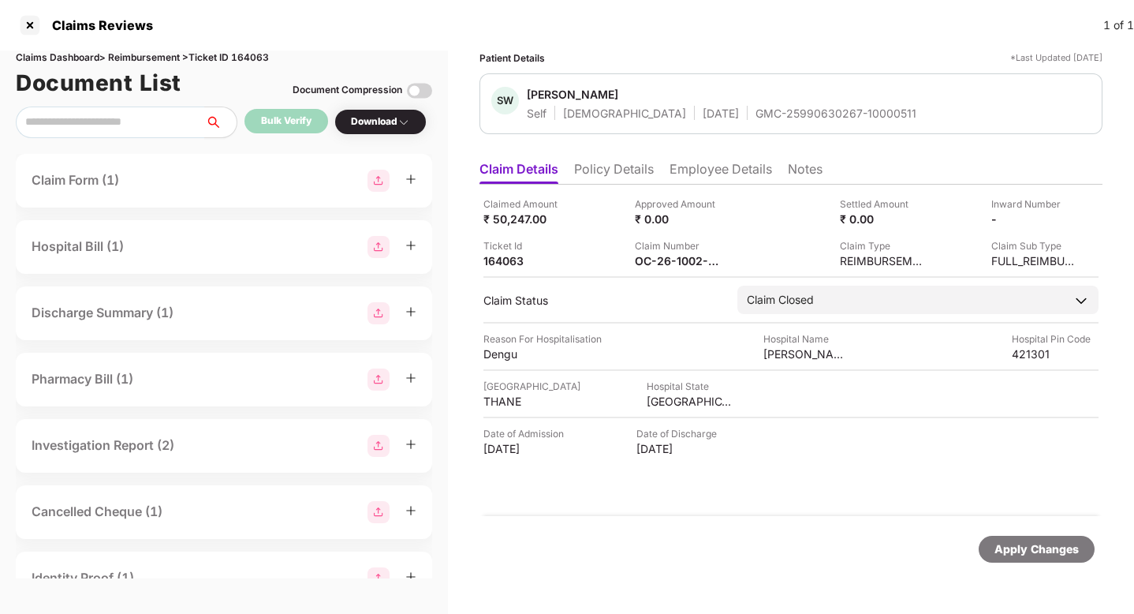
click at [614, 180] on li "Policy Details" at bounding box center [614, 172] width 80 height 23
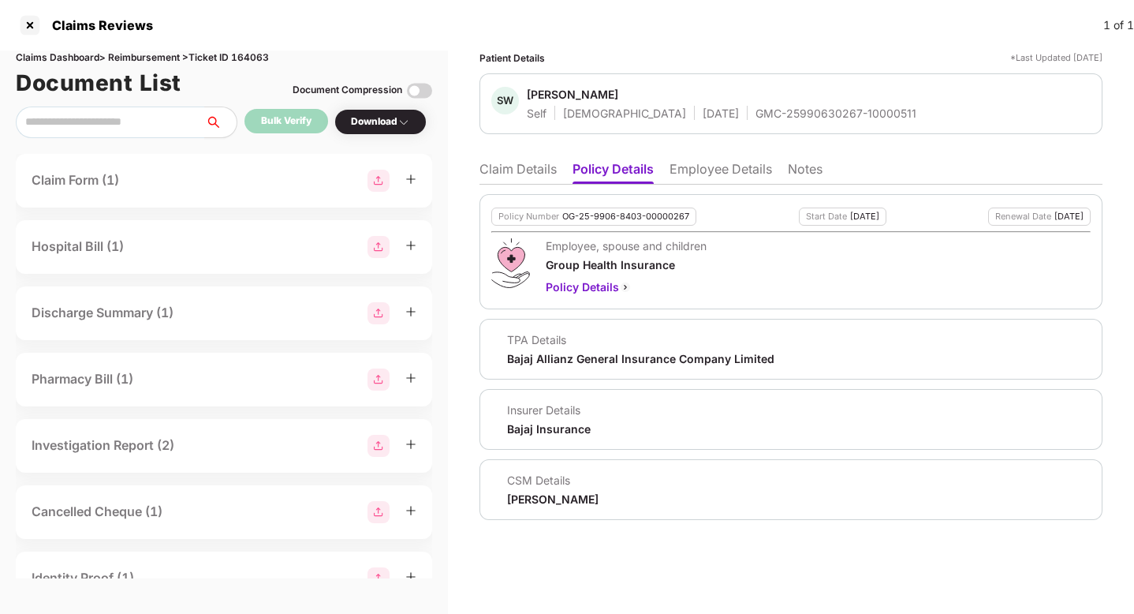
click at [725, 170] on li "Employee Details" at bounding box center [721, 172] width 103 height 23
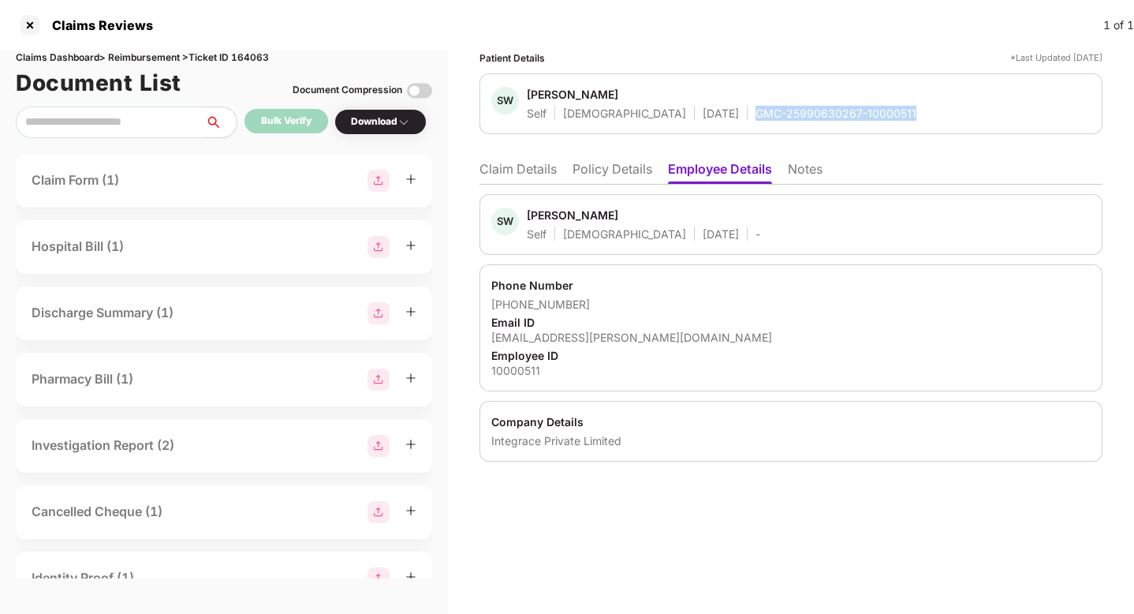
drag, startPoint x: 693, startPoint y: 114, endPoint x: 868, endPoint y: 124, distance: 175.3
click at [868, 124] on div "SW Santosh Walunj Self Male 09 June 1982 GMC-25990630267-10000511" at bounding box center [790, 103] width 623 height 61
click at [756, 120] on div "GMC-25990630267-10000511" at bounding box center [836, 113] width 161 height 15
click at [517, 175] on li "Claim Details" at bounding box center [517, 172] width 77 height 23
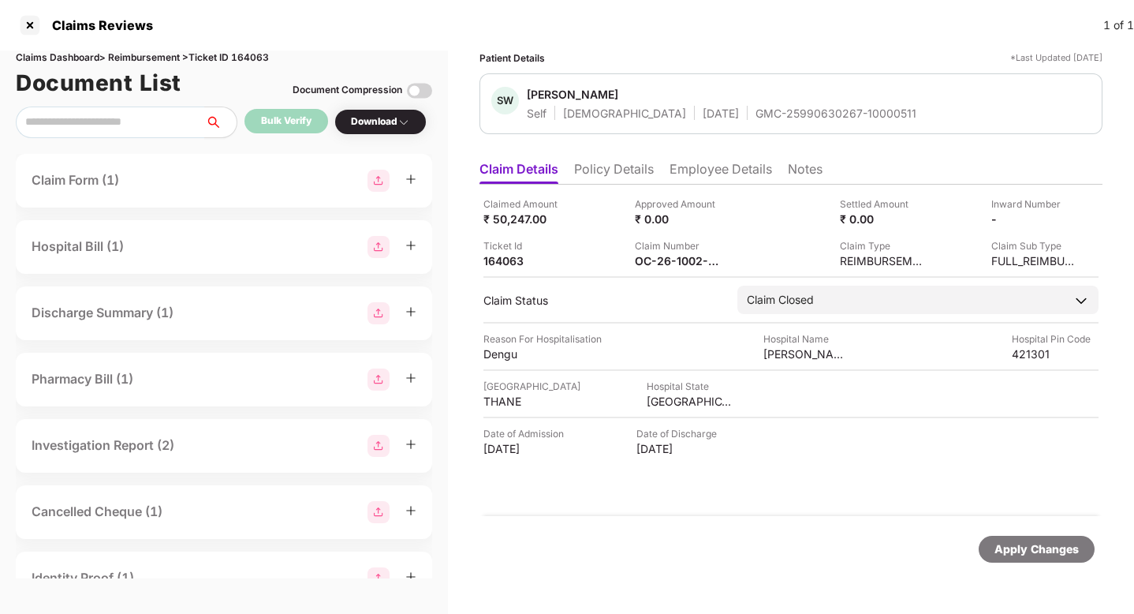
click at [811, 172] on li "Notes" at bounding box center [805, 172] width 35 height 23
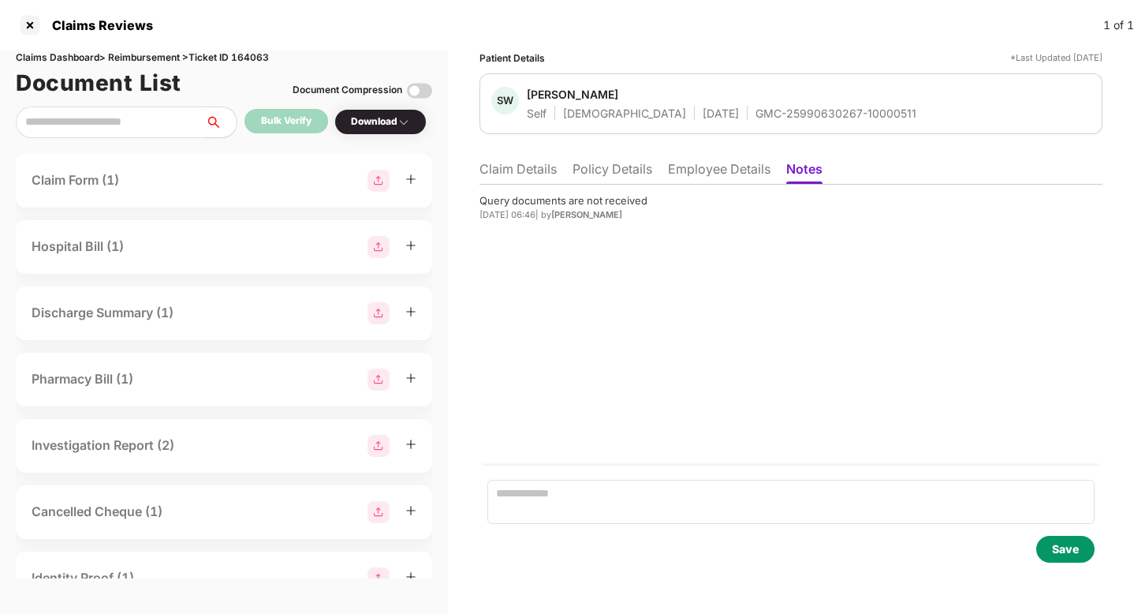
click at [516, 167] on li "Claim Details" at bounding box center [517, 172] width 77 height 23
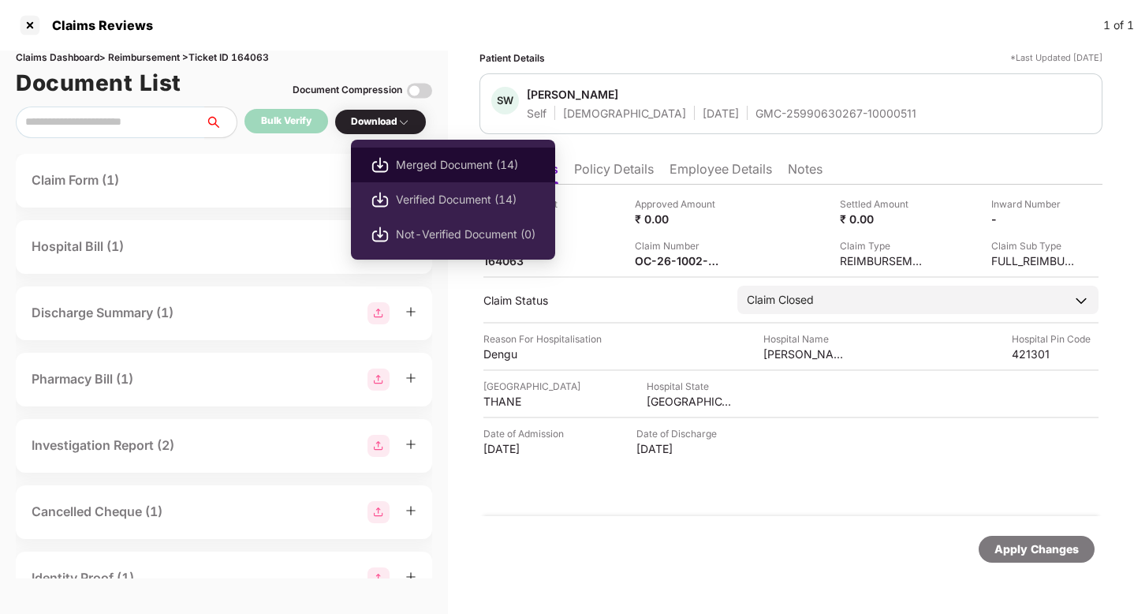
click at [389, 161] on img at bounding box center [380, 164] width 19 height 19
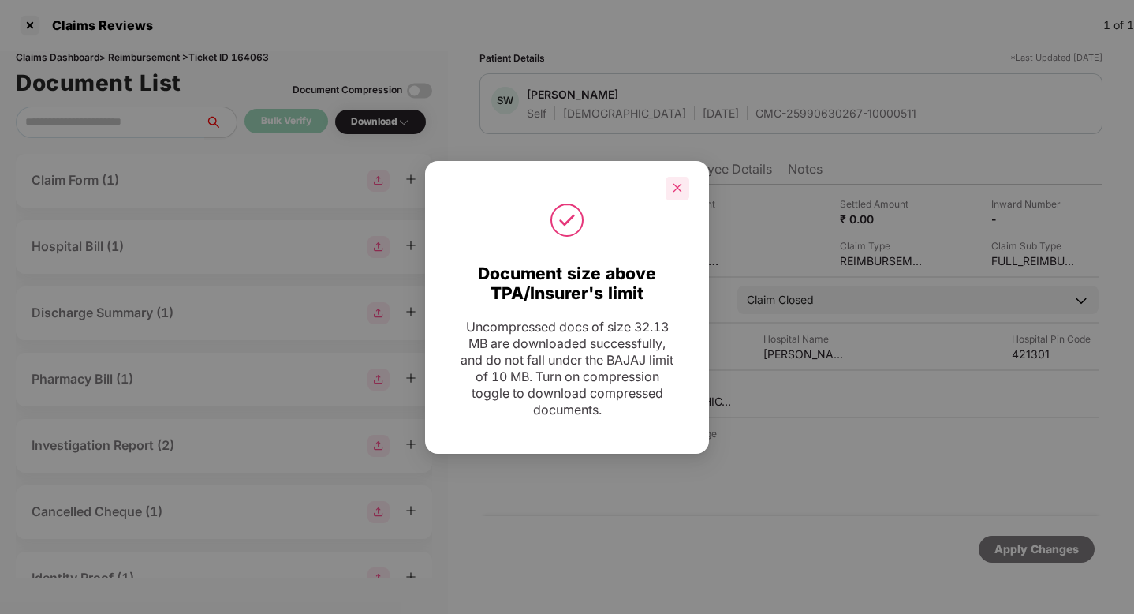
click at [677, 192] on icon "close" at bounding box center [677, 187] width 11 height 11
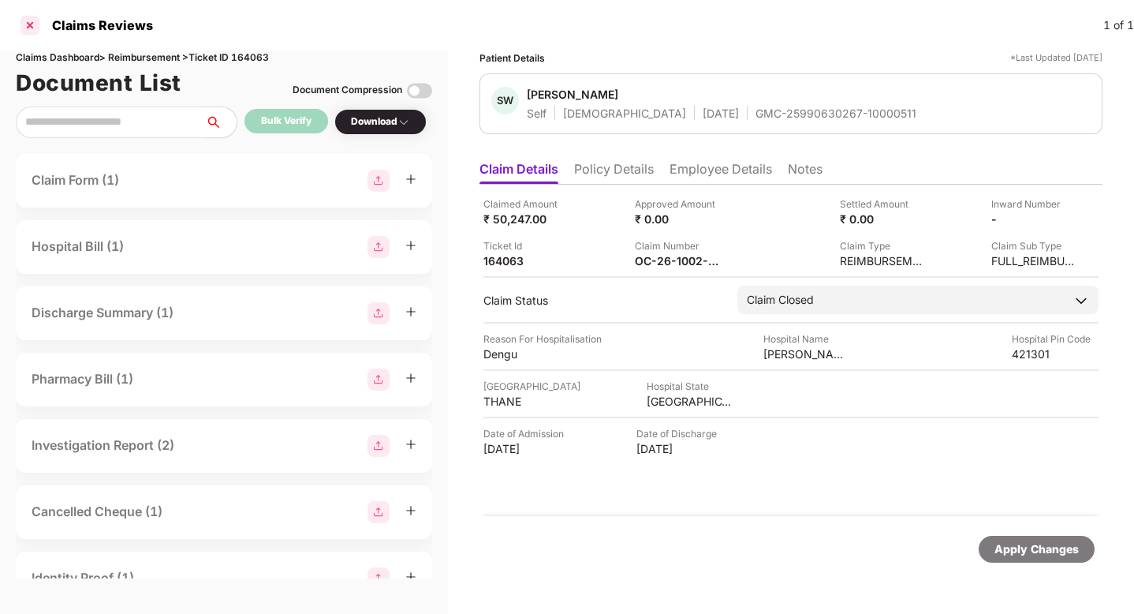
click at [27, 30] on div at bounding box center [29, 25] width 25 height 25
